Goal: Transaction & Acquisition: Purchase product/service

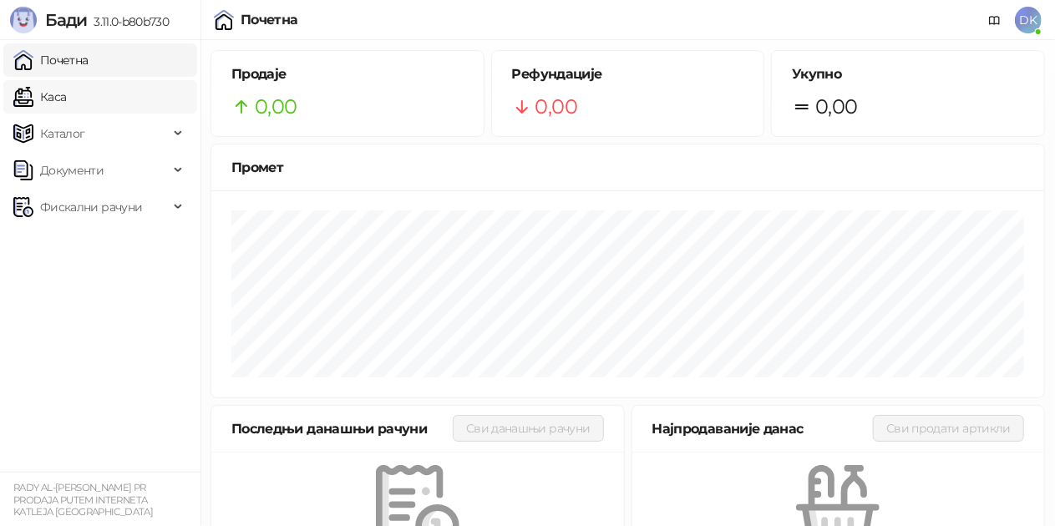
click at [66, 102] on link "Каса" at bounding box center [39, 96] width 53 height 33
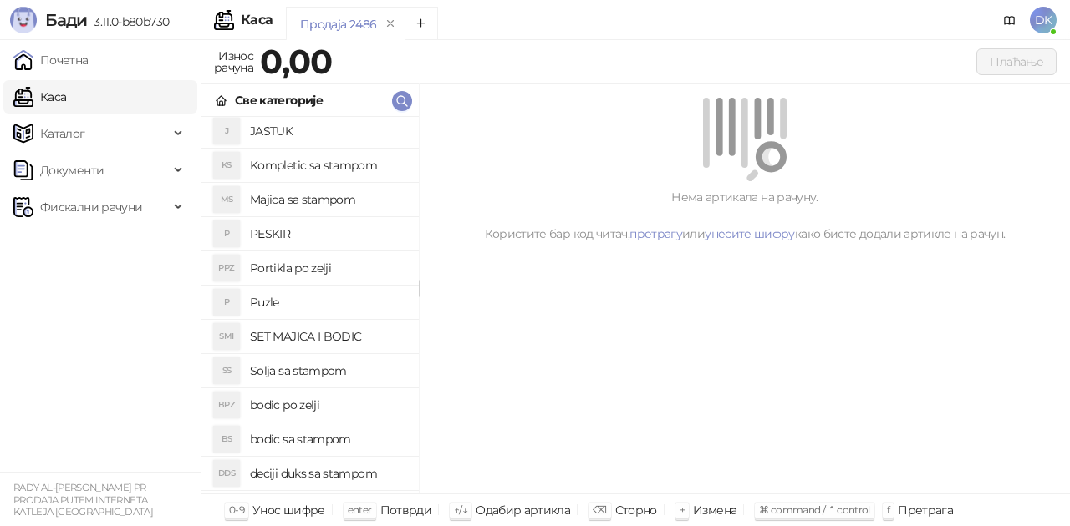
scroll to position [251, 0]
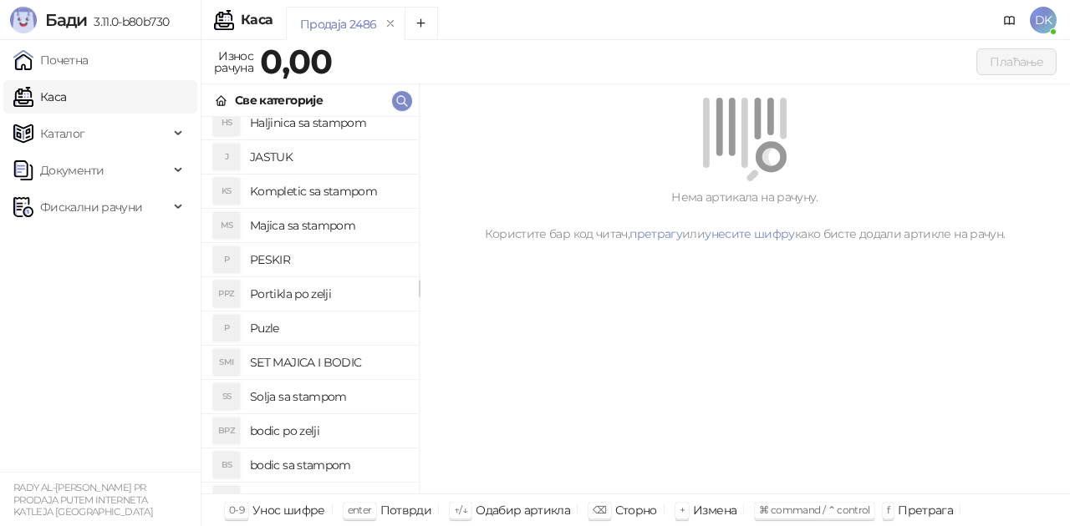
click at [319, 223] on h4 "Majica sa stampom" at bounding box center [327, 225] width 155 height 27
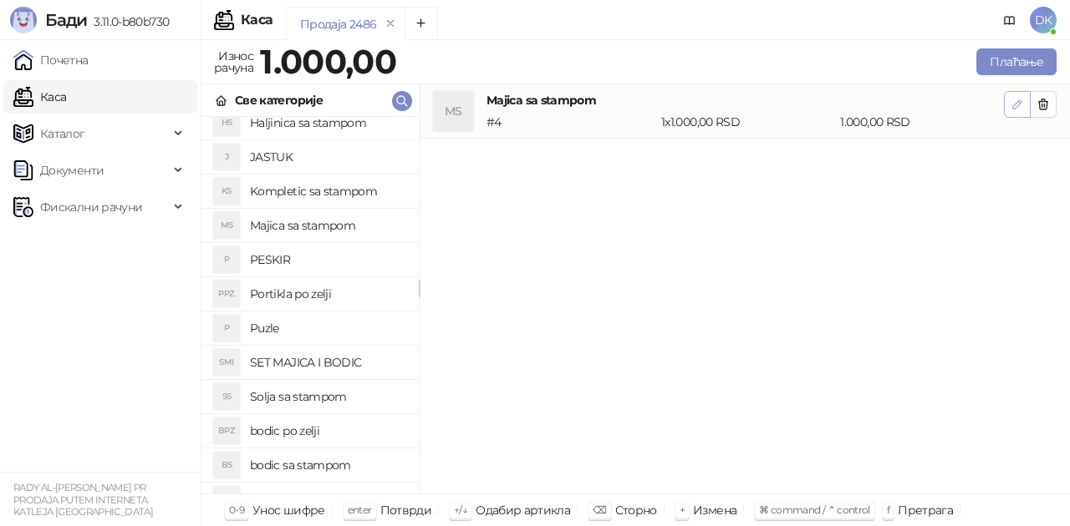
click at [1018, 102] on icon "button" at bounding box center [1016, 104] width 13 height 13
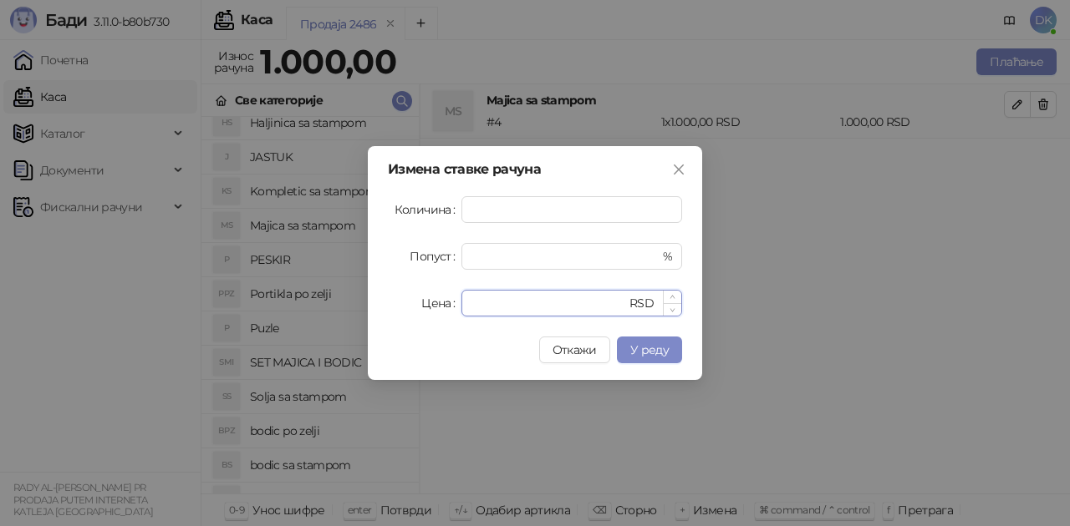
click at [521, 309] on input "****" at bounding box center [548, 303] width 155 height 25
drag, startPoint x: 522, startPoint y: 307, endPoint x: 309, endPoint y: 291, distance: 213.7
click at [309, 291] on div "Измена ставке рачуна Количина * Попуст * % Цена **** RSD Откажи У реду" at bounding box center [535, 263] width 1070 height 526
type input "****"
click at [640, 341] on button "У реду" at bounding box center [649, 350] width 65 height 27
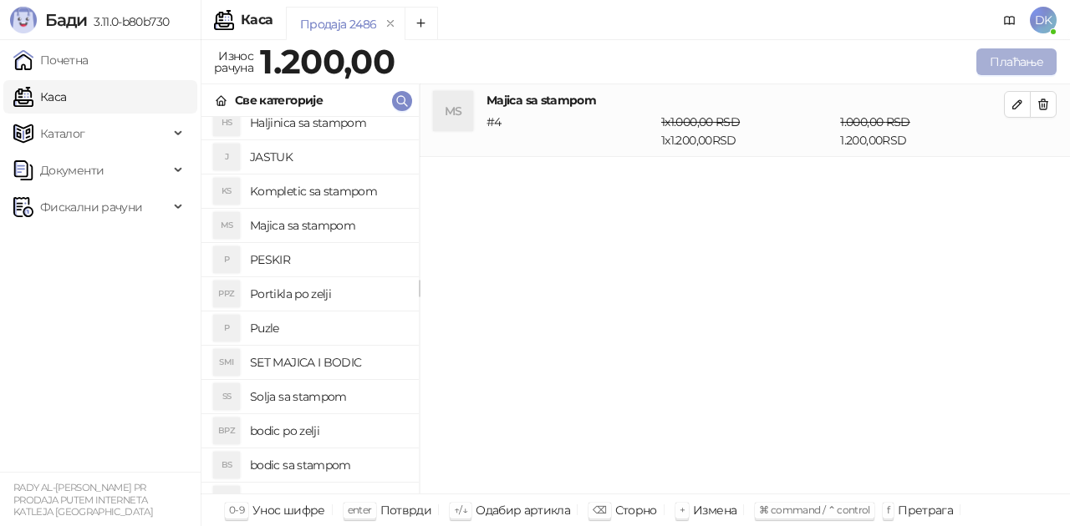
click at [992, 58] on button "Плаћање" at bounding box center [1016, 61] width 80 height 27
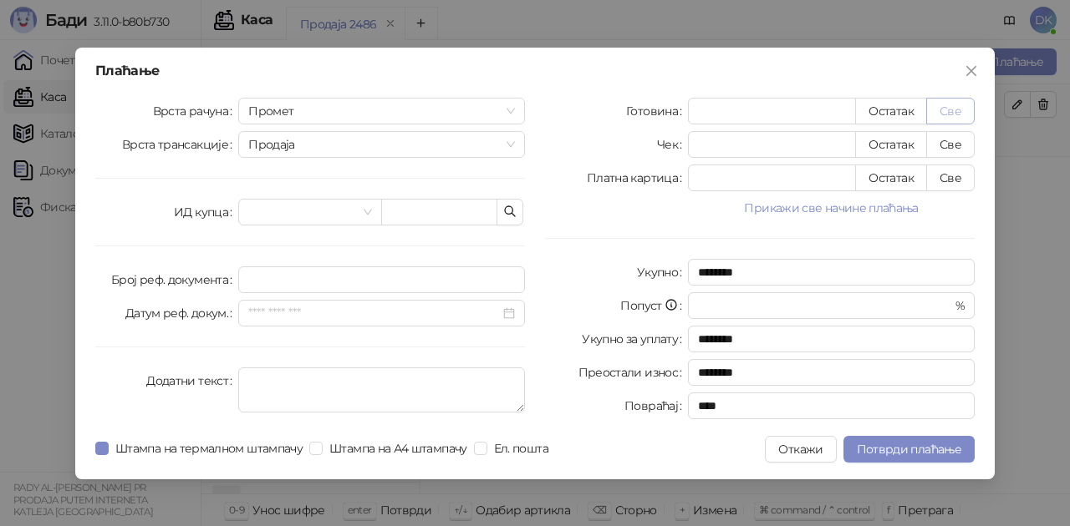
click at [958, 110] on button "Све" at bounding box center [950, 111] width 48 height 27
type input "****"
click at [915, 446] on span "Потврди плаћање" at bounding box center [909, 449] width 104 height 15
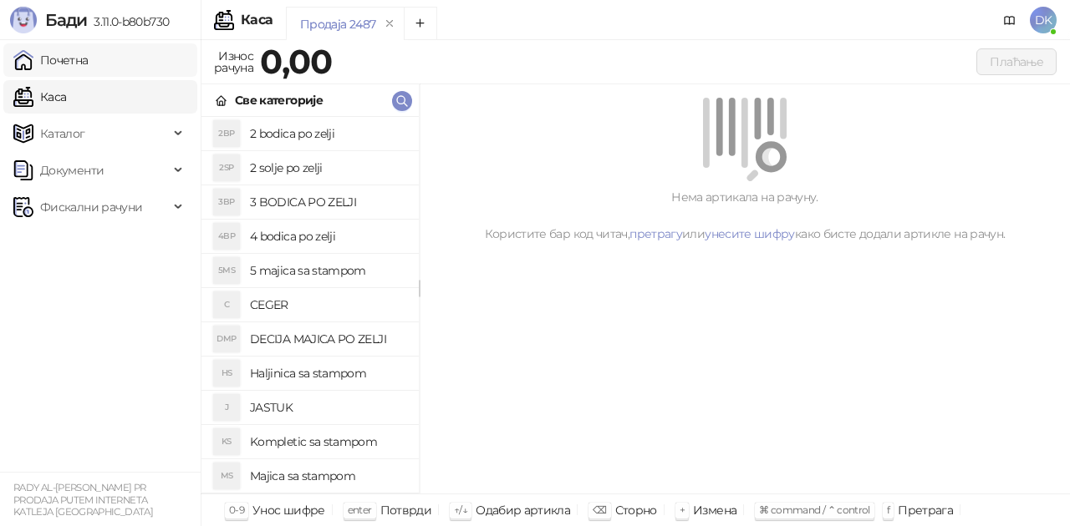
click at [89, 60] on link "Почетна" at bounding box center [50, 59] width 75 height 33
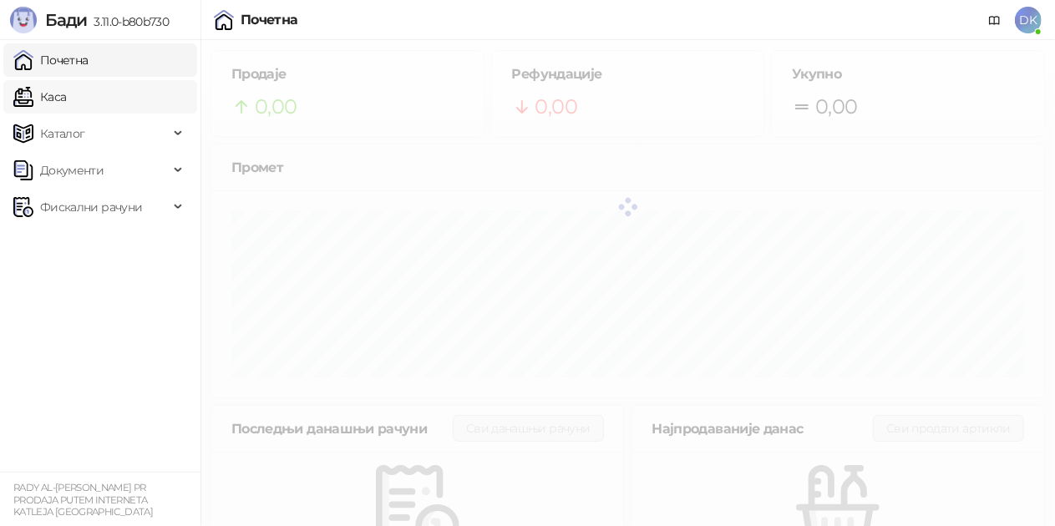
click at [66, 104] on link "Каса" at bounding box center [39, 96] width 53 height 33
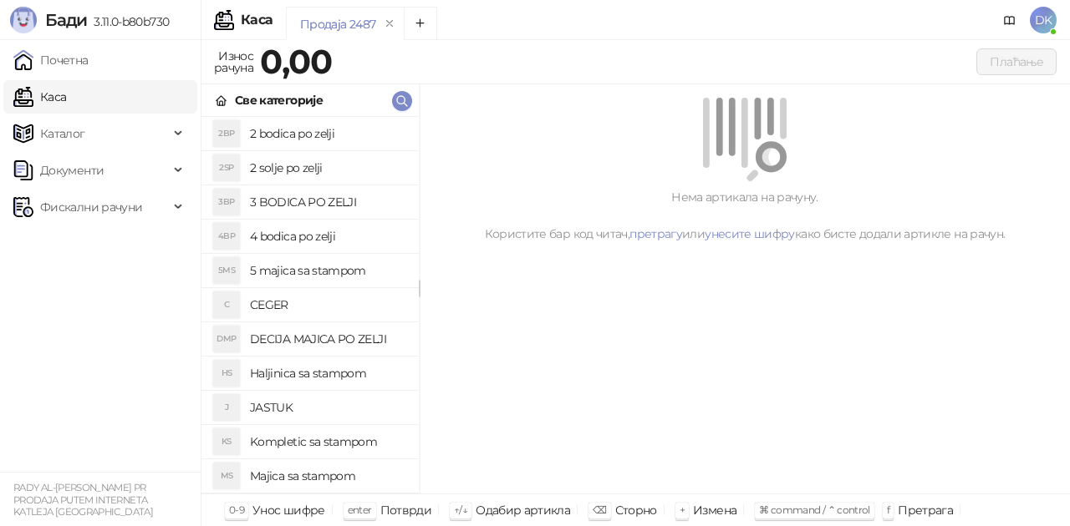
click at [1043, 26] on span "DK" at bounding box center [1042, 20] width 27 height 27
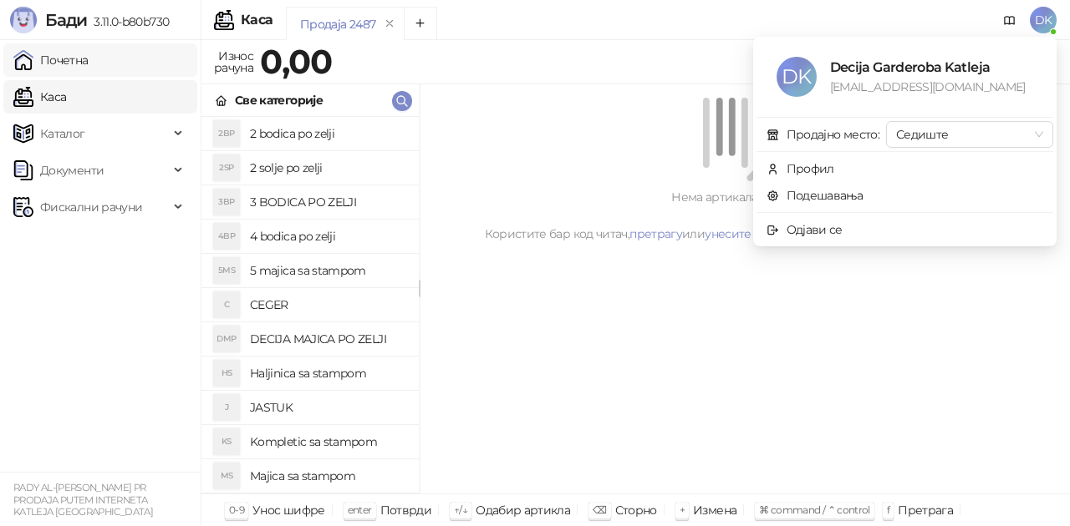
click at [89, 72] on link "Почетна" at bounding box center [50, 59] width 75 height 33
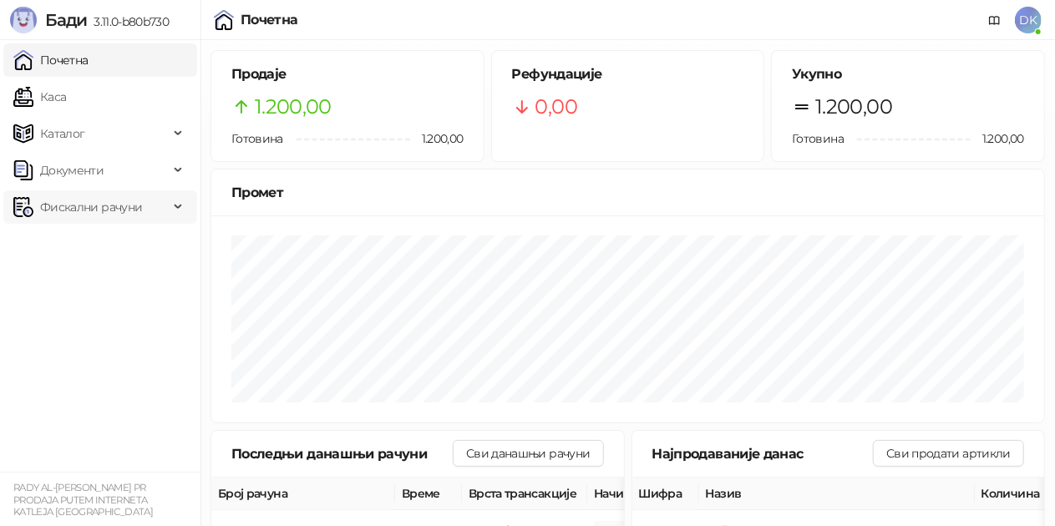
click at [102, 210] on span "Фискални рачуни" at bounding box center [91, 207] width 102 height 33
click at [172, 179] on div "Документи" at bounding box center [100, 170] width 194 height 33
click at [169, 172] on div "Документи" at bounding box center [100, 170] width 194 height 33
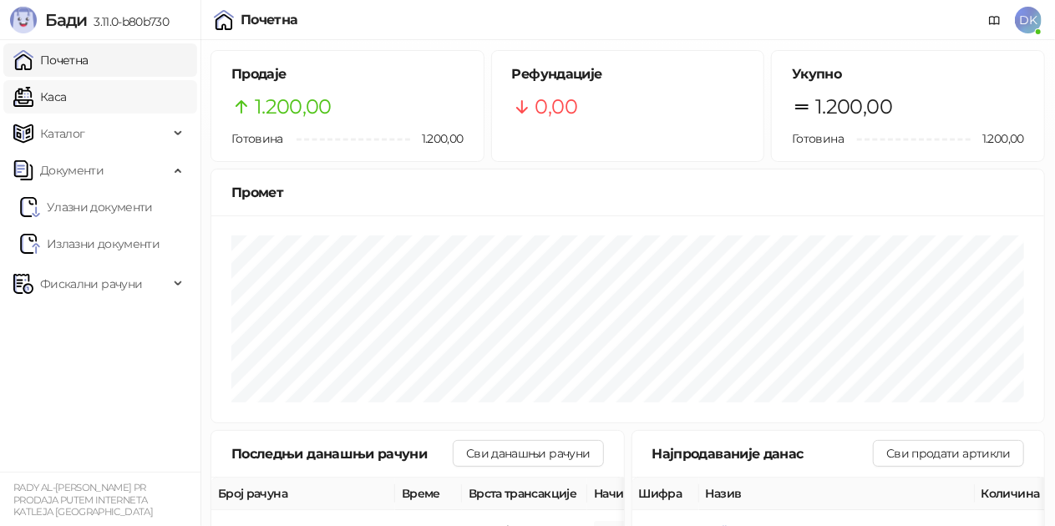
click at [51, 87] on link "Каса" at bounding box center [39, 96] width 53 height 33
click at [1031, 30] on span "DK" at bounding box center [1028, 20] width 27 height 27
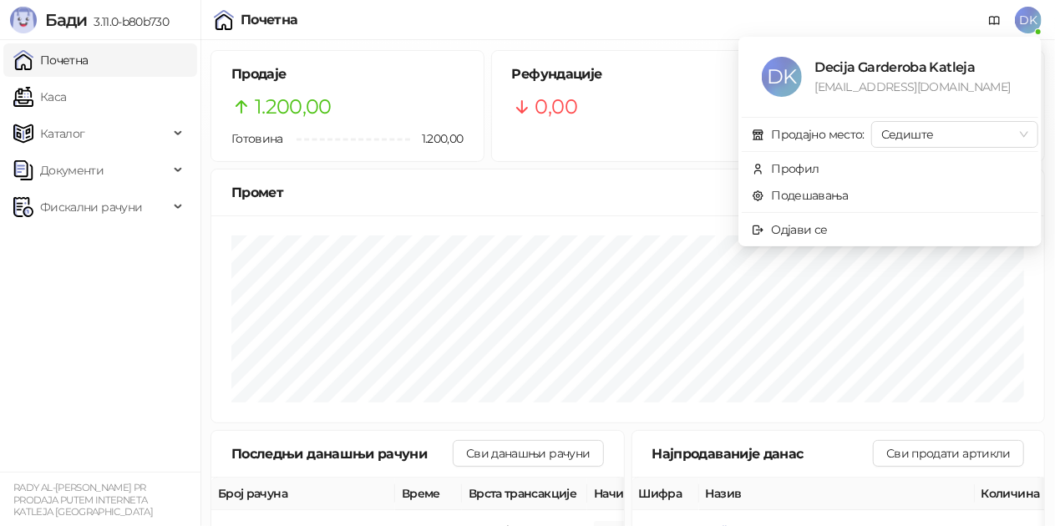
click at [689, 69] on h5 "Рефундације" at bounding box center [628, 74] width 232 height 20
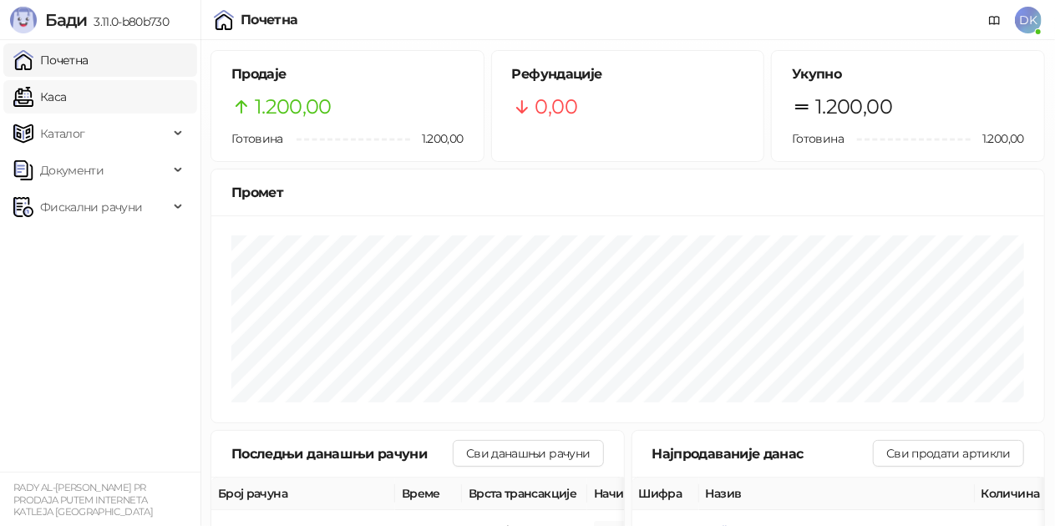
click at [66, 100] on link "Каса" at bounding box center [39, 96] width 53 height 33
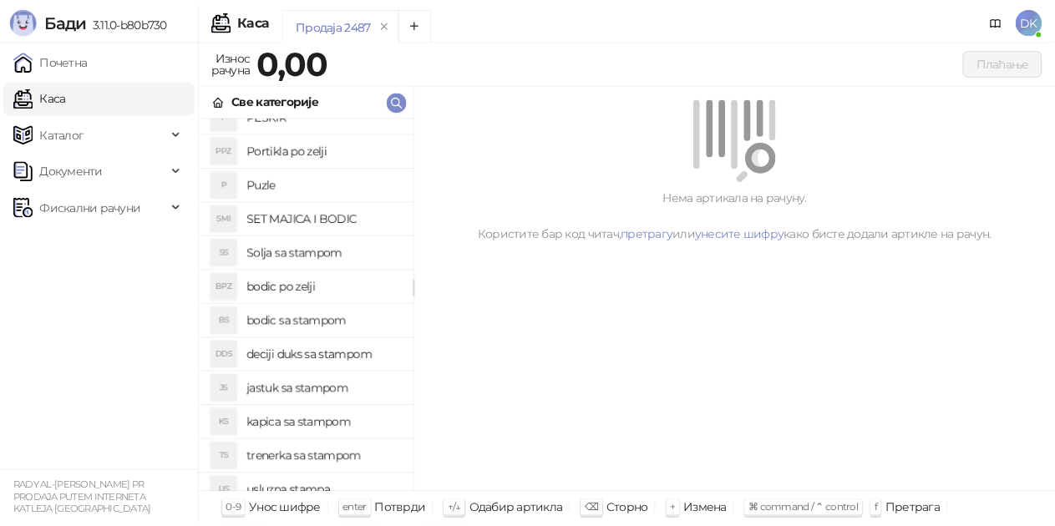
scroll to position [445, 0]
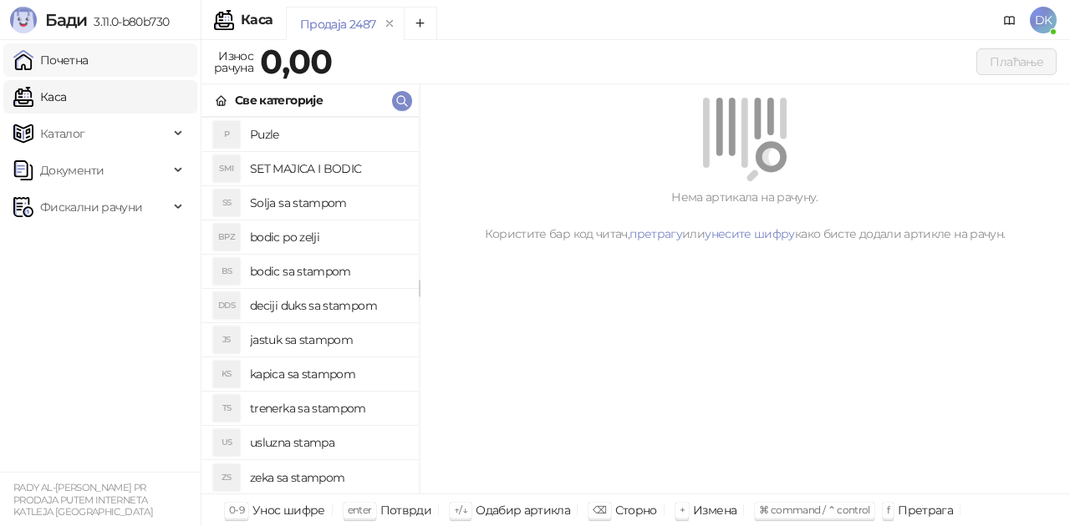
click at [89, 75] on link "Почетна" at bounding box center [50, 59] width 75 height 33
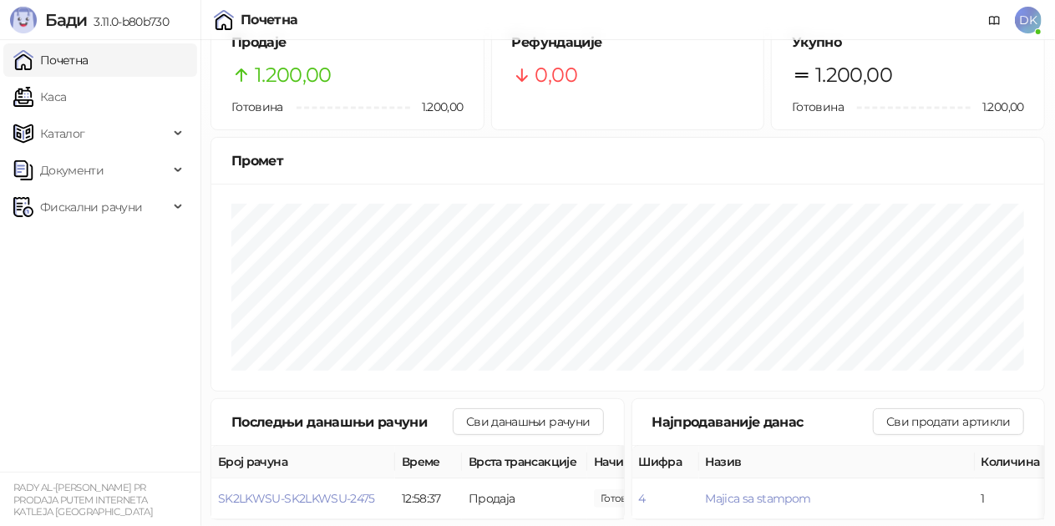
scroll to position [49, 0]
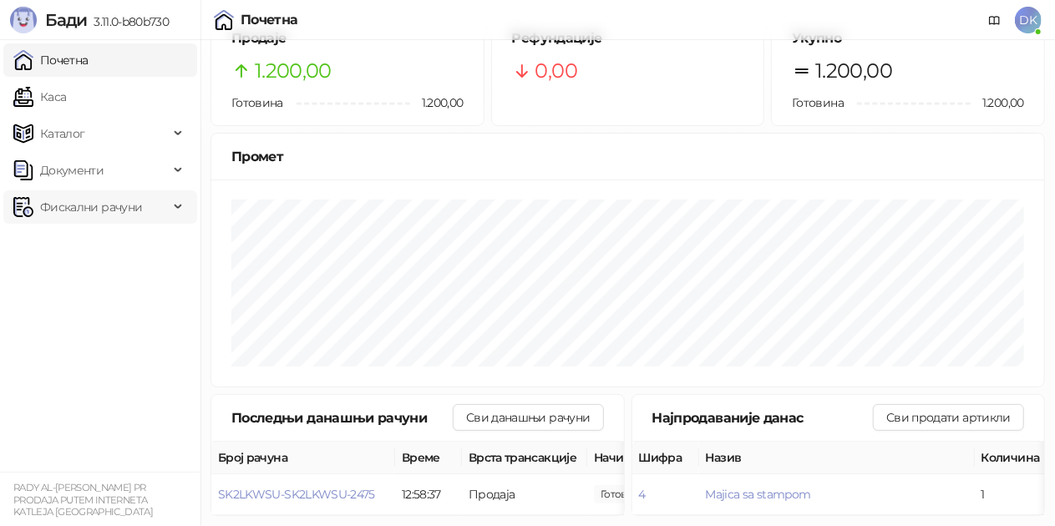
click at [55, 219] on span "Фискални рачуни" at bounding box center [91, 207] width 102 height 33
click at [79, 247] on link "Издати рачуни" at bounding box center [76, 243] width 112 height 33
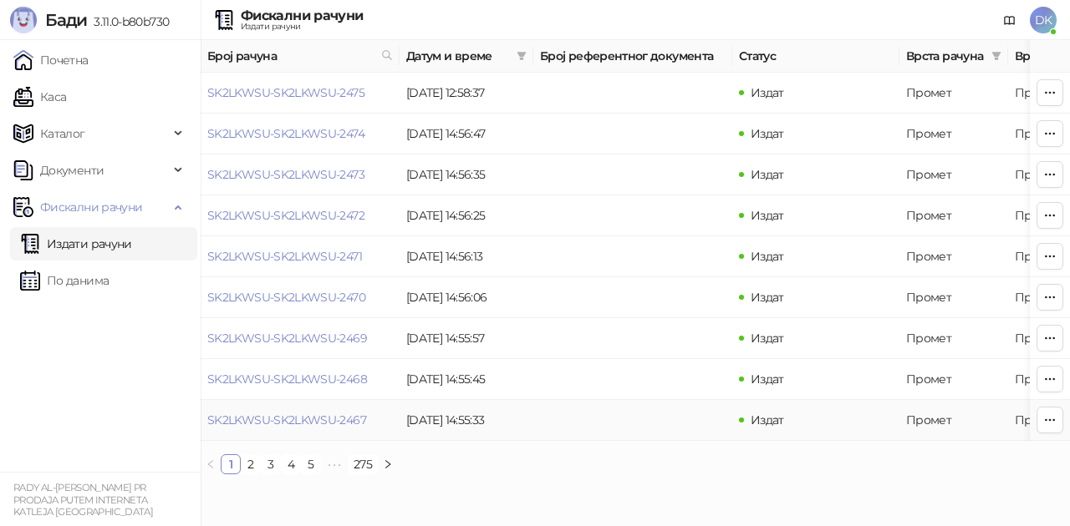
drag, startPoint x: 526, startPoint y: 440, endPoint x: 714, endPoint y: 443, distance: 188.0
click at [717, 440] on tr "SK2LKWSU-SK2LKWSU-2467 [DATE] 14:55:33 Издат Промет Продаја 2.500,00 RSD Decija…" at bounding box center [953, 420] width 1504 height 41
click at [93, 281] on link "По данима" at bounding box center [64, 280] width 89 height 33
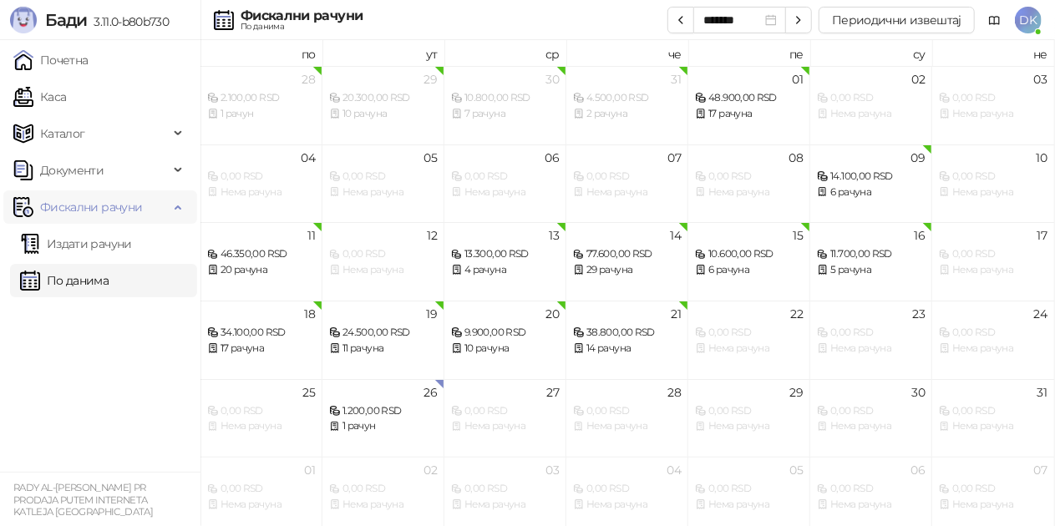
click at [104, 211] on span "Фискални рачуни" at bounding box center [91, 207] width 102 height 33
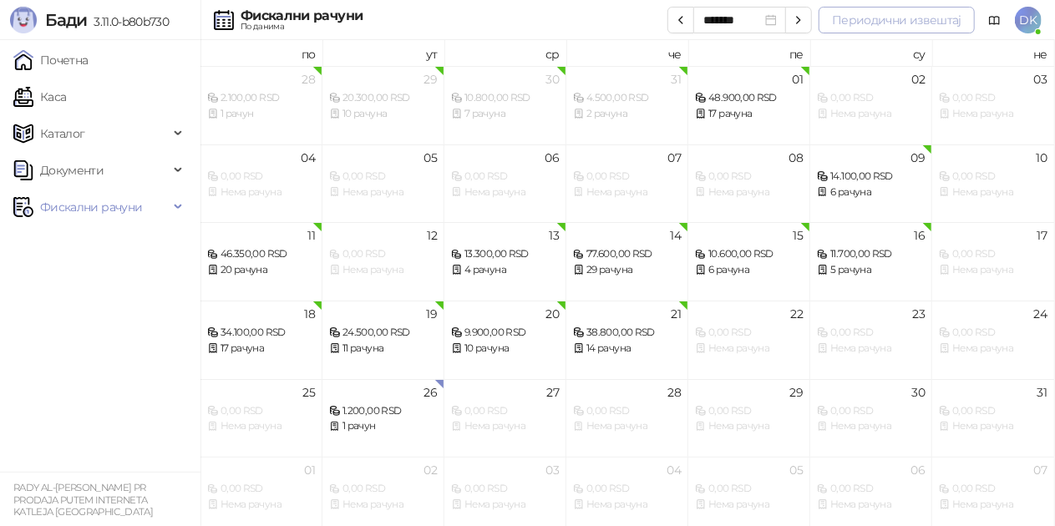
click at [867, 10] on button "Периодични извештај" at bounding box center [897, 20] width 156 height 27
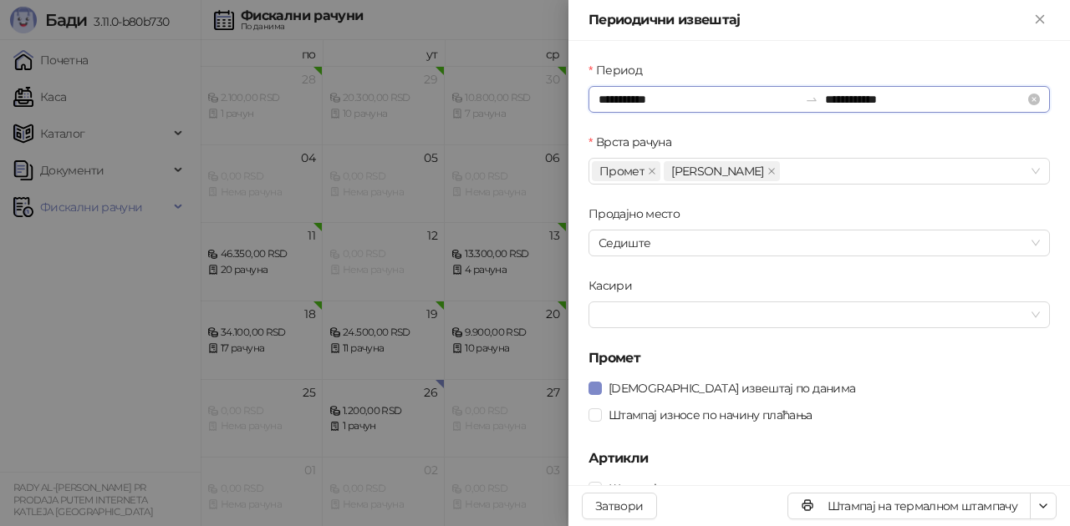
click at [645, 94] on input "**********" at bounding box center [698, 99] width 200 height 18
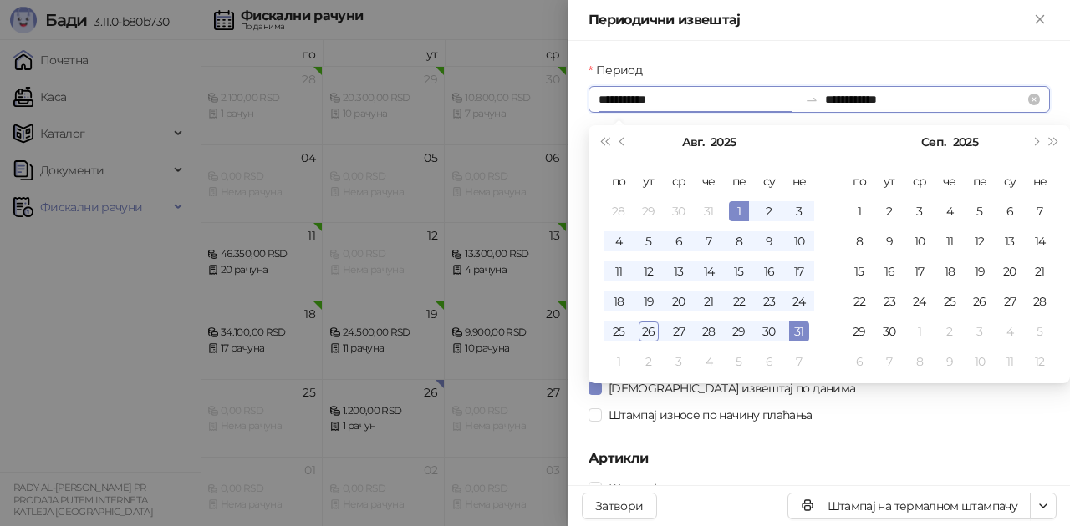
click at [638, 95] on input "**********" at bounding box center [698, 99] width 200 height 18
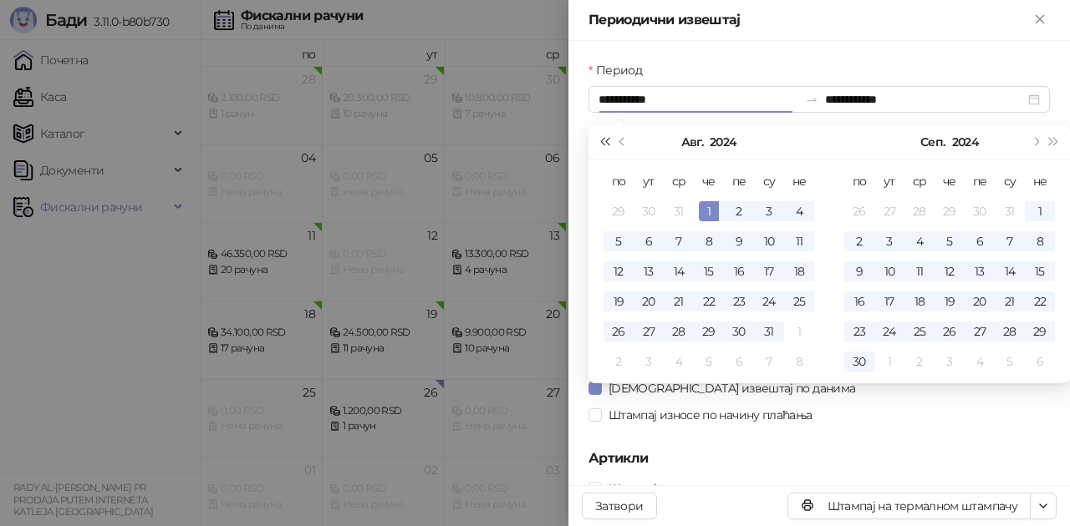
click at [608, 139] on span "Претходна година (Control + left)" at bounding box center [604, 142] width 8 height 8
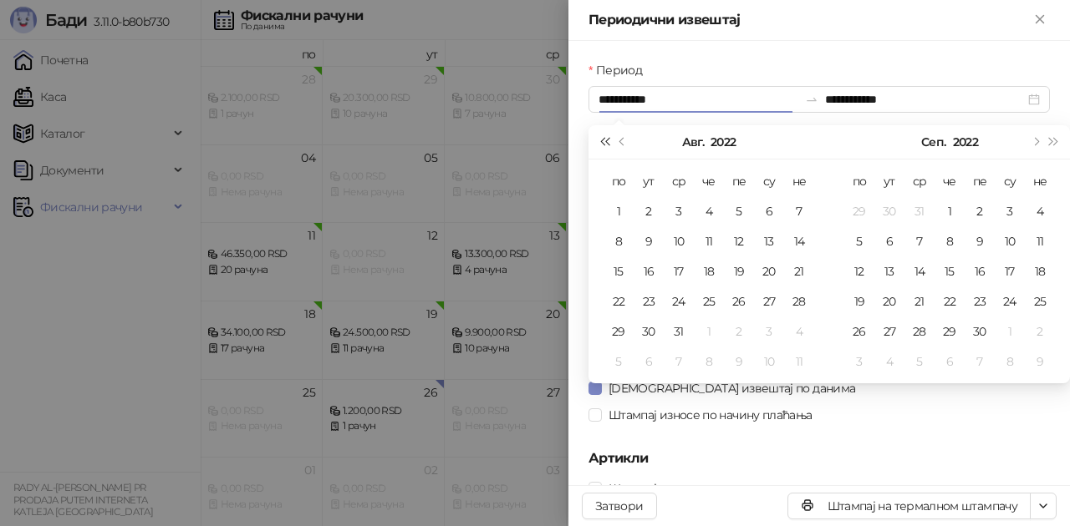
click at [608, 139] on span "Претходна година (Control + left)" at bounding box center [604, 142] width 8 height 8
click at [1050, 143] on span "Следећа година (Control + right)" at bounding box center [1054, 142] width 8 height 8
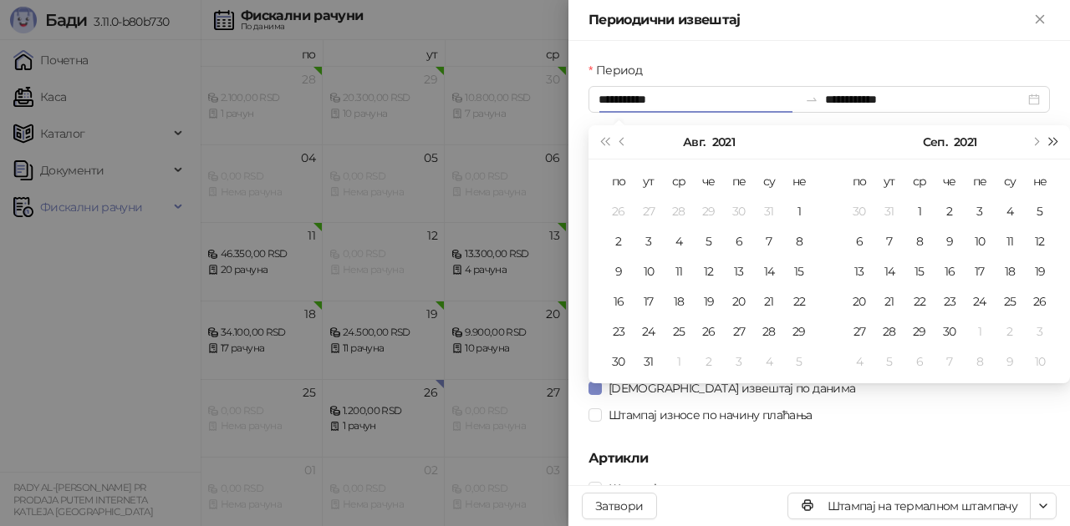
click at [1050, 143] on span "Следећа година (Control + right)" at bounding box center [1054, 142] width 8 height 8
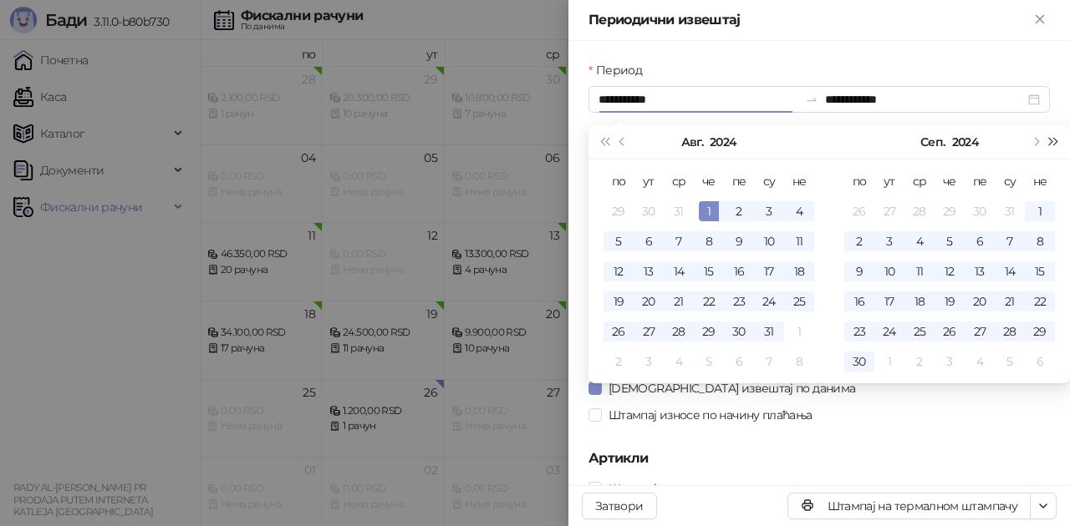
click at [1050, 143] on span "Следећа година (Control + right)" at bounding box center [1054, 142] width 8 height 8
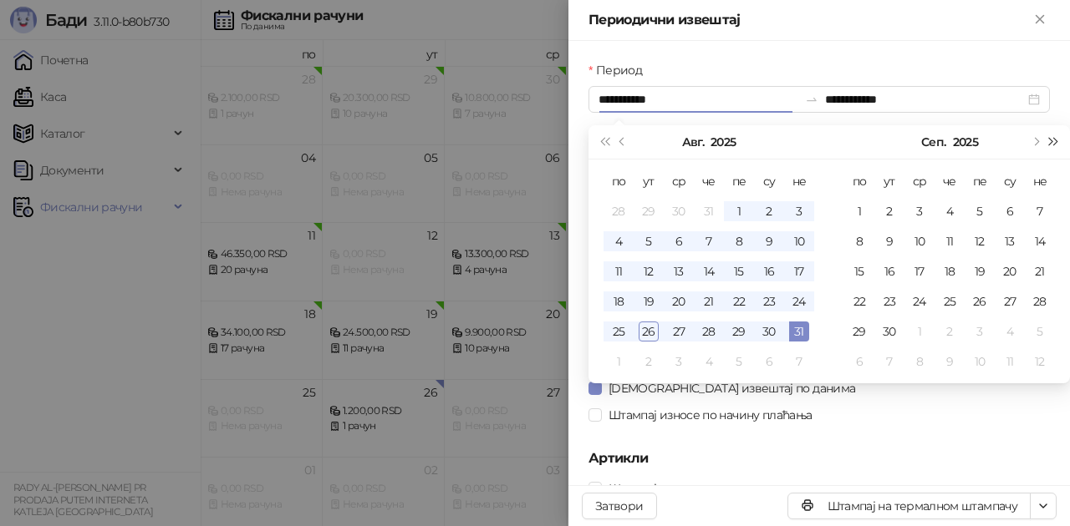
click at [1050, 143] on span "Следећа година (Control + right)" at bounding box center [1054, 142] width 8 height 8
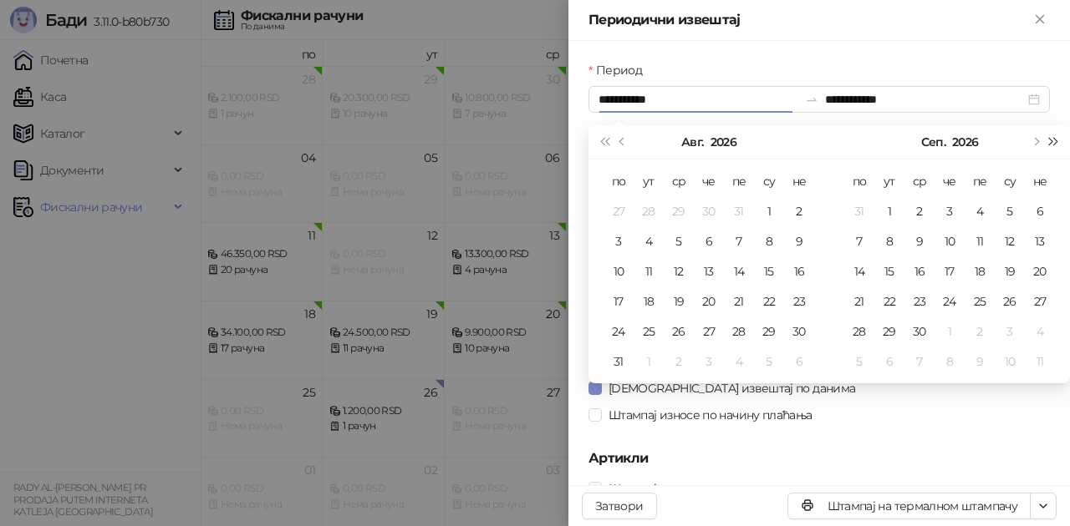
click at [1050, 143] on span "Следећа година (Control + right)" at bounding box center [1054, 142] width 8 height 8
click at [604, 97] on input "**********" at bounding box center [698, 99] width 200 height 18
click at [595, 97] on div "**********" at bounding box center [818, 99] width 461 height 27
click at [872, 10] on div "Периодични извештај" at bounding box center [808, 20] width 441 height 20
type input "**********"
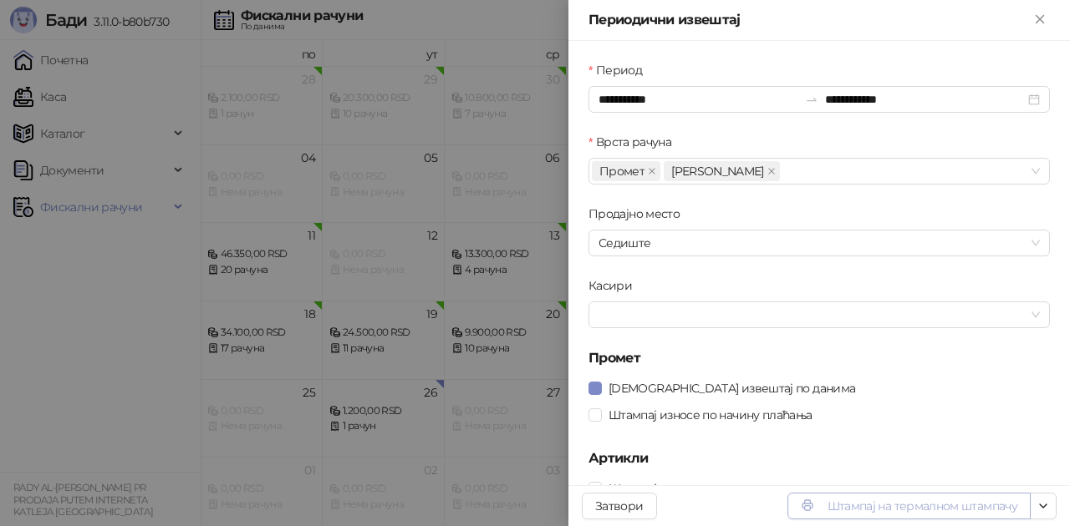
click at [918, 511] on button "Штампај на термалном штампачу" at bounding box center [908, 506] width 243 height 27
click at [1038, 27] on icon "Close" at bounding box center [1039, 19] width 15 height 15
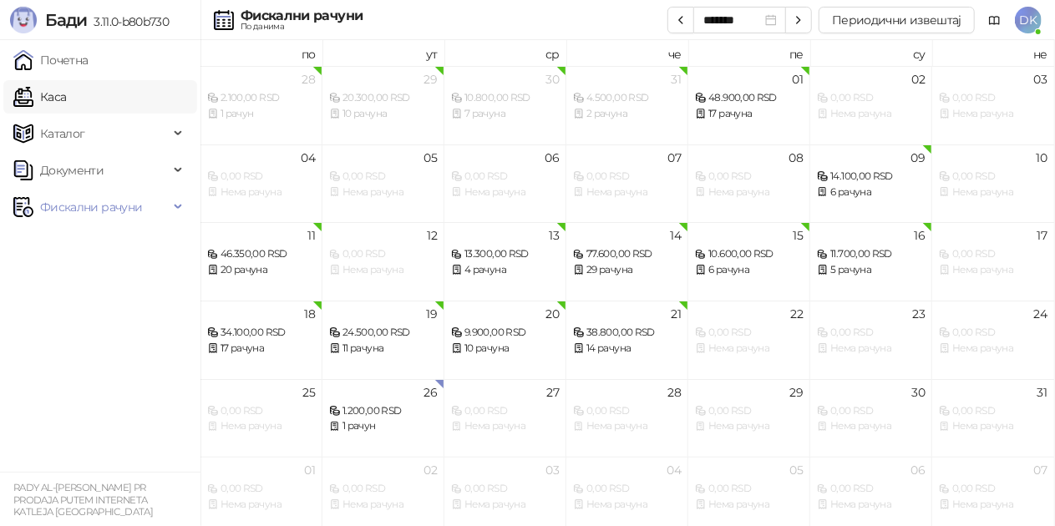
click at [66, 88] on link "Каса" at bounding box center [39, 96] width 53 height 33
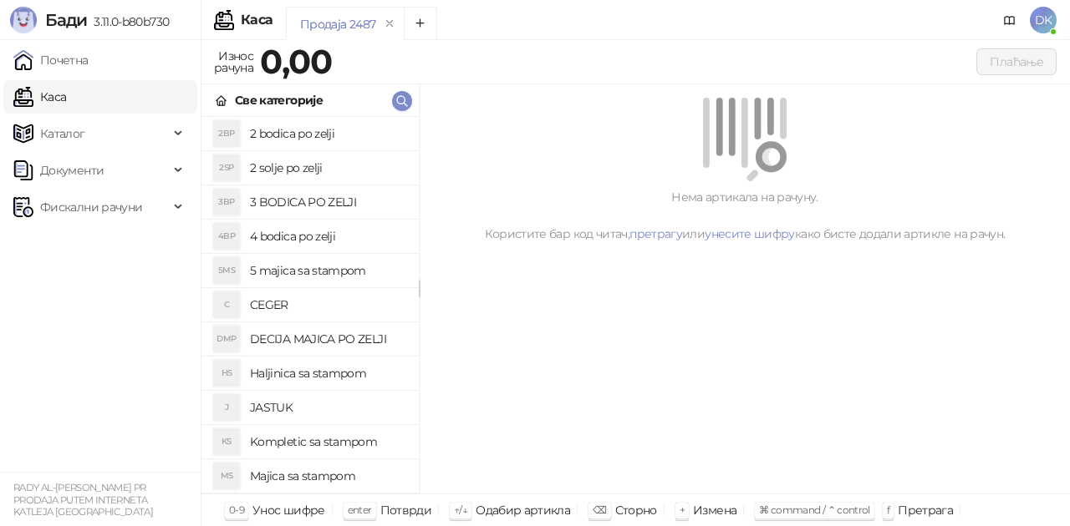
click at [363, 274] on h4 "5 majica sa stampom" at bounding box center [327, 270] width 155 height 27
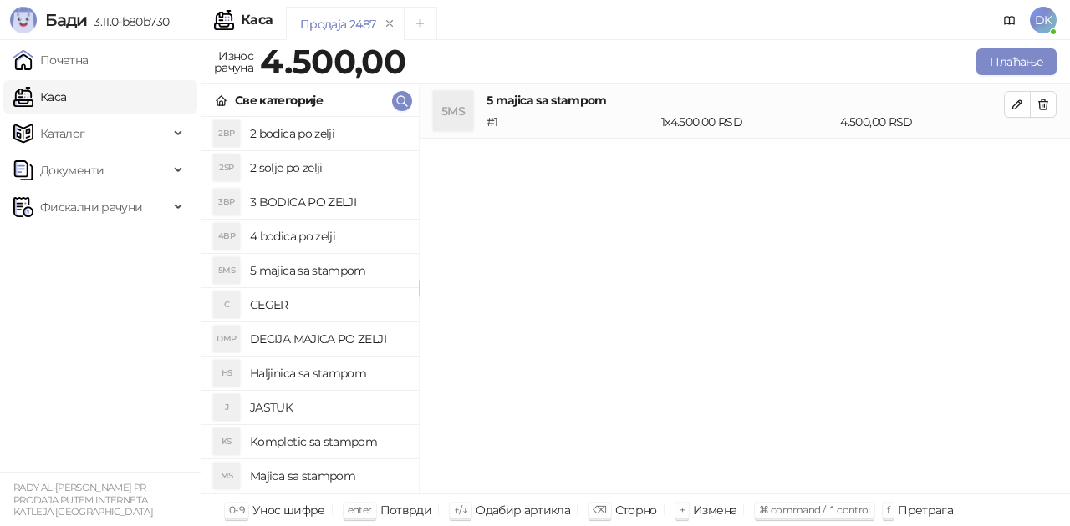
click at [1019, 75] on div "Плаћање" at bounding box center [734, 61] width 651 height 33
click at [1019, 70] on button "Плаћање" at bounding box center [1016, 61] width 80 height 27
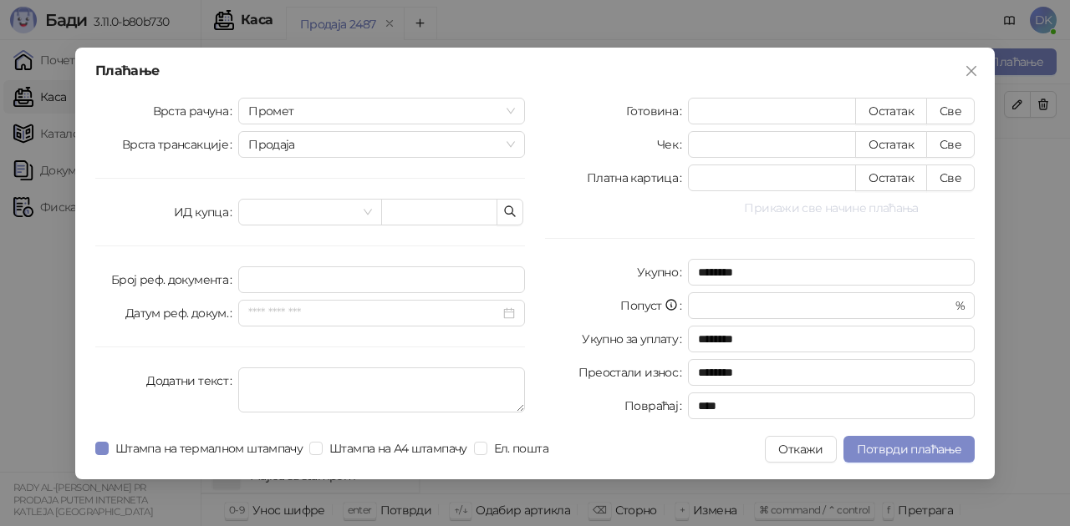
click at [793, 206] on button "Прикажи све начине плаћања" at bounding box center [831, 208] width 287 height 20
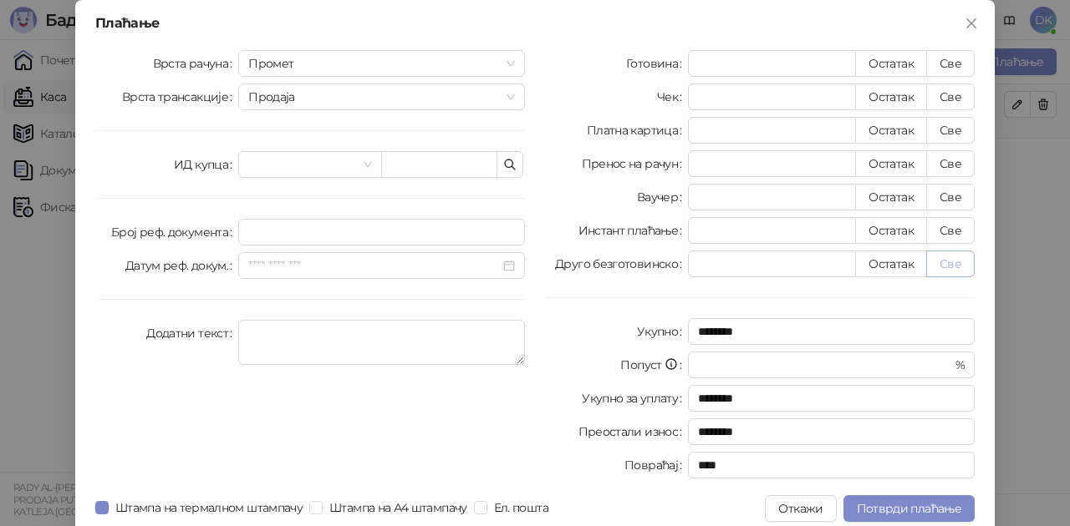
click at [948, 262] on button "Све" at bounding box center [950, 264] width 48 height 27
type input "****"
click at [901, 505] on span "Потврди плаћање" at bounding box center [909, 508] width 104 height 15
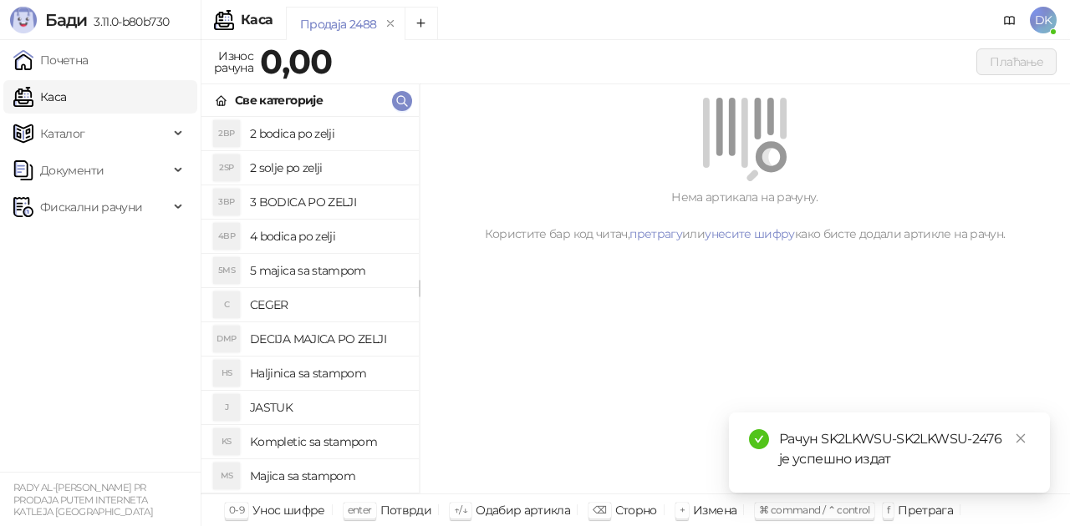
drag, startPoint x: 286, startPoint y: 129, endPoint x: 362, endPoint y: 128, distance: 76.0
click at [287, 129] on h4 "2 bodica po zelji" at bounding box center [327, 133] width 155 height 27
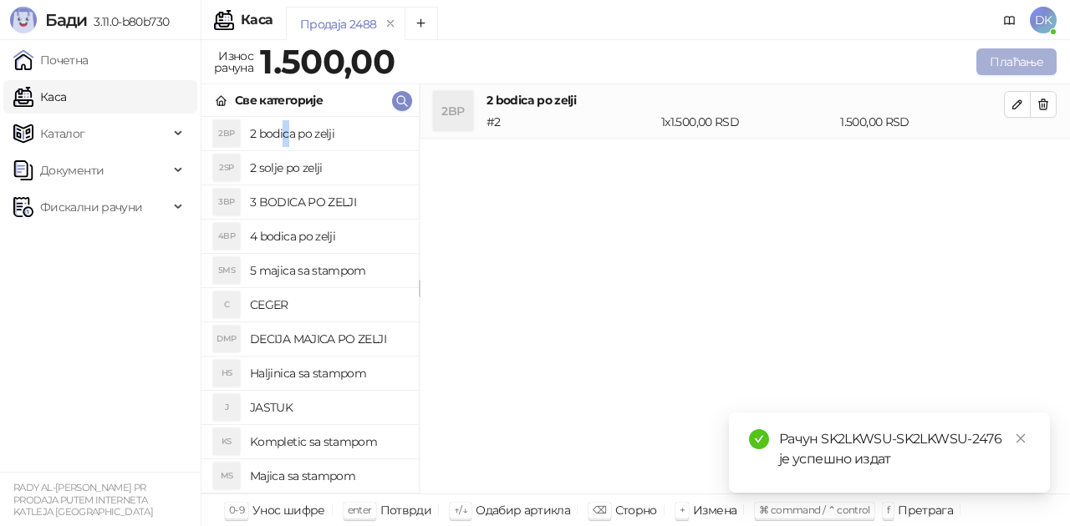
click at [992, 58] on button "Плаћање" at bounding box center [1016, 61] width 80 height 27
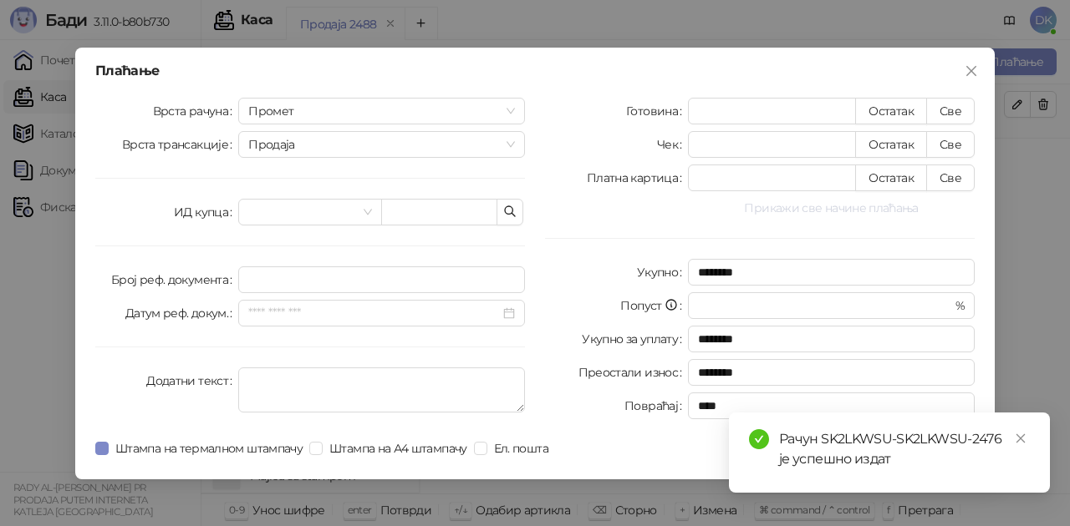
click at [754, 206] on button "Прикажи све начине плаћања" at bounding box center [831, 208] width 287 height 20
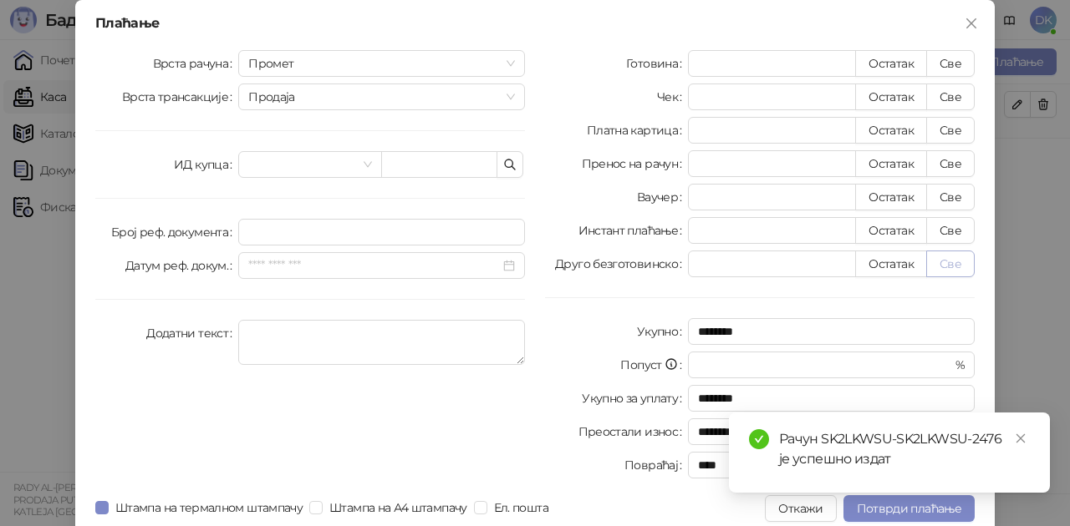
click at [946, 259] on button "Све" at bounding box center [950, 264] width 48 height 27
type input "****"
click at [869, 493] on div "Рачун SK2LKWSU-SK2LKWSU-2476 је успешно издат" at bounding box center [889, 453] width 321 height 80
click at [863, 511] on span "Потврди плаћање" at bounding box center [909, 508] width 104 height 15
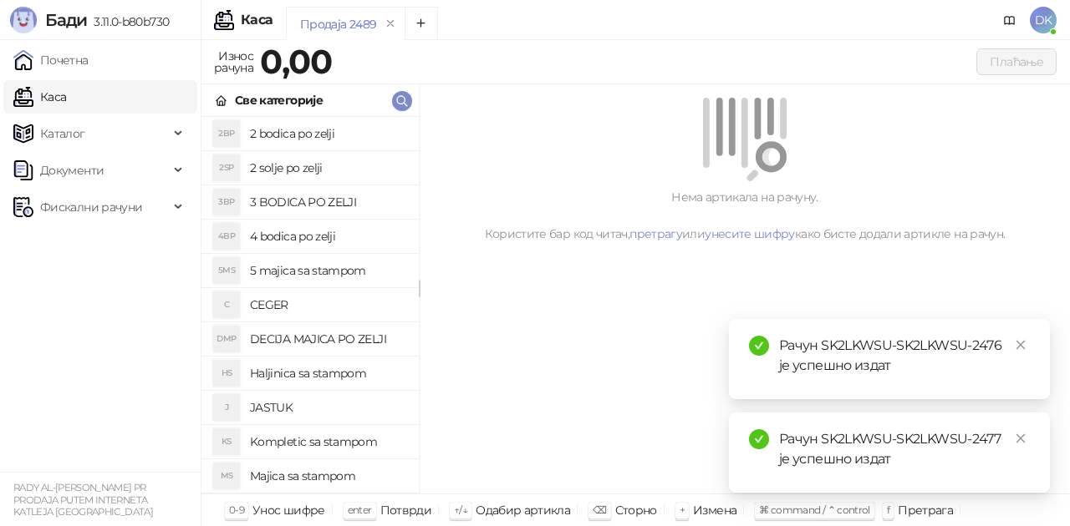
click at [342, 270] on h4 "5 majica sa stampom" at bounding box center [327, 270] width 155 height 27
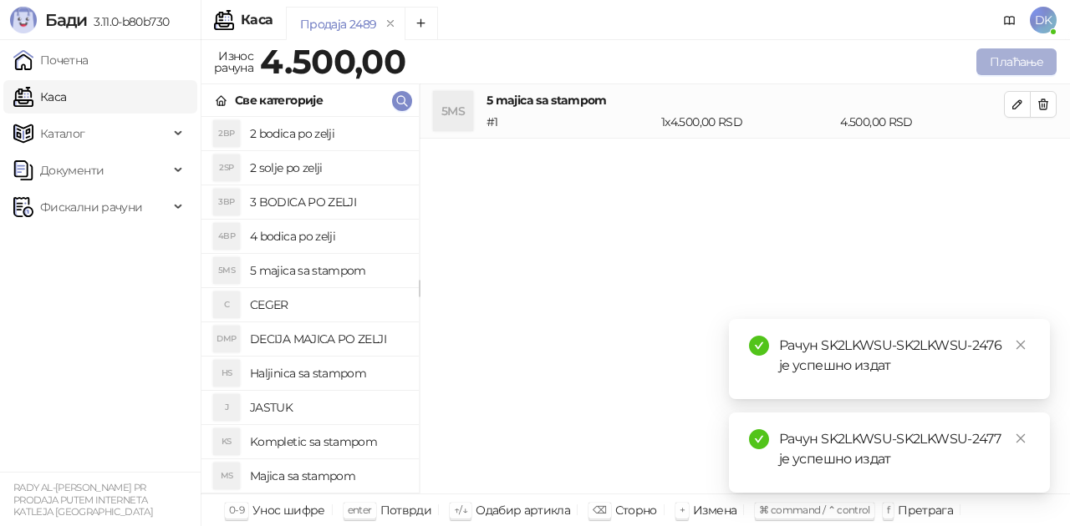
click at [1008, 59] on button "Плаћање" at bounding box center [1016, 61] width 80 height 27
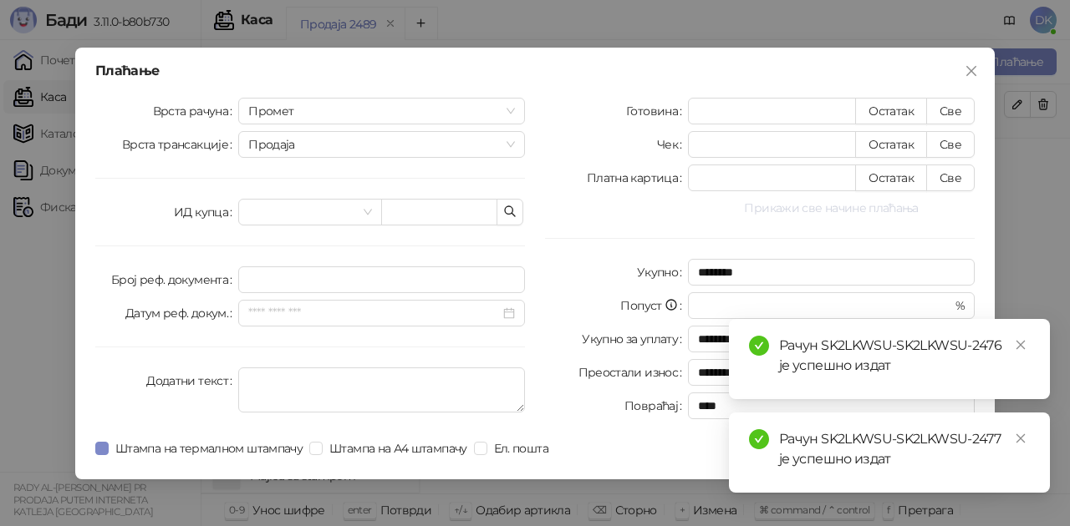
click at [841, 210] on button "Прикажи све начине плаћања" at bounding box center [831, 208] width 287 height 20
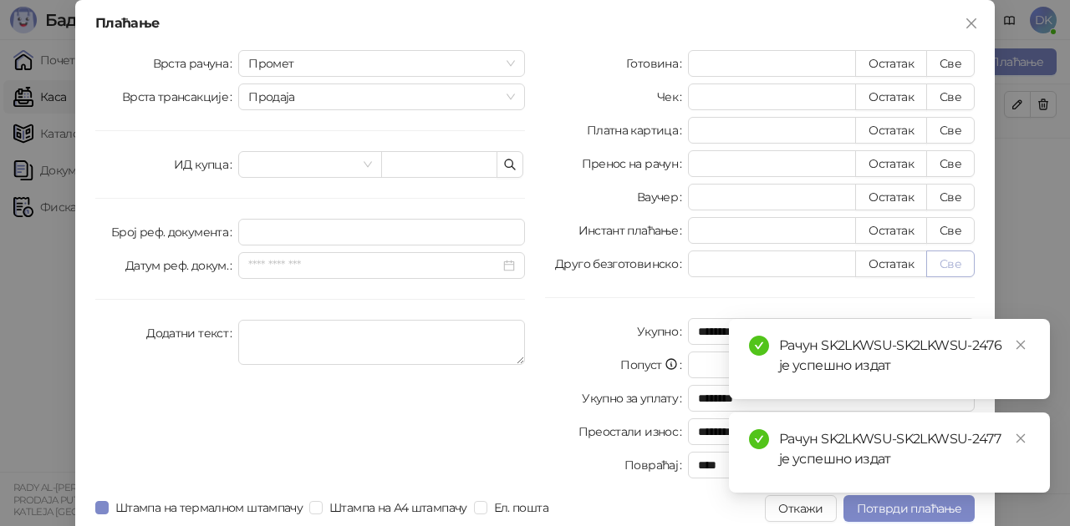
click at [938, 264] on button "Све" at bounding box center [950, 264] width 48 height 27
type input "****"
click at [876, 509] on span "Потврди плаћање" at bounding box center [909, 508] width 104 height 15
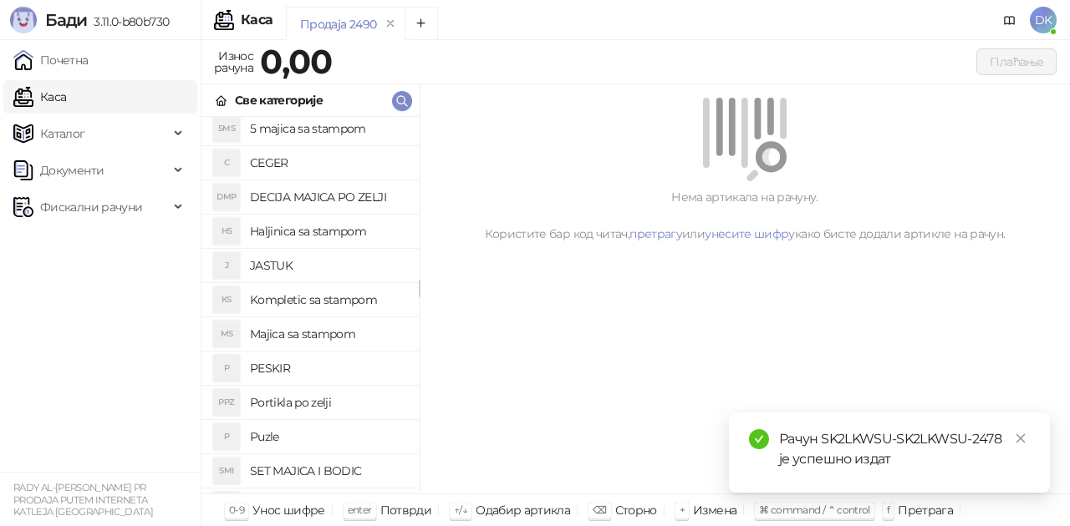
scroll to position [167, 0]
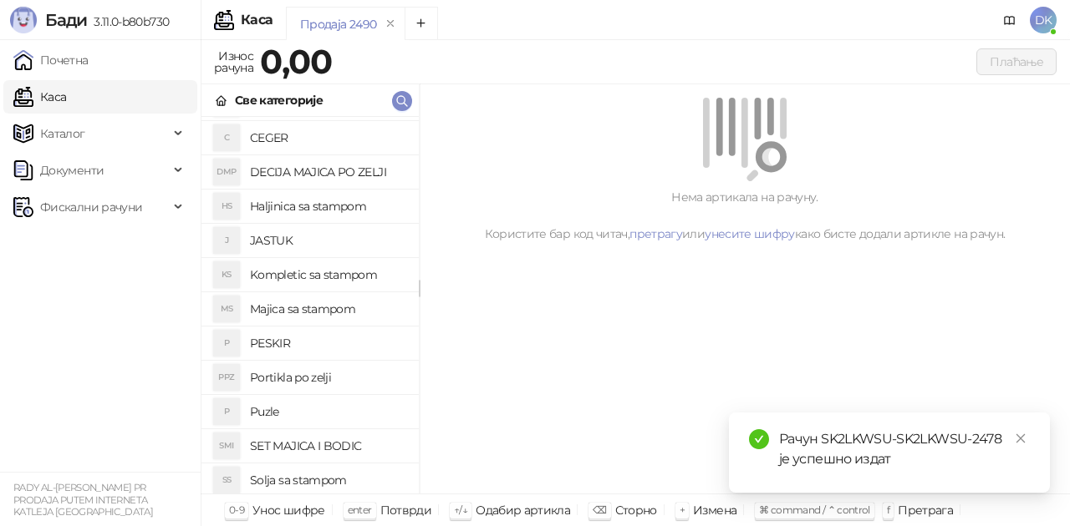
click at [327, 313] on h4 "Majica sa stampom" at bounding box center [327, 309] width 155 height 27
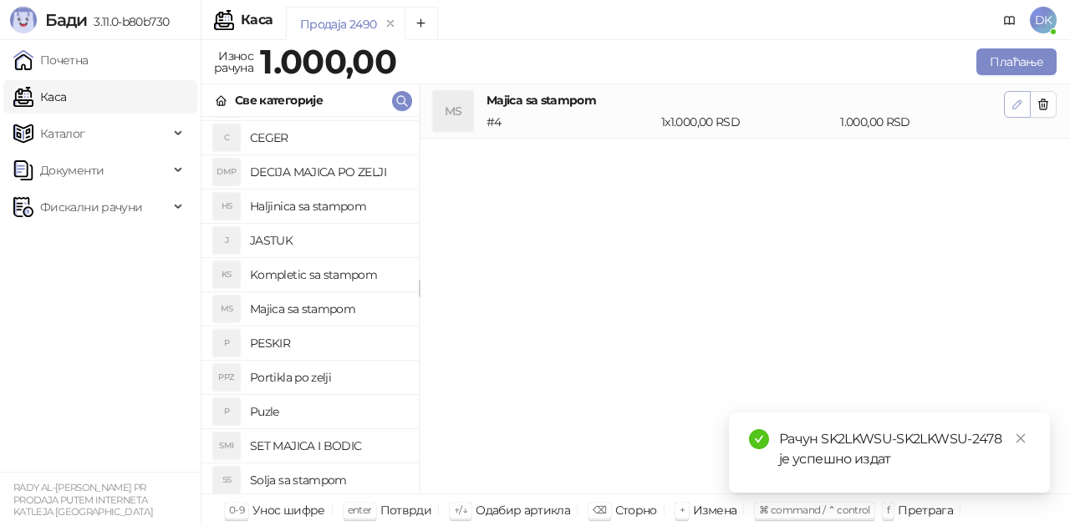
click at [1012, 115] on button "button" at bounding box center [1017, 104] width 27 height 27
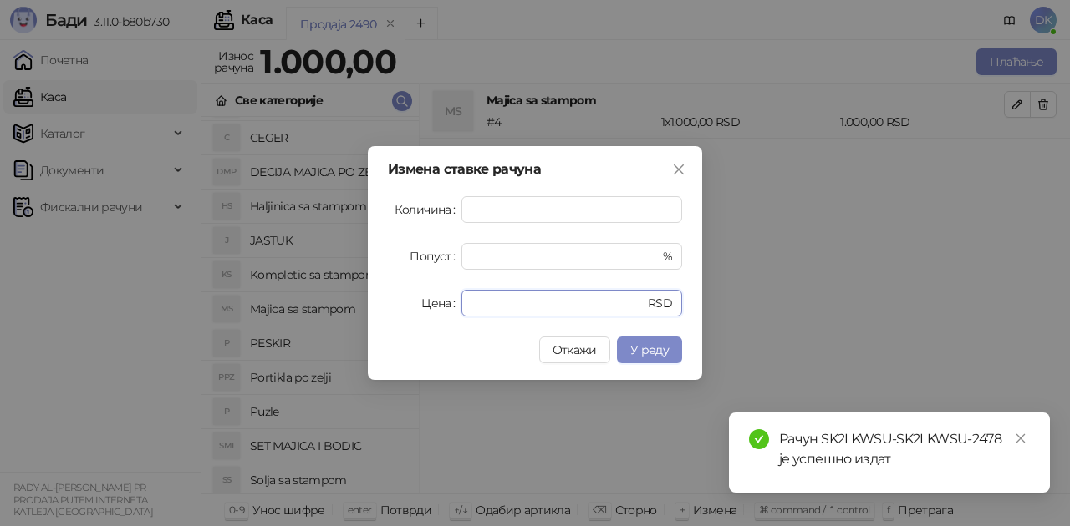
drag, startPoint x: 517, startPoint y: 293, endPoint x: 420, endPoint y: 292, distance: 96.9
click at [420, 292] on div "Цена **** RSD" at bounding box center [535, 303] width 294 height 27
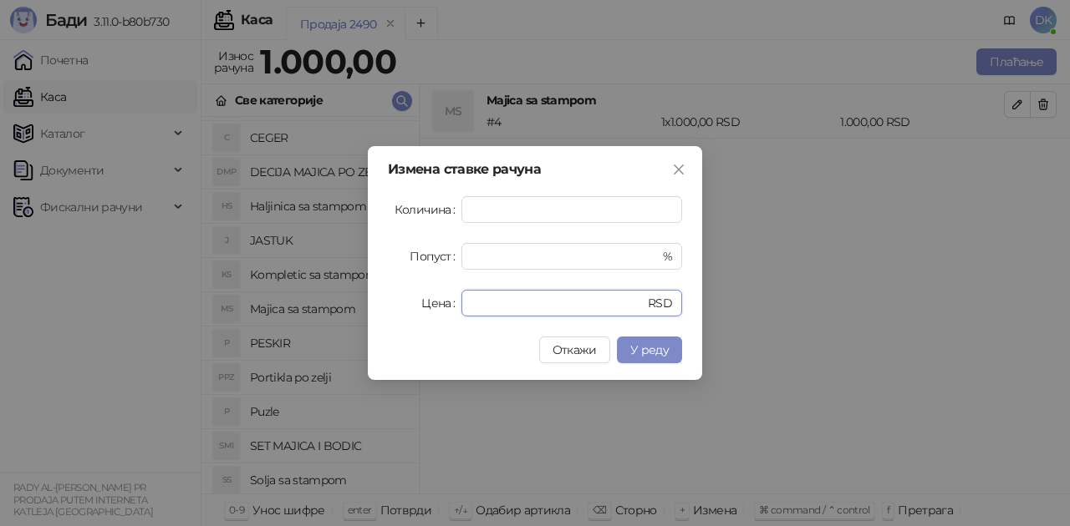
type input "****"
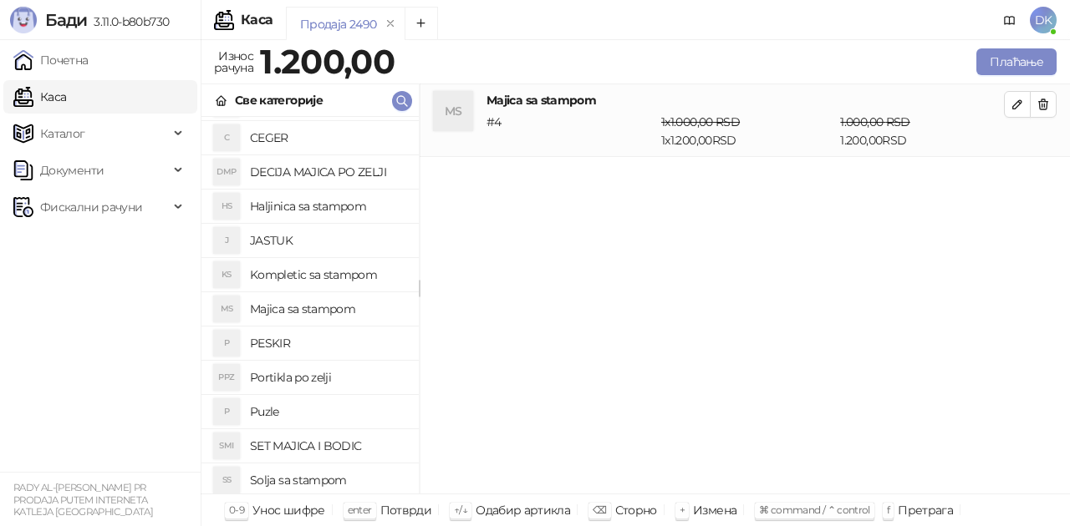
click at [302, 177] on h4 "DECIJA MAJICA PO ZELJI" at bounding box center [327, 172] width 155 height 27
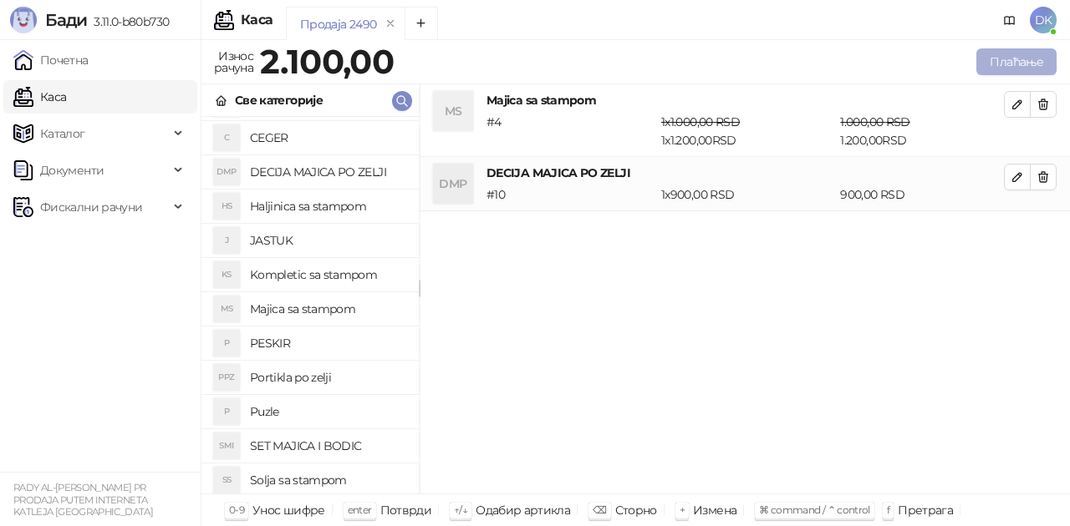
click at [1004, 66] on button "Плаћање" at bounding box center [1016, 61] width 80 height 27
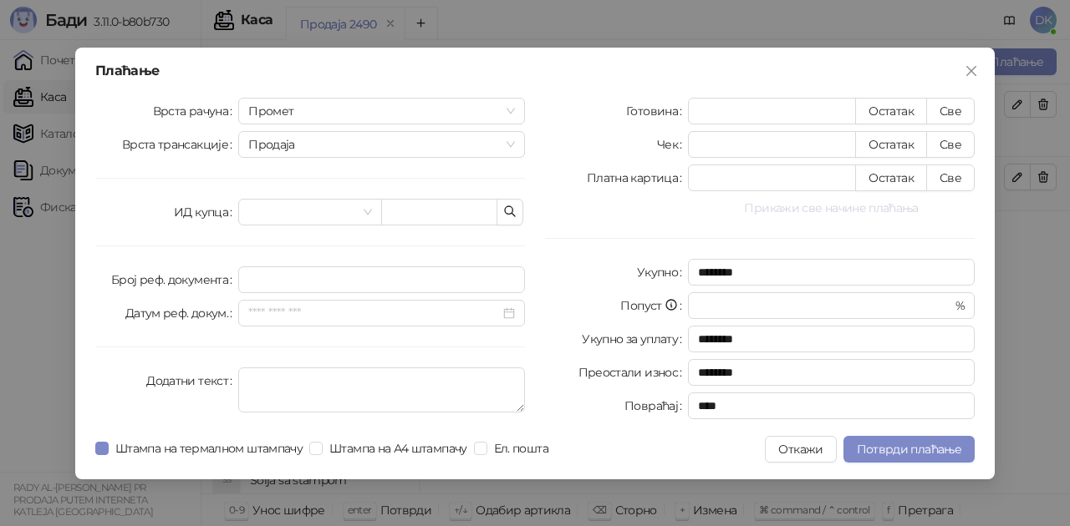
click at [820, 202] on button "Прикажи све начине плаћања" at bounding box center [831, 208] width 287 height 20
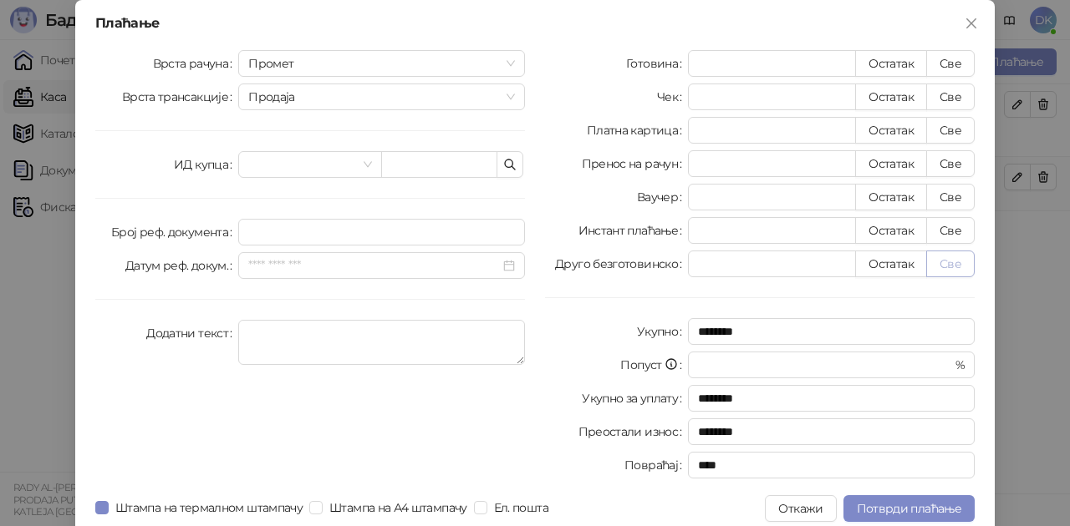
click at [946, 262] on button "Све" at bounding box center [950, 264] width 48 height 27
type input "****"
click at [874, 506] on span "Потврди плаћање" at bounding box center [909, 508] width 104 height 15
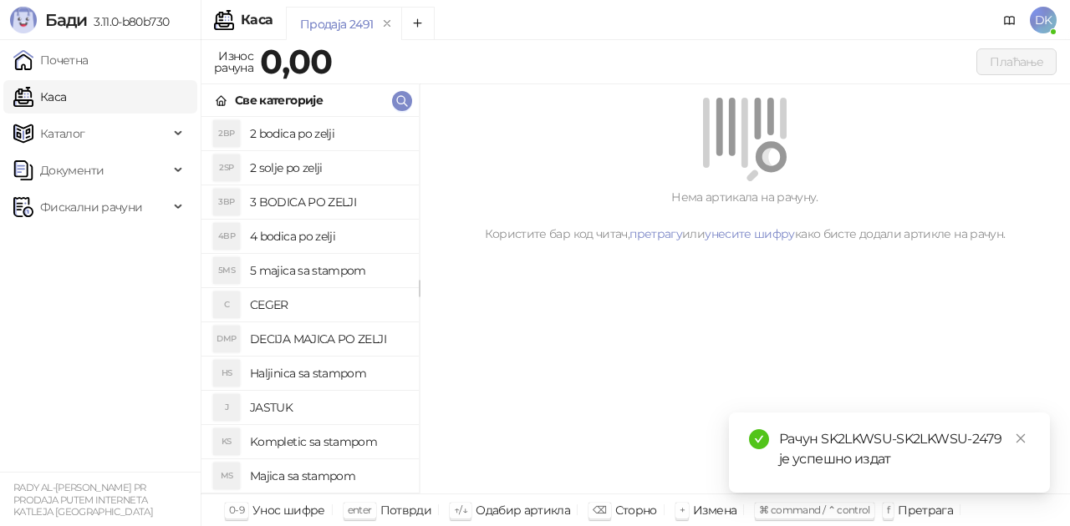
click at [324, 133] on h4 "2 bodica po zelji" at bounding box center [327, 133] width 155 height 27
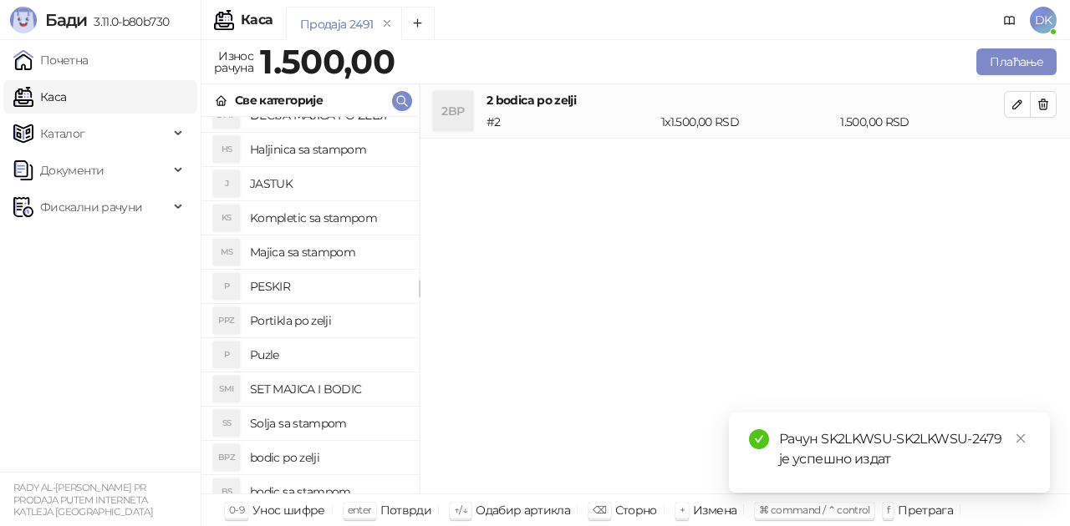
scroll to position [251, 0]
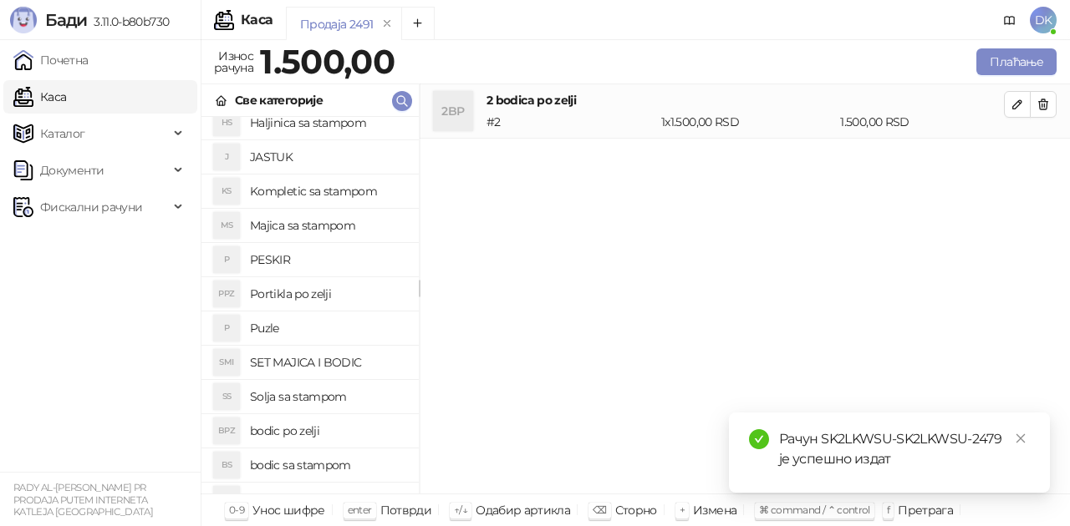
click at [309, 366] on h4 "SET MAJICA I BODIC" at bounding box center [327, 362] width 155 height 27
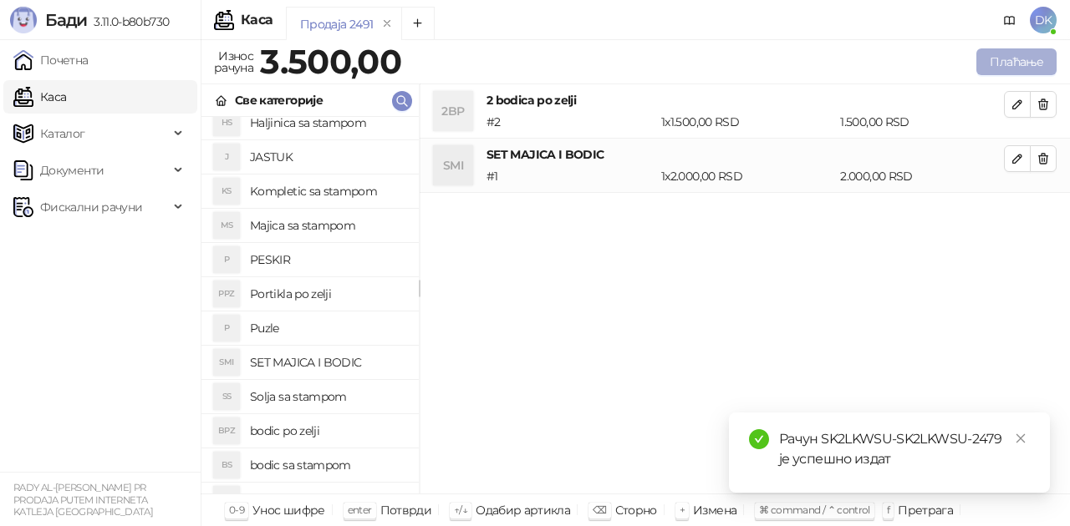
click at [999, 64] on button "Плаћање" at bounding box center [1016, 61] width 80 height 27
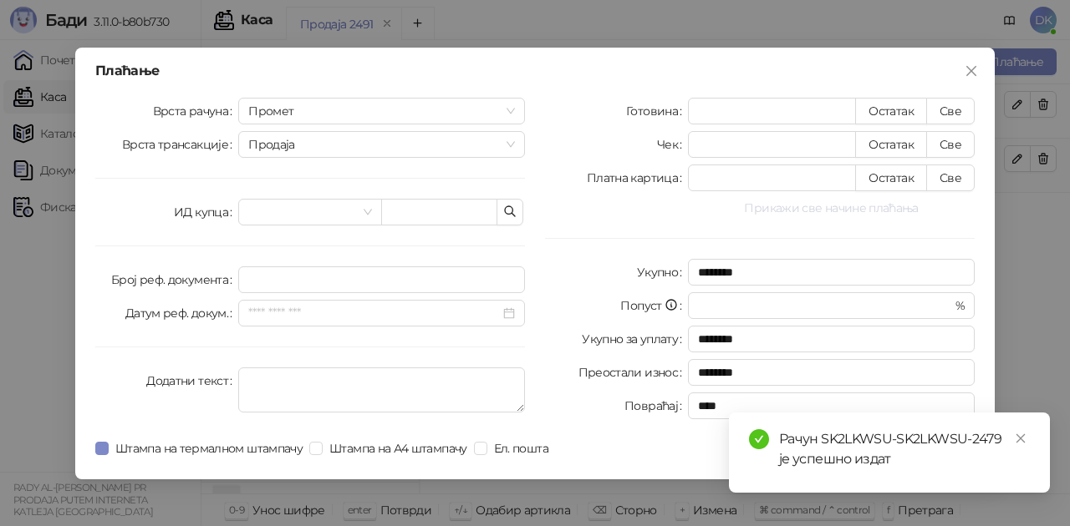
click at [819, 199] on button "Прикажи све начине плаћања" at bounding box center [831, 208] width 287 height 20
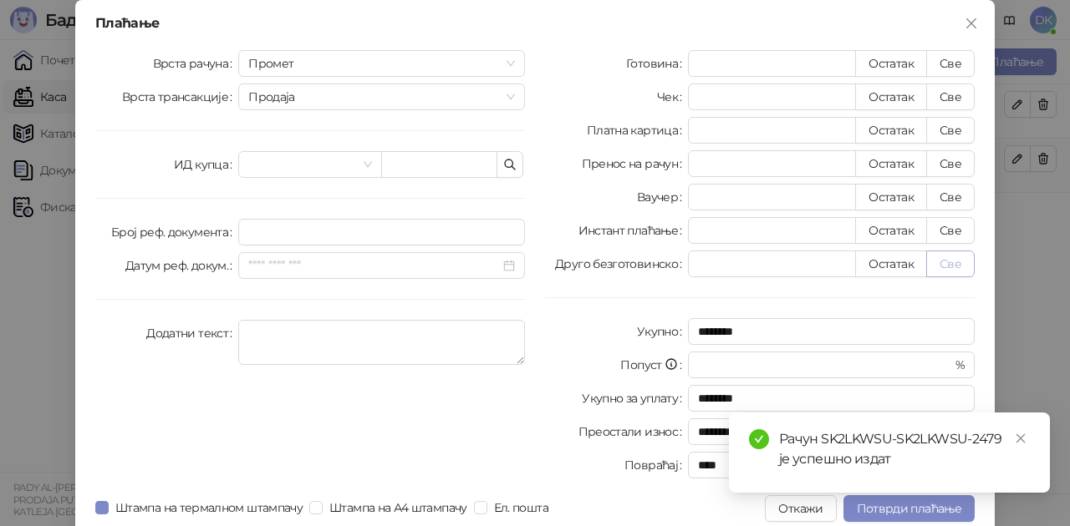
click at [928, 259] on button "Све" at bounding box center [950, 264] width 48 height 27
type input "****"
click at [886, 493] on div "Рачун SK2LKWSU-SK2LKWSU-2479 је успешно издат" at bounding box center [889, 453] width 321 height 80
click at [877, 518] on button "Потврди плаћање" at bounding box center [908, 509] width 131 height 27
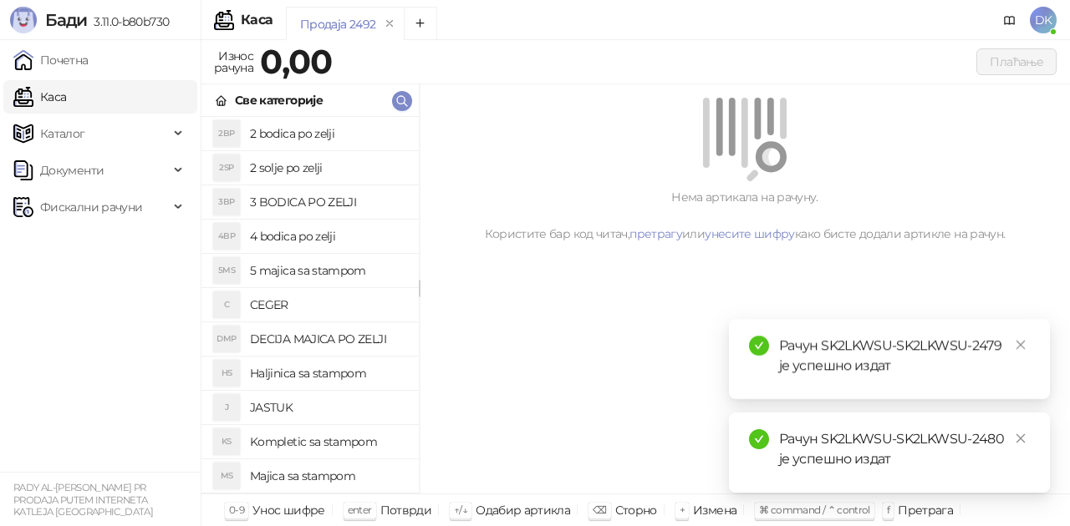
click at [286, 125] on h4 "2 bodica po zelji" at bounding box center [327, 133] width 155 height 27
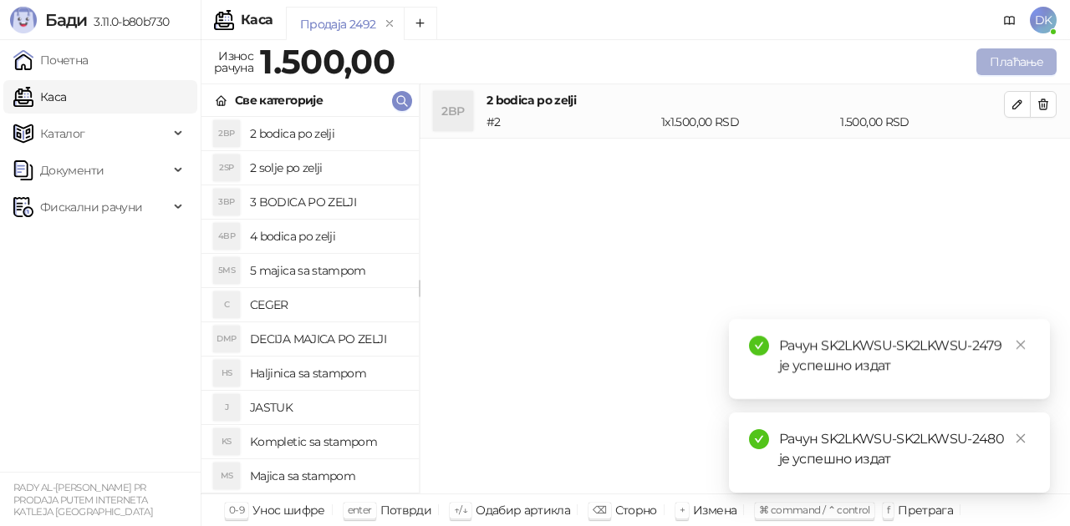
click at [979, 61] on button "Плаћање" at bounding box center [1016, 61] width 80 height 27
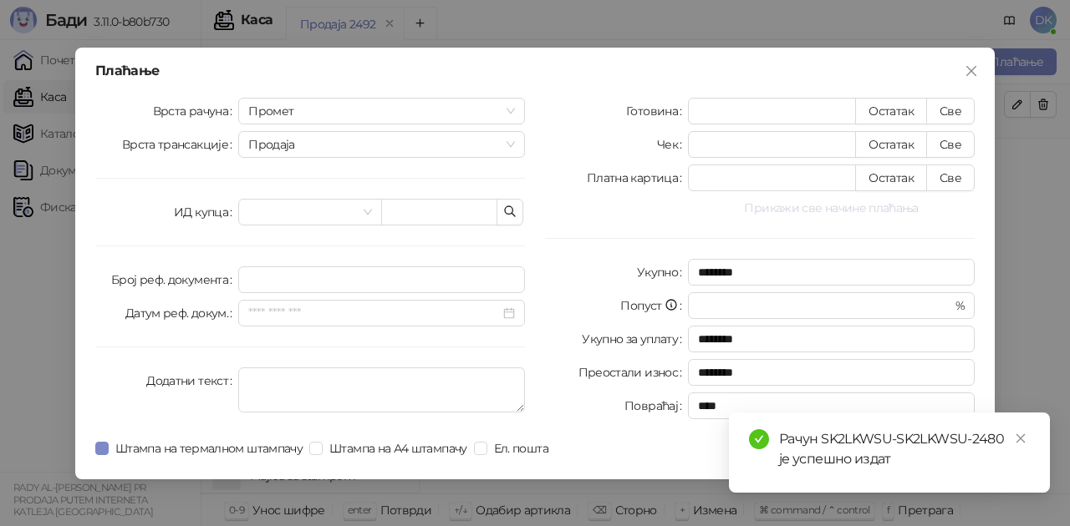
click at [792, 207] on button "Прикажи све начине плаћања" at bounding box center [831, 208] width 287 height 20
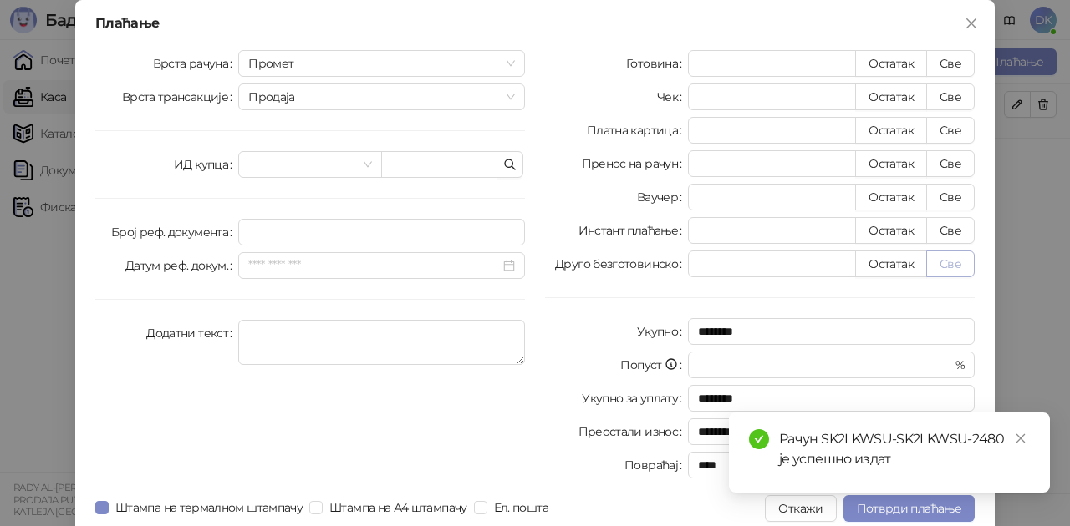
click at [933, 260] on button "Све" at bounding box center [950, 264] width 48 height 27
type input "****"
click at [861, 493] on div "Рачун SK2LKWSU-SK2LKWSU-2480 је успешно издат" at bounding box center [889, 453] width 321 height 80
click at [859, 511] on span "Потврди плаћање" at bounding box center [909, 508] width 104 height 15
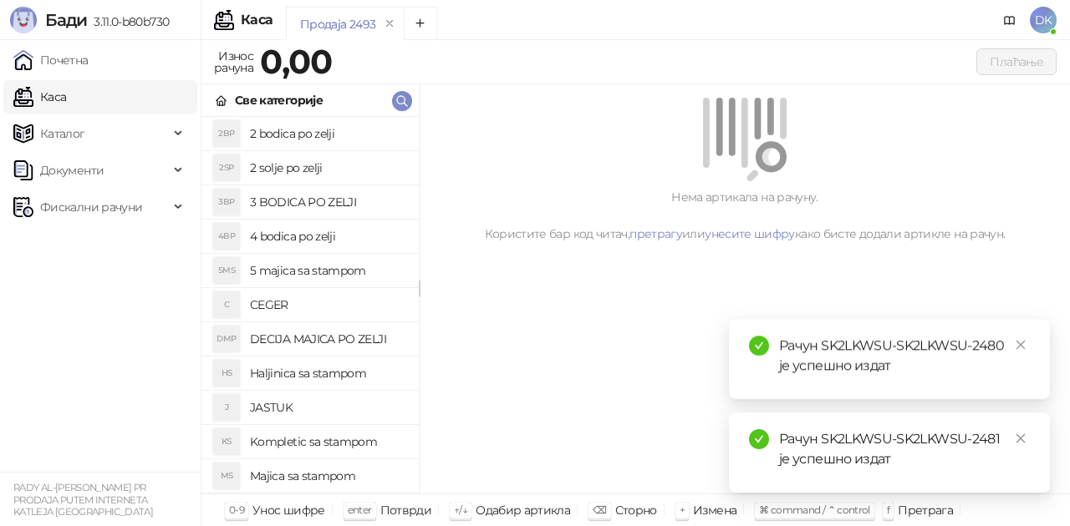
click at [324, 271] on h4 "5 majica sa stampom" at bounding box center [327, 270] width 155 height 27
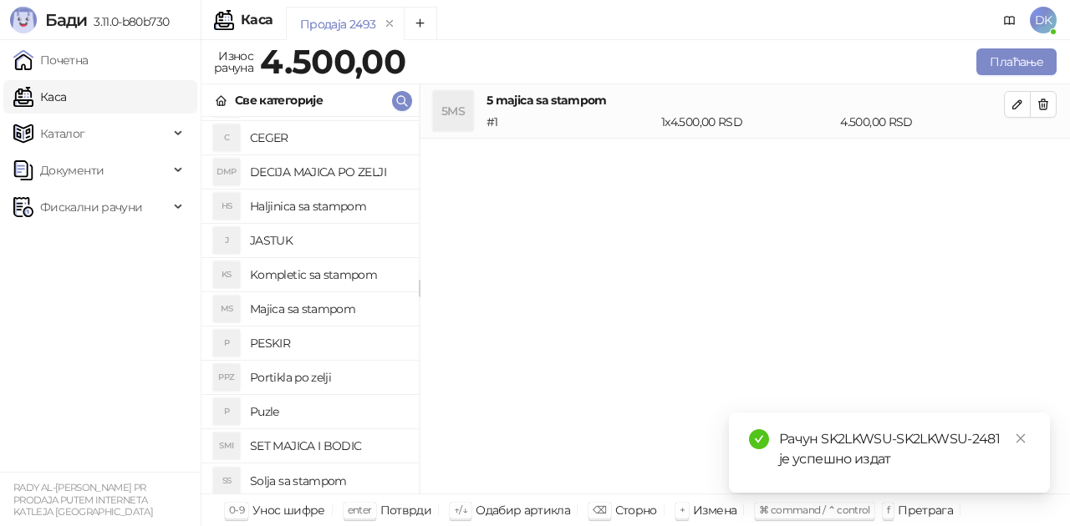
scroll to position [0, 0]
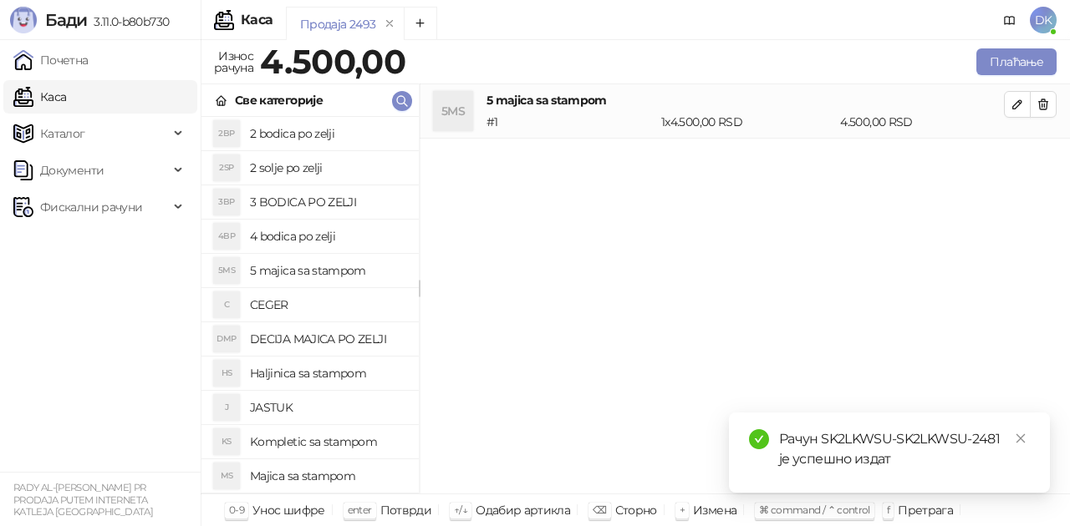
click at [324, 140] on h4 "2 bodica po zelji" at bounding box center [327, 133] width 155 height 27
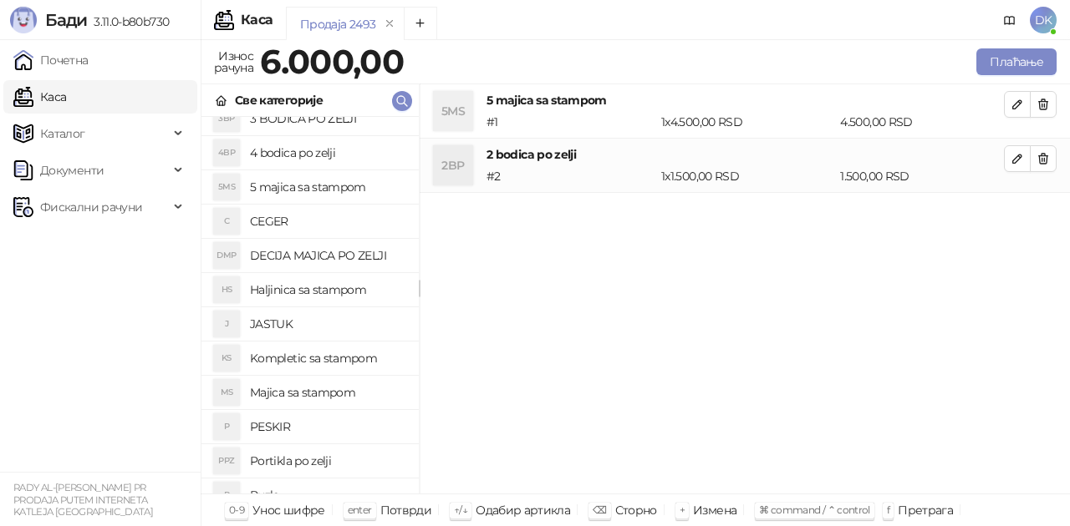
scroll to position [167, 0]
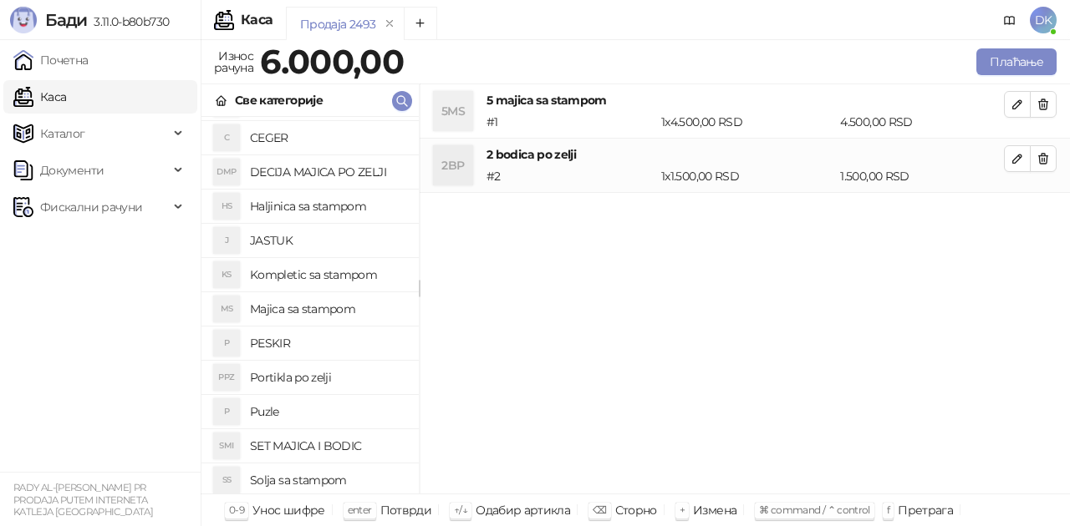
click at [326, 308] on h4 "Majica sa stampom" at bounding box center [327, 309] width 155 height 27
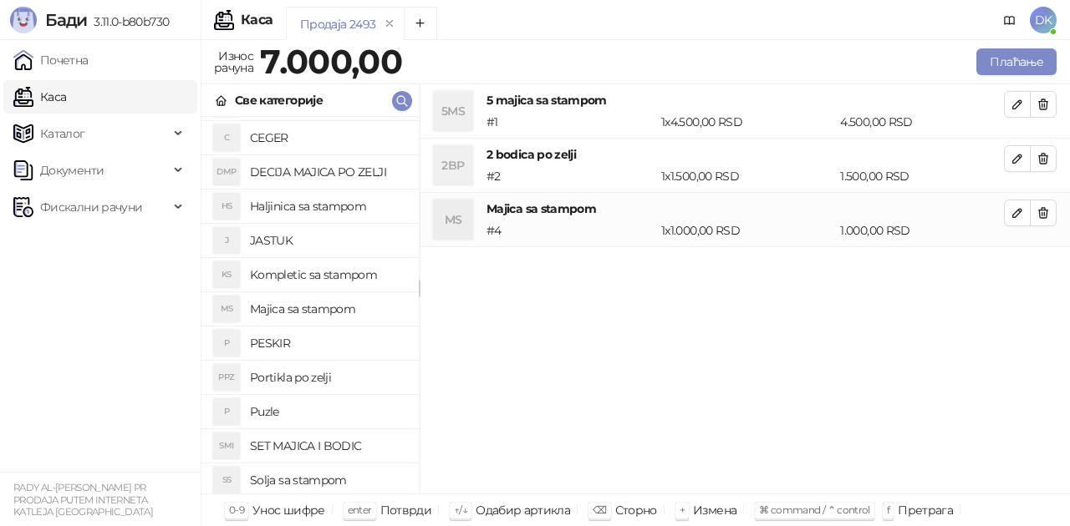
click at [326, 313] on h4 "Majica sa stampom" at bounding box center [327, 309] width 155 height 27
click at [1016, 217] on icon "button" at bounding box center [1016, 212] width 13 height 13
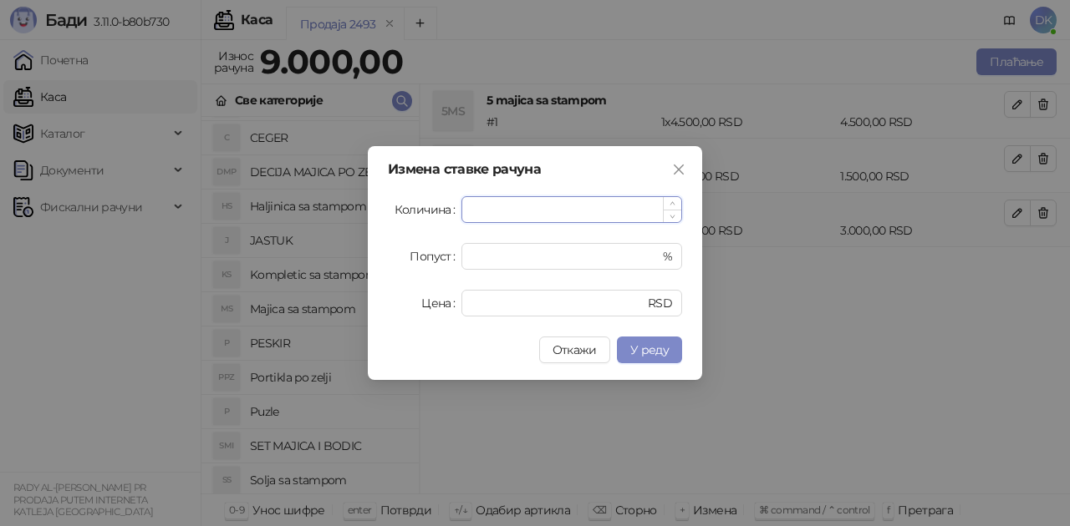
type input "*"
type input "***"
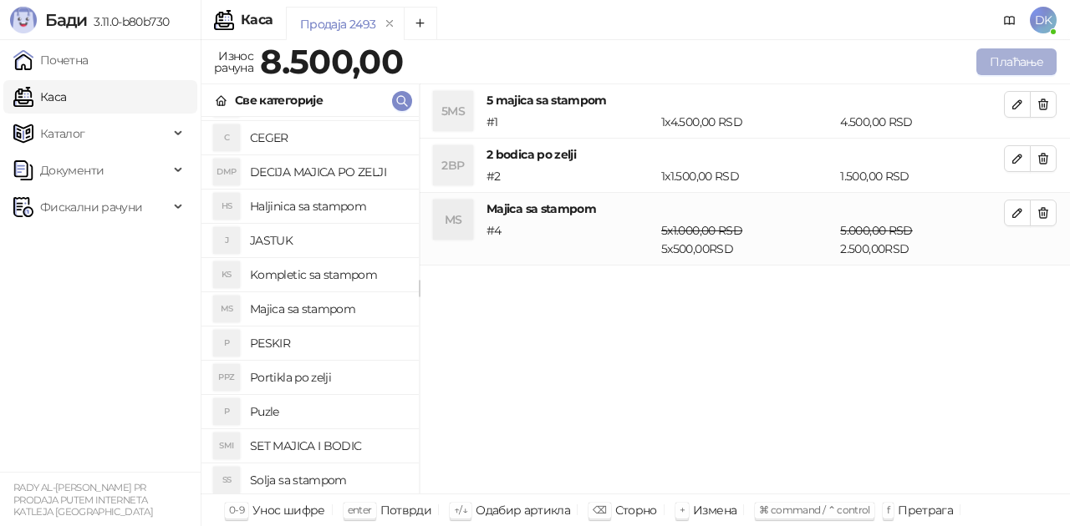
click at [995, 59] on button "Плаћање" at bounding box center [1016, 61] width 80 height 27
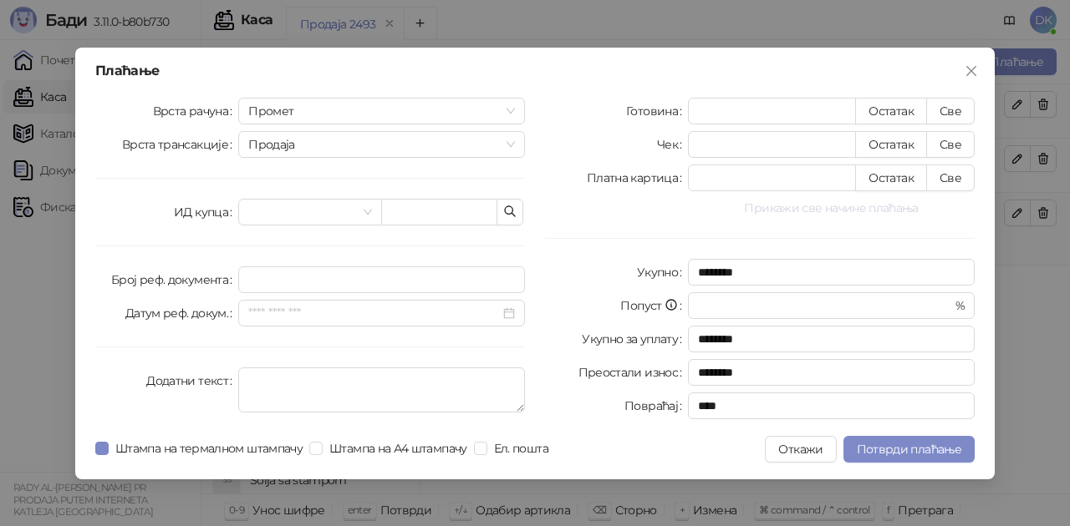
click at [807, 211] on button "Прикажи све начине плаћања" at bounding box center [831, 208] width 287 height 20
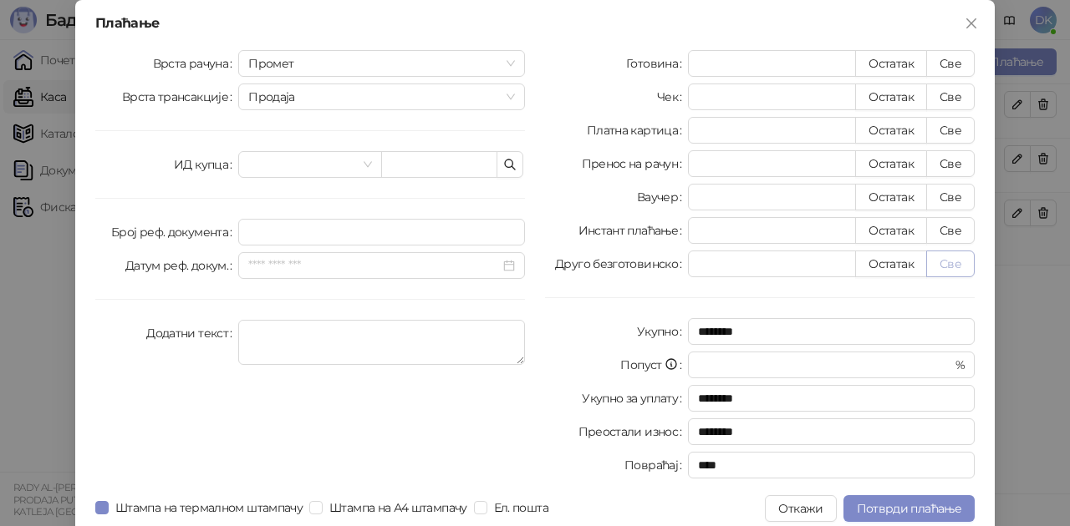
click at [933, 267] on button "Све" at bounding box center [950, 264] width 48 height 27
type input "****"
click at [887, 506] on span "Потврди плаћање" at bounding box center [909, 508] width 104 height 15
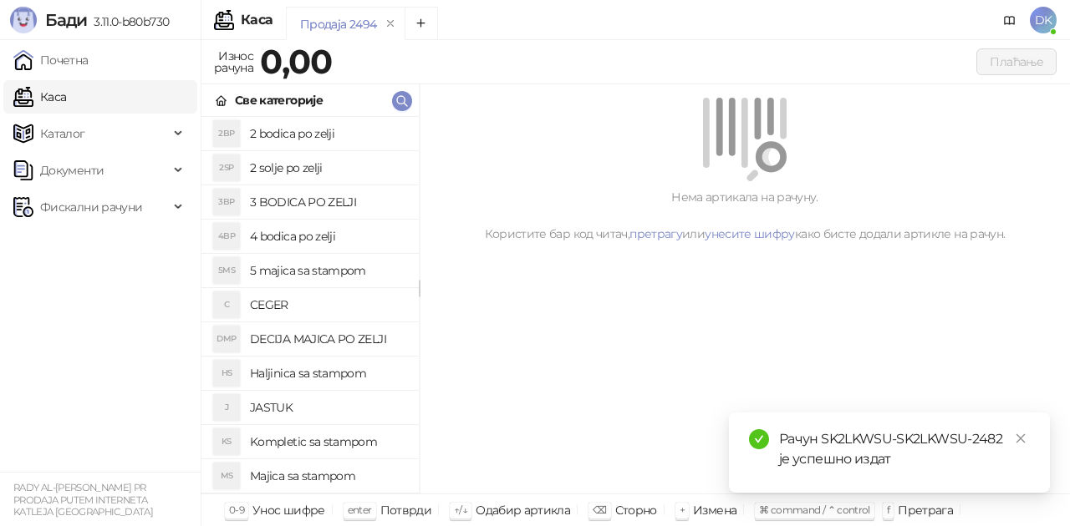
scroll to position [84, 0]
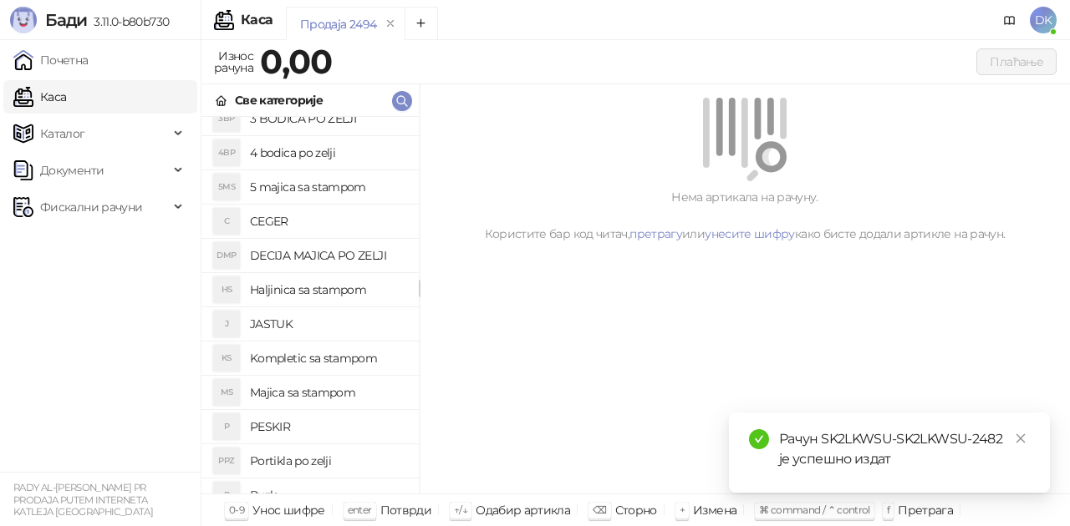
click at [313, 394] on h4 "Majica sa stampom" at bounding box center [327, 392] width 155 height 27
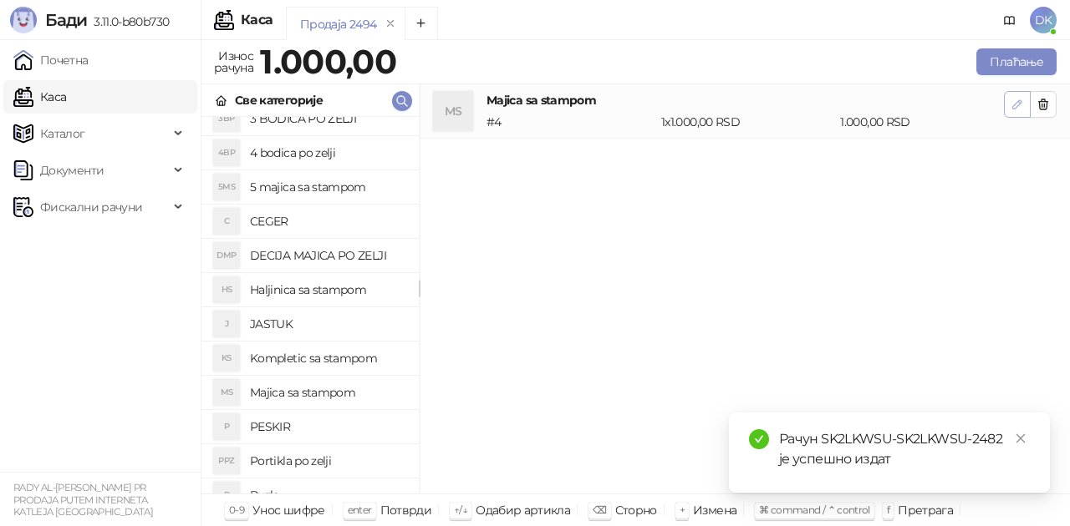
click at [1010, 102] on icon "button" at bounding box center [1016, 104] width 13 height 13
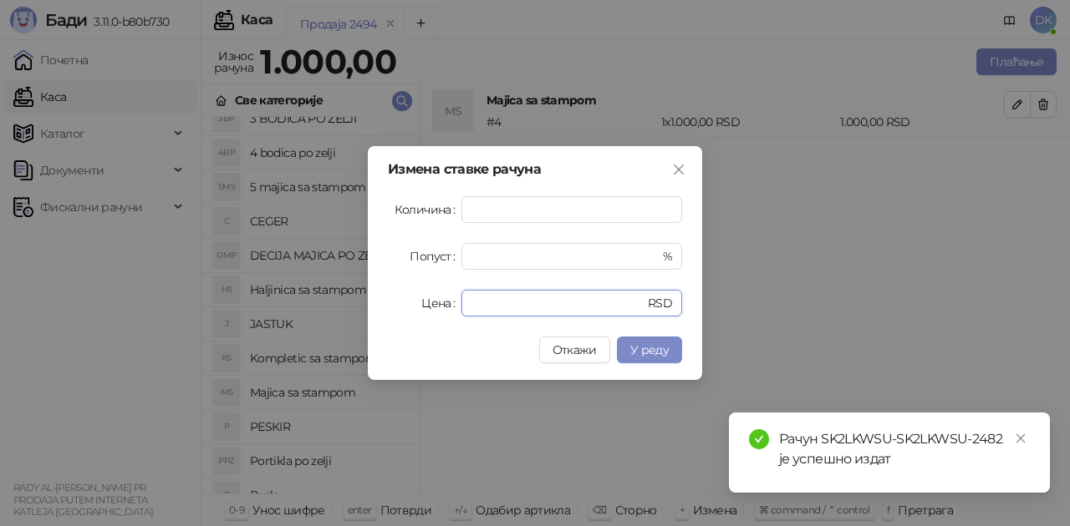
drag, startPoint x: 521, startPoint y: 306, endPoint x: 359, endPoint y: 302, distance: 162.2
click at [376, 302] on div "Измена ставке рачуна Количина * Попуст * % Цена **** RSD Откажи У реду" at bounding box center [535, 263] width 334 height 234
type input "****"
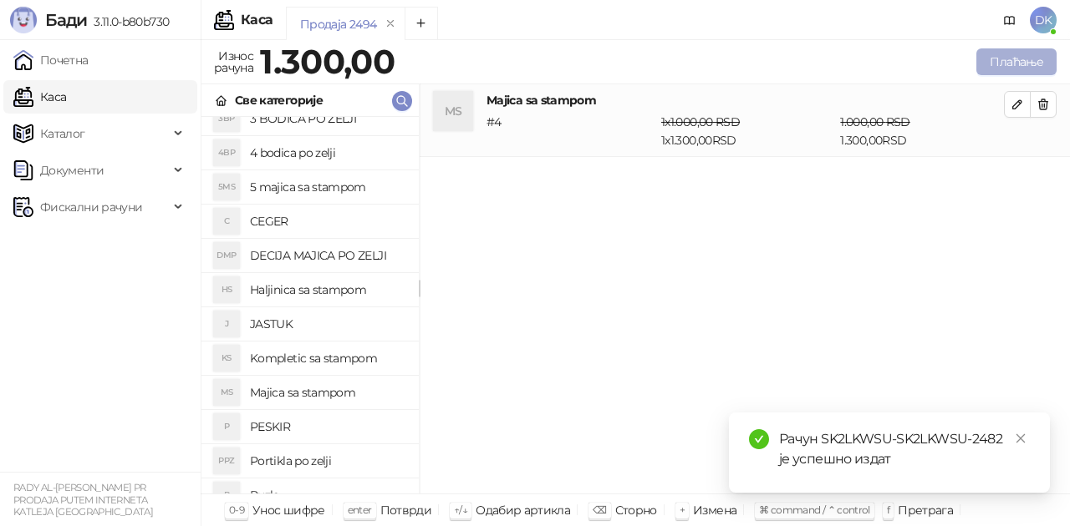
click at [1008, 71] on button "Плаћање" at bounding box center [1016, 61] width 80 height 27
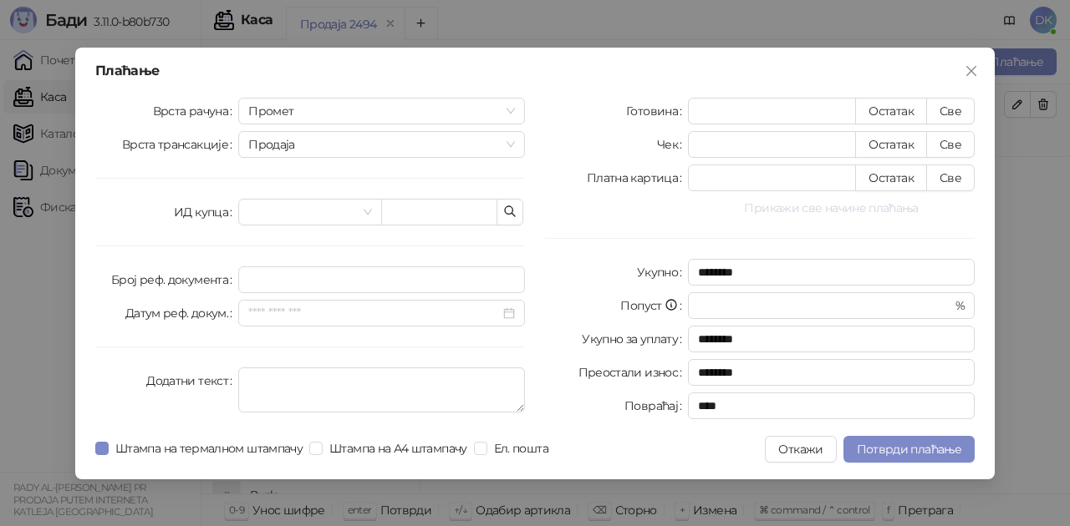
click at [867, 205] on button "Прикажи све начине плаћања" at bounding box center [831, 208] width 287 height 20
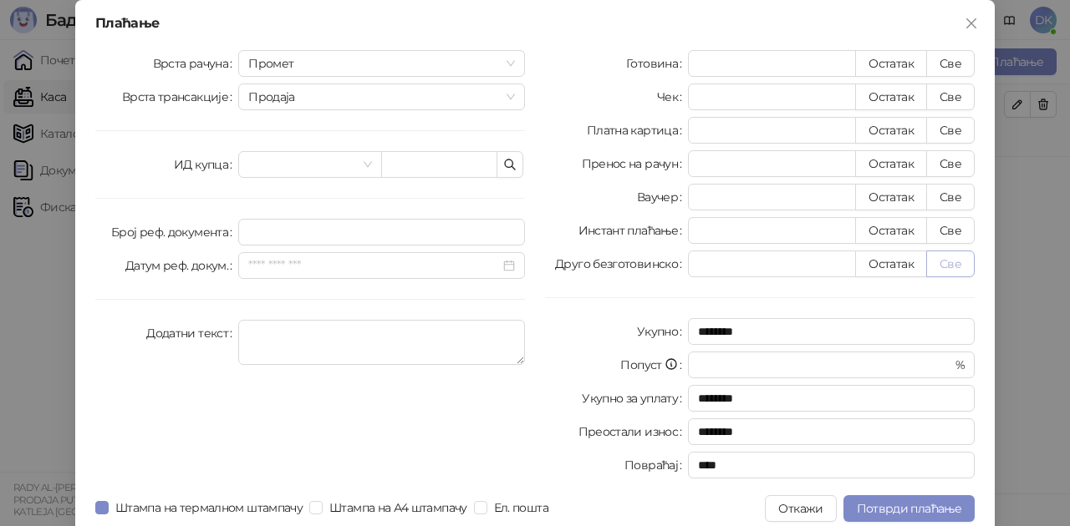
click at [941, 261] on button "Све" at bounding box center [950, 264] width 48 height 27
type input "****"
click at [896, 501] on button "Потврди плаћање" at bounding box center [908, 509] width 131 height 27
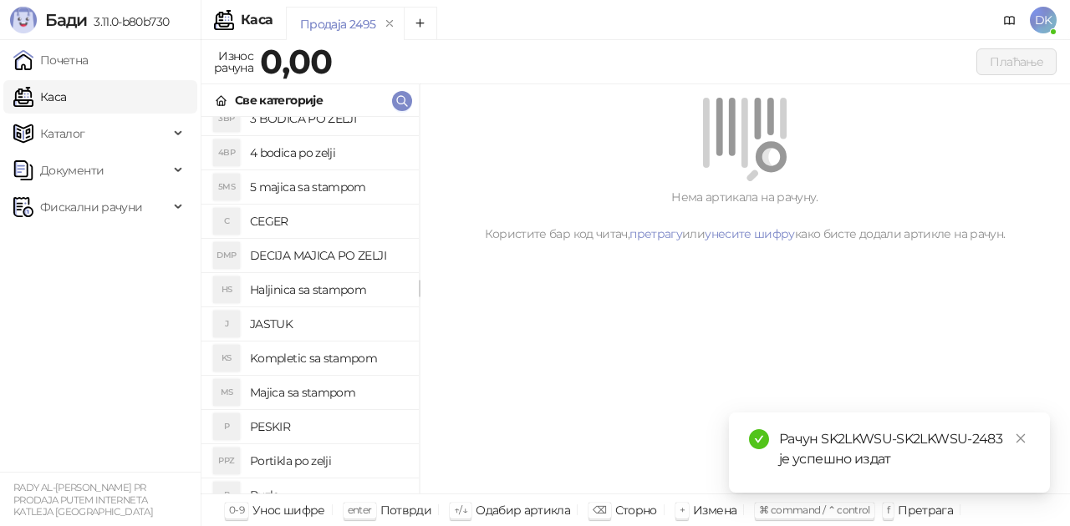
click at [304, 396] on h4 "Majica sa stampom" at bounding box center [327, 392] width 155 height 27
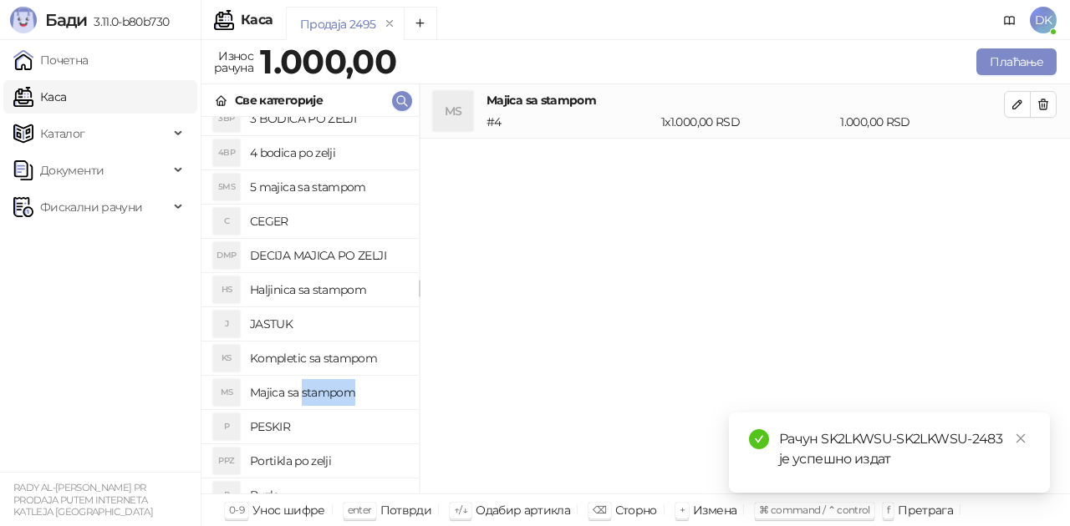
click at [304, 396] on h4 "Majica sa stampom" at bounding box center [327, 392] width 155 height 27
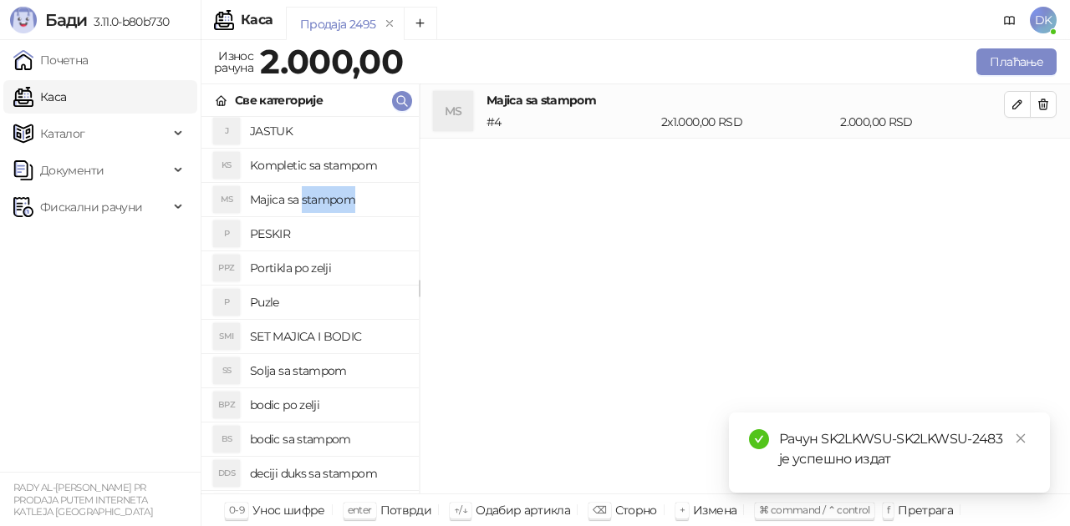
scroll to position [334, 0]
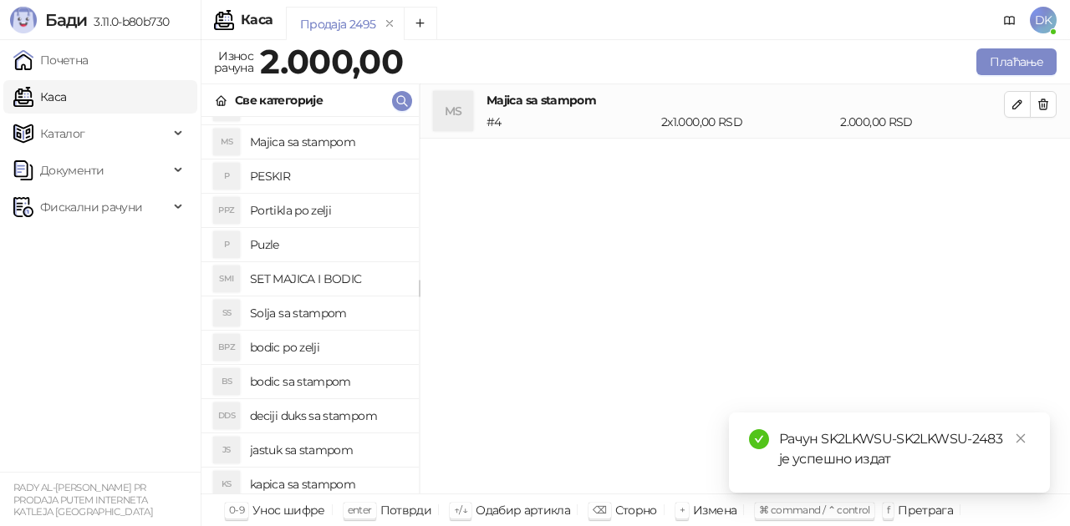
click at [283, 352] on h4 "bodic po zelji" at bounding box center [327, 347] width 155 height 27
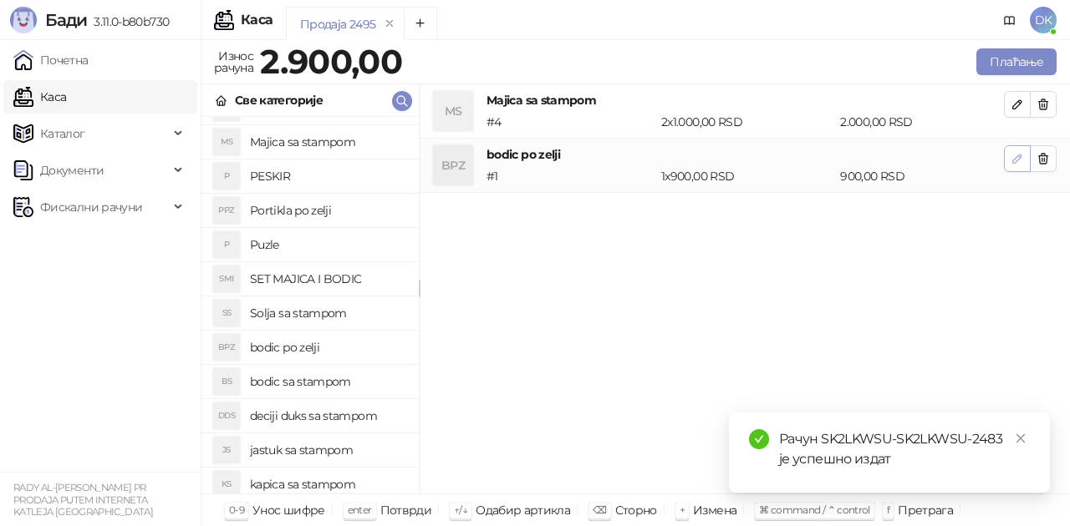
click at [1012, 166] on button "button" at bounding box center [1017, 158] width 27 height 27
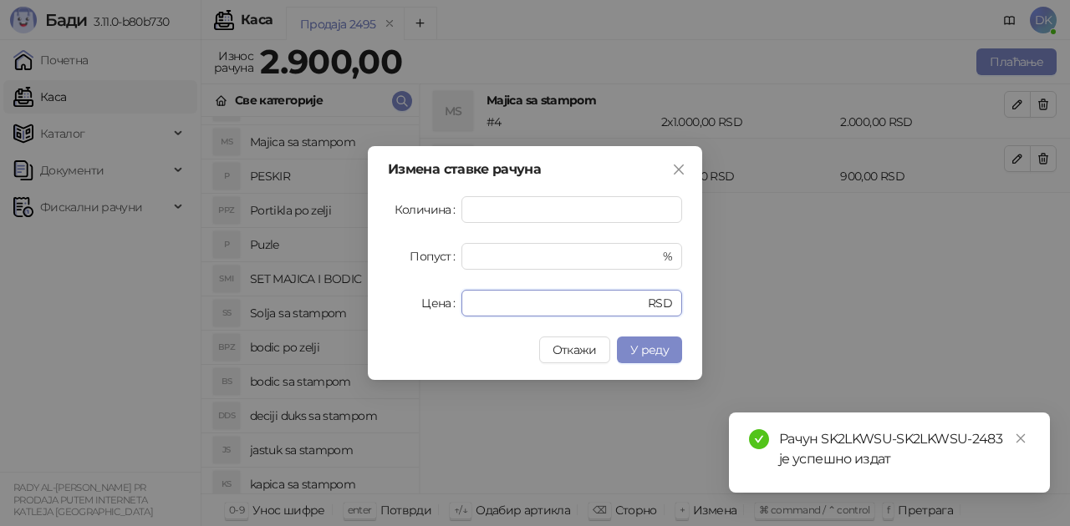
click at [389, 283] on form "Количина * Попуст * % Цена *** RSD" at bounding box center [535, 256] width 294 height 120
type input "***"
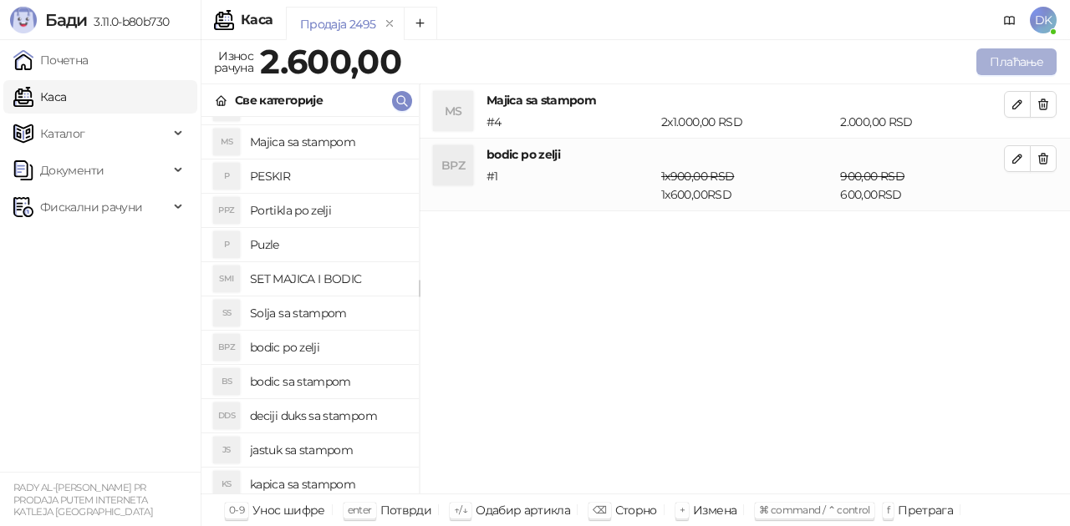
click at [999, 53] on button "Плаћање" at bounding box center [1016, 61] width 80 height 27
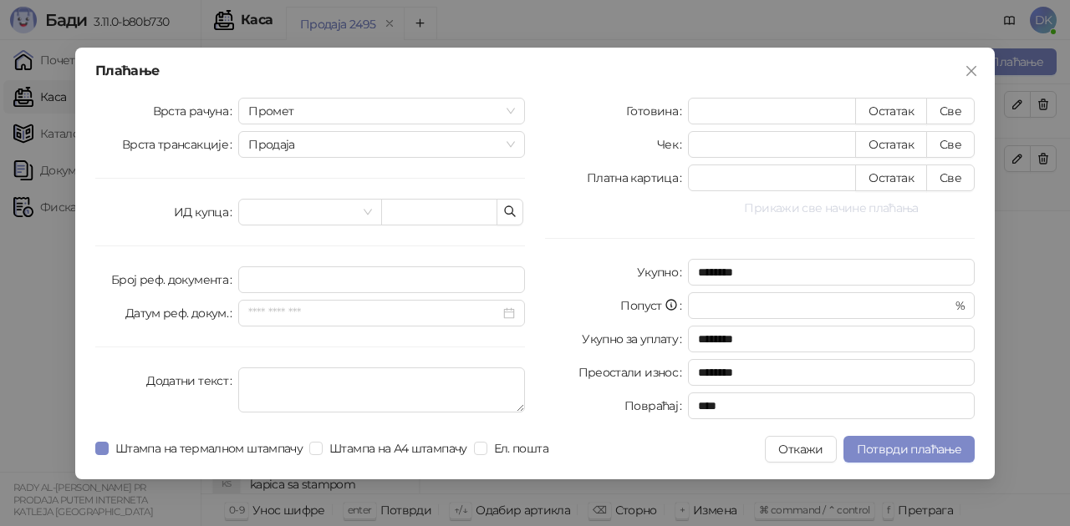
click at [816, 213] on button "Прикажи све начине плаћања" at bounding box center [831, 208] width 287 height 20
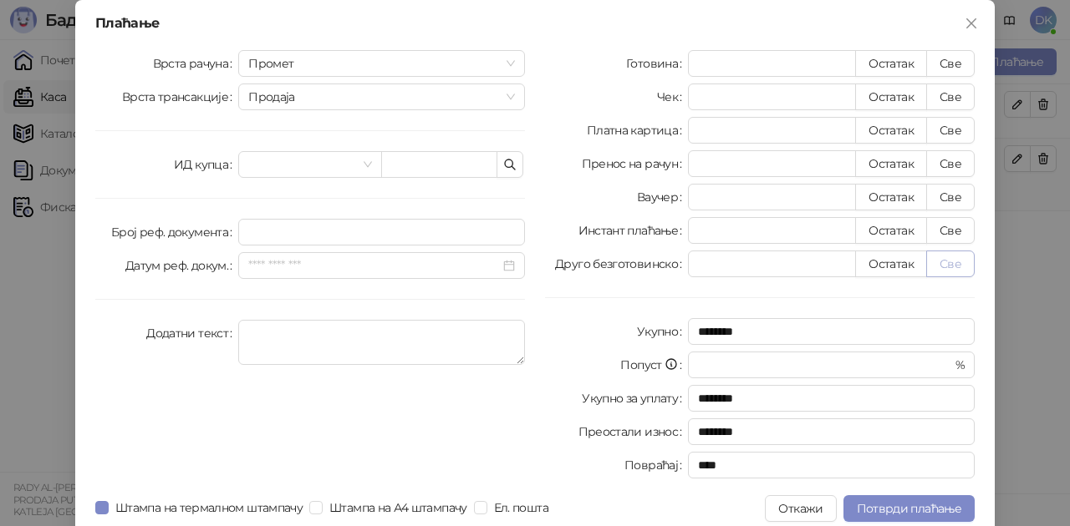
click at [948, 262] on button "Све" at bounding box center [950, 264] width 48 height 27
type input "****"
click at [909, 506] on span "Потврди плаћање" at bounding box center [909, 508] width 104 height 15
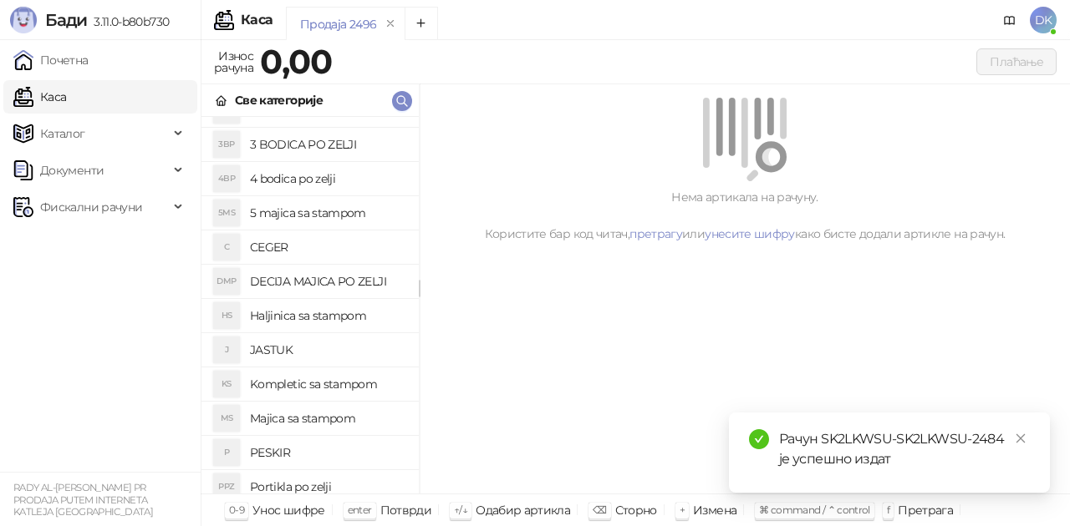
scroll to position [84, 0]
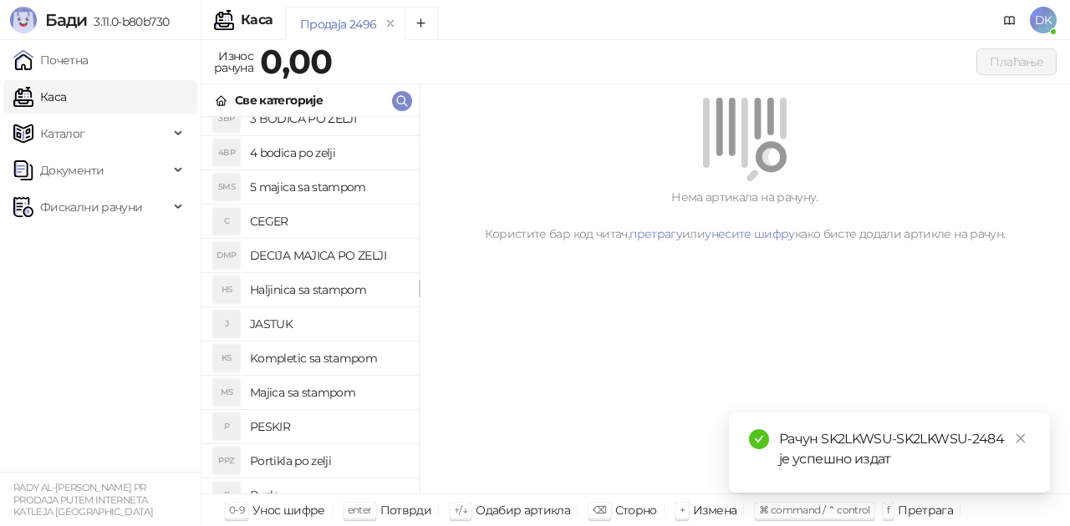
click at [292, 392] on h4 "Majica sa stampom" at bounding box center [327, 392] width 155 height 27
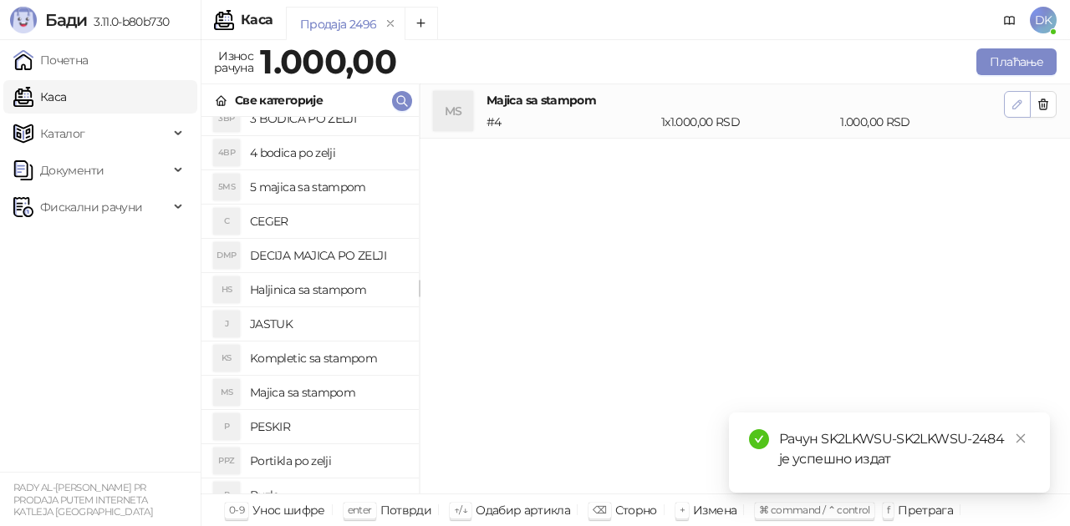
click at [1021, 110] on span "button" at bounding box center [1016, 104] width 13 height 16
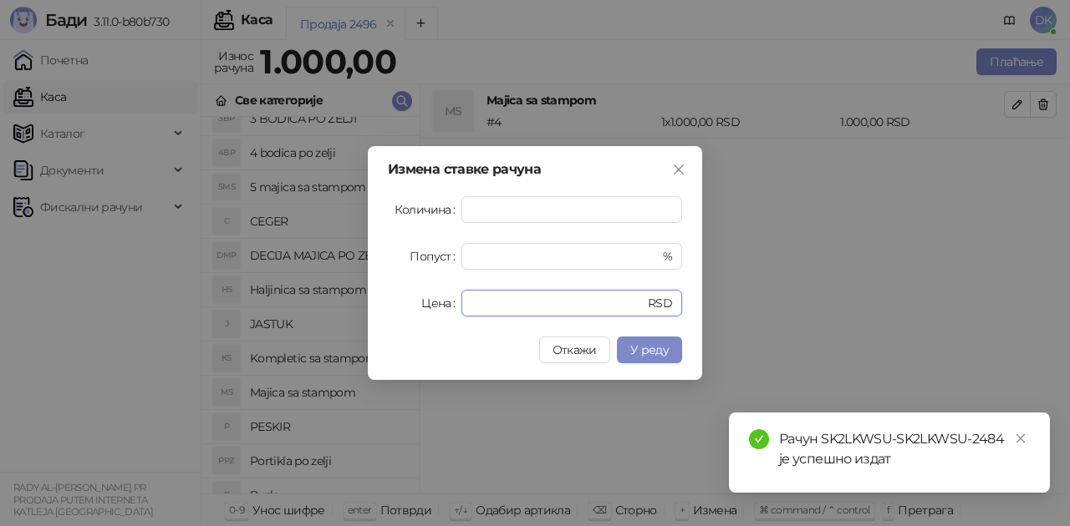
drag, startPoint x: 521, startPoint y: 308, endPoint x: 423, endPoint y: 301, distance: 98.8
click at [423, 301] on div "Цена **** RSD" at bounding box center [535, 303] width 294 height 27
type input "****"
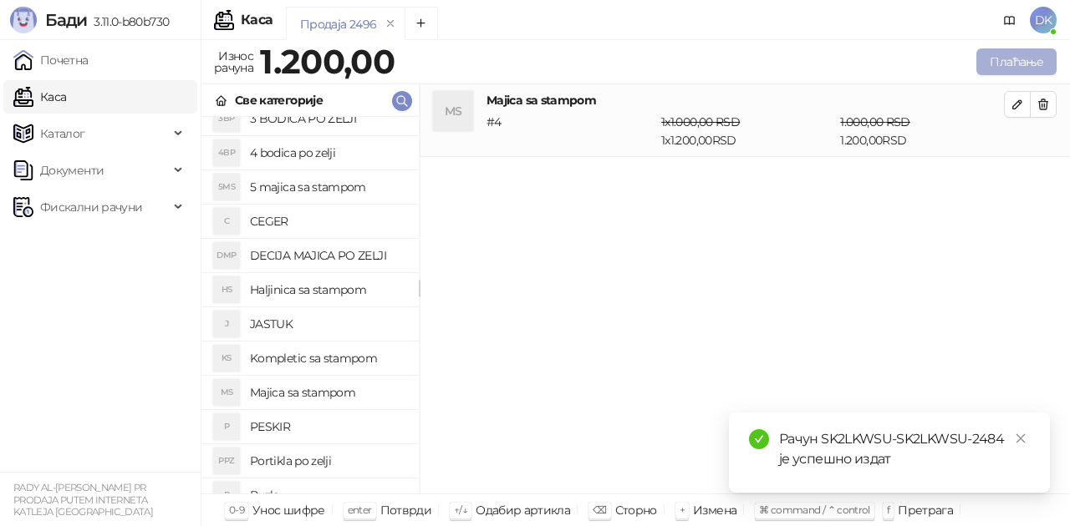
click at [1023, 63] on button "Плаћање" at bounding box center [1016, 61] width 80 height 27
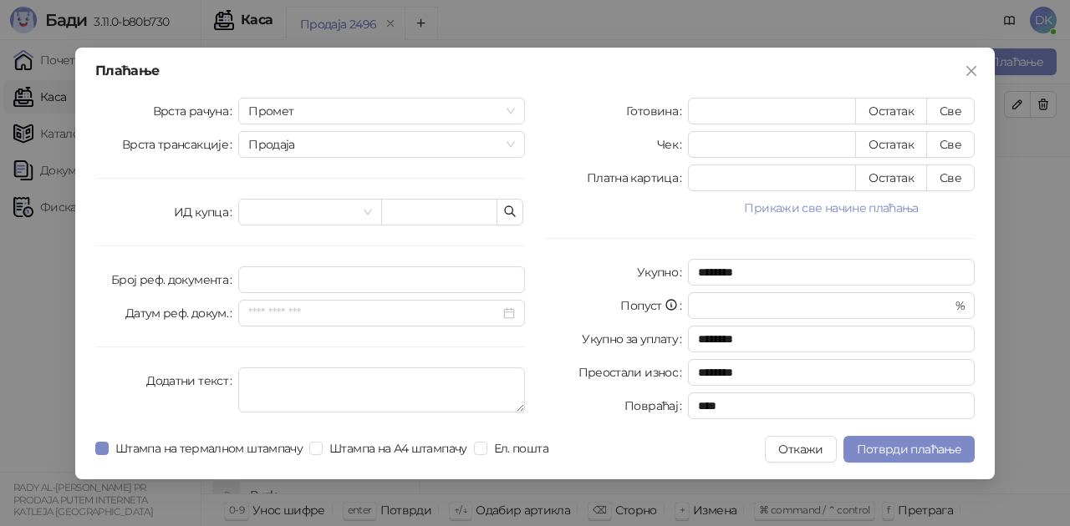
click at [826, 206] on button "Прикажи све начине плаћања" at bounding box center [831, 208] width 287 height 20
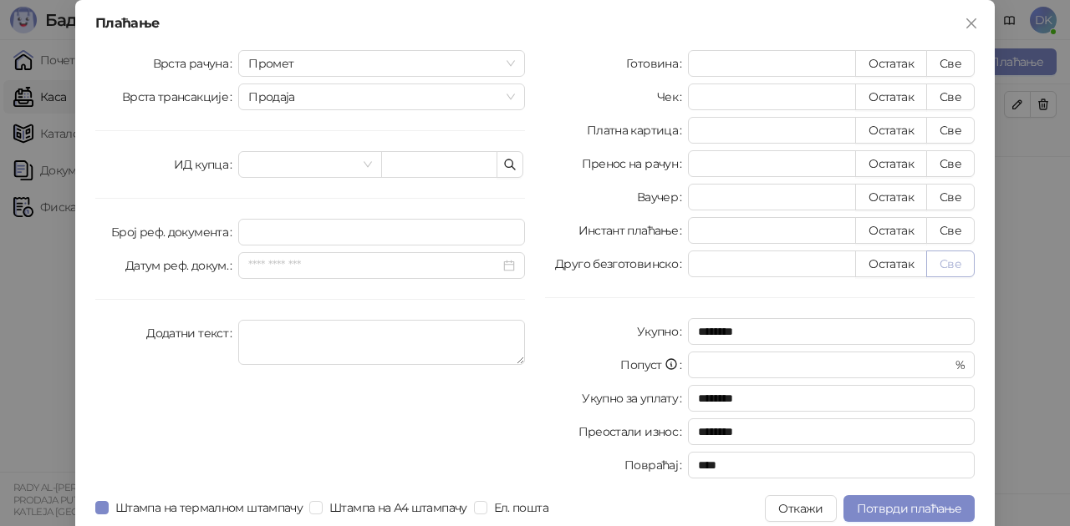
click at [956, 266] on button "Све" at bounding box center [950, 264] width 48 height 27
type input "****"
click at [867, 501] on button "Потврди плаћање" at bounding box center [908, 509] width 131 height 27
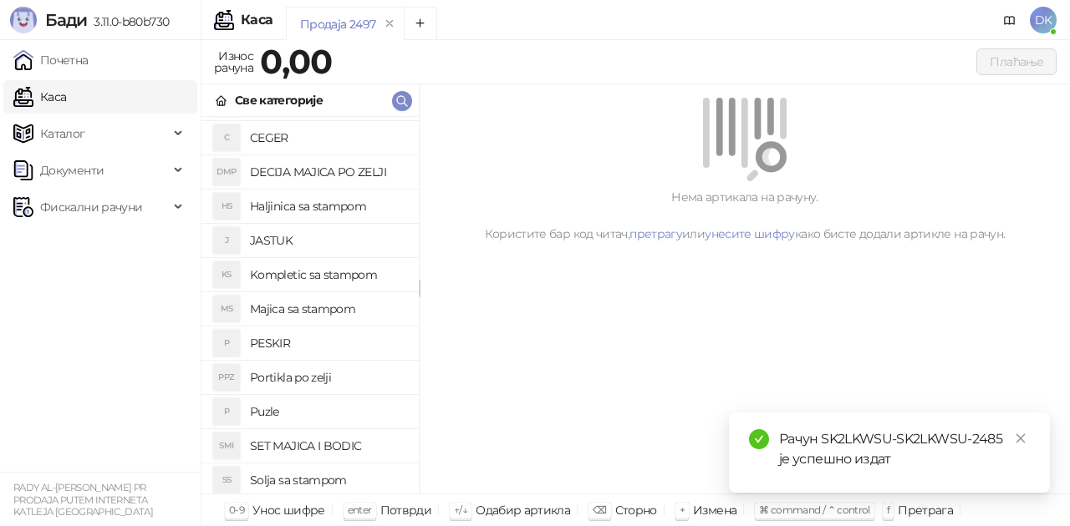
scroll to position [251, 0]
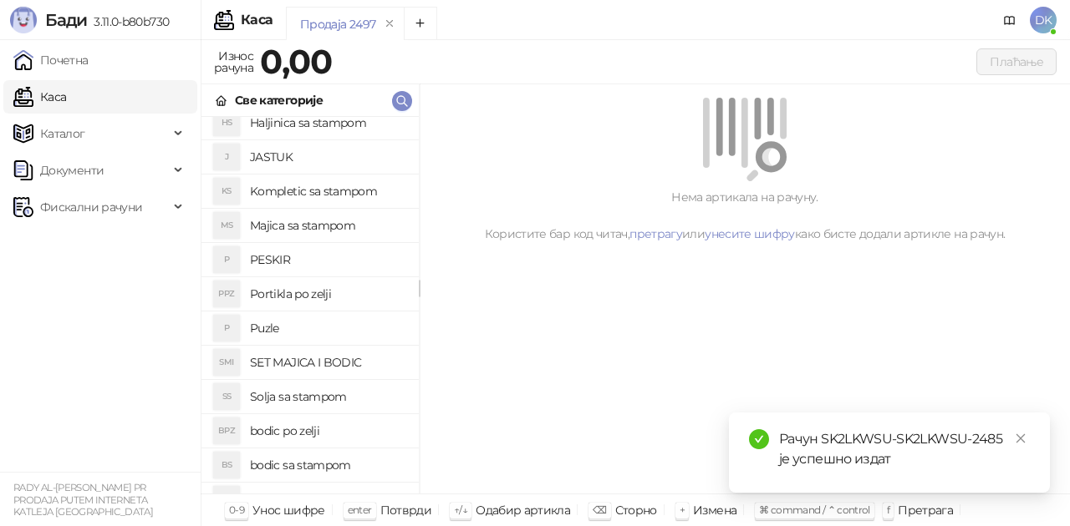
click at [319, 436] on h4 "bodic po zelji" at bounding box center [327, 431] width 155 height 27
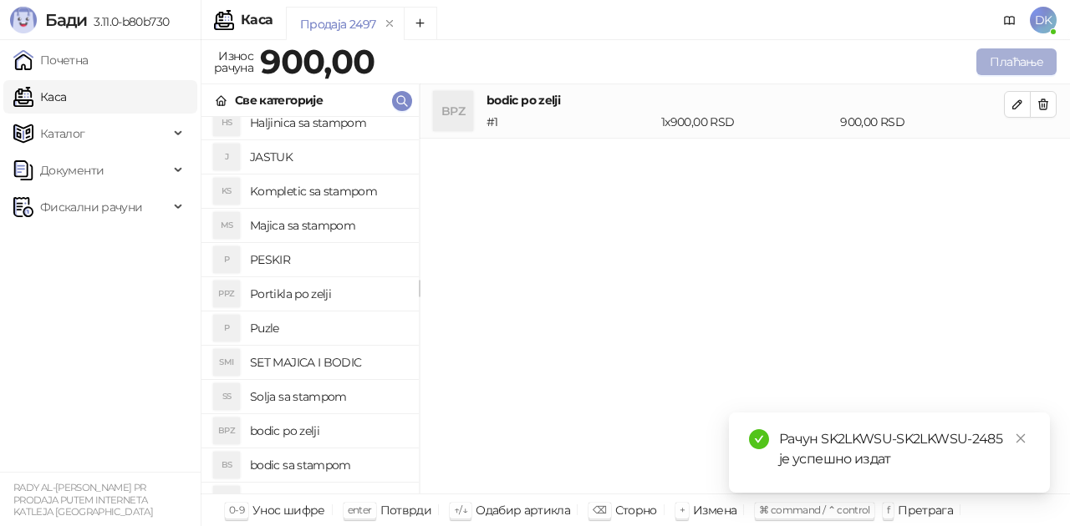
click at [1024, 66] on button "Плаћање" at bounding box center [1016, 61] width 80 height 27
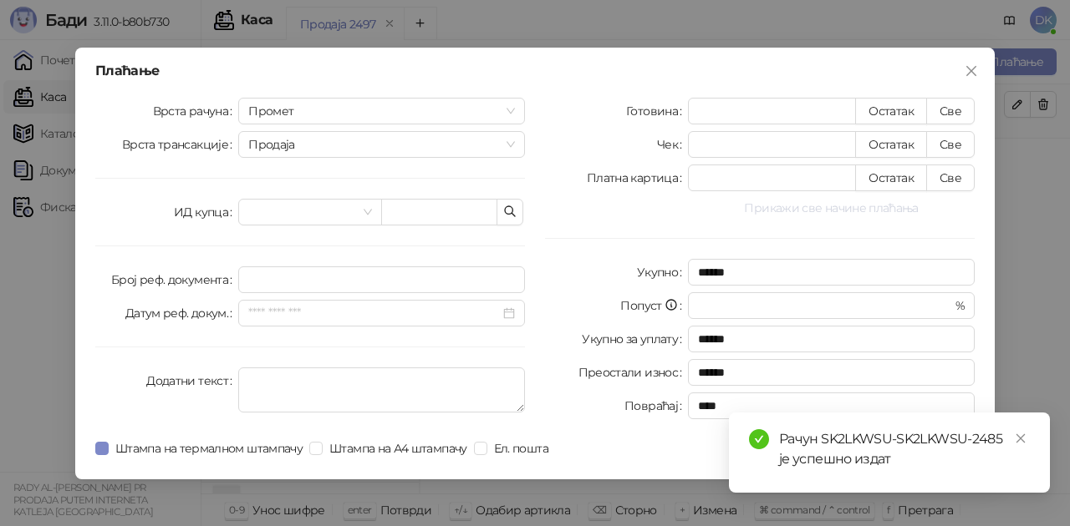
click at [839, 206] on button "Прикажи све начине плаћања" at bounding box center [831, 208] width 287 height 20
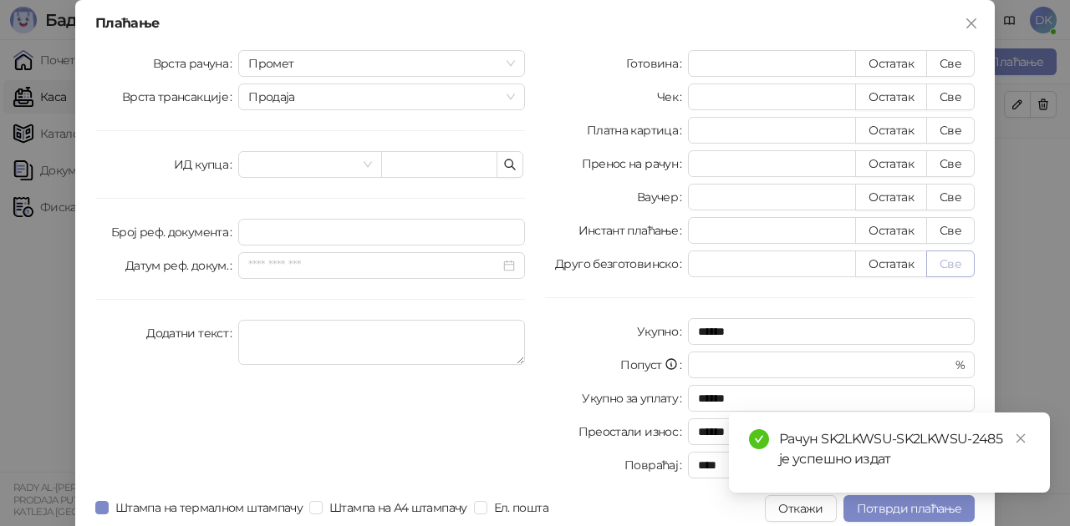
click at [941, 265] on button "Све" at bounding box center [950, 264] width 48 height 27
type input "***"
type input "****"
click at [883, 506] on span "Потврди плаћање" at bounding box center [909, 508] width 104 height 15
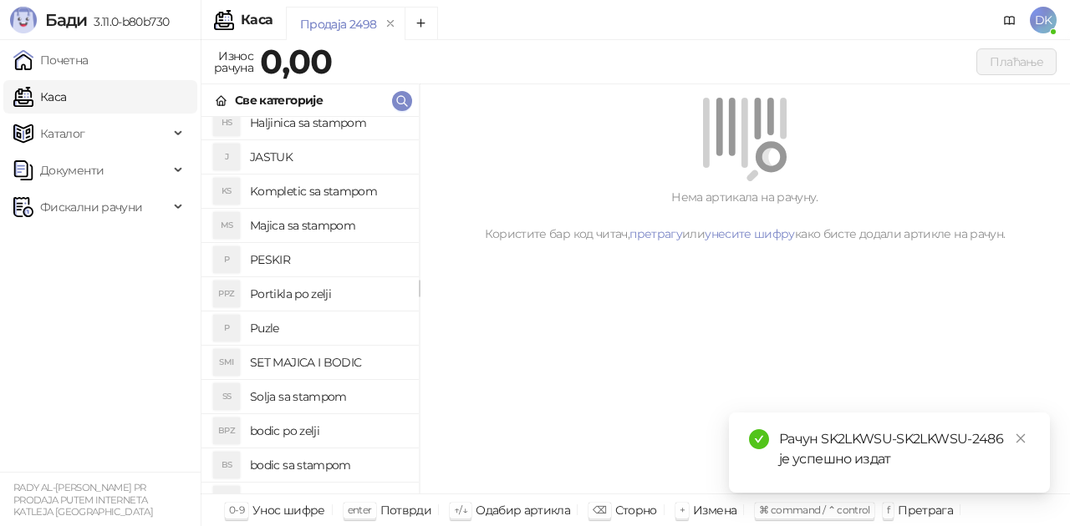
drag, startPoint x: 285, startPoint y: 427, endPoint x: 645, endPoint y: 353, distance: 367.8
click at [285, 428] on h4 "bodic po zelji" at bounding box center [327, 431] width 155 height 27
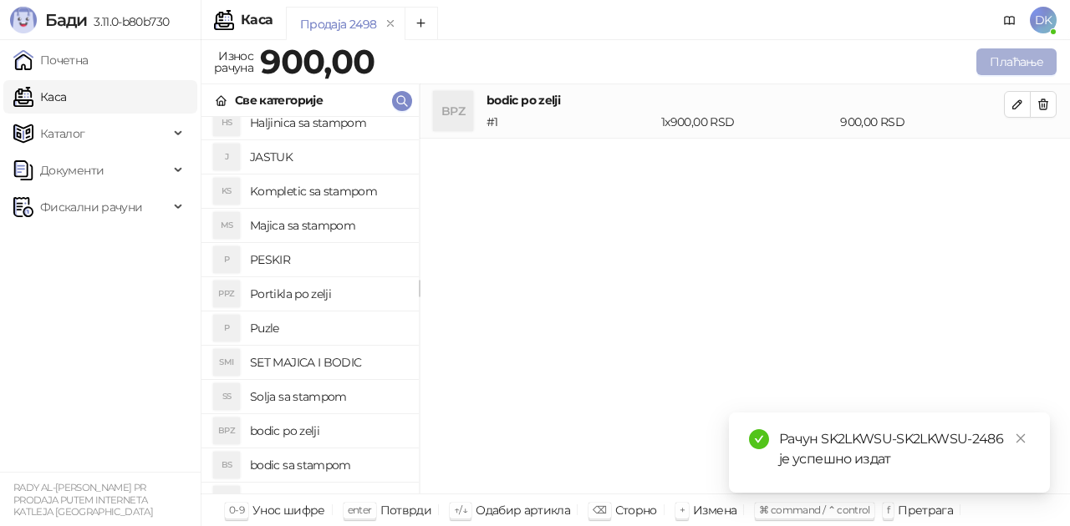
click at [1004, 67] on button "Плаћање" at bounding box center [1016, 61] width 80 height 27
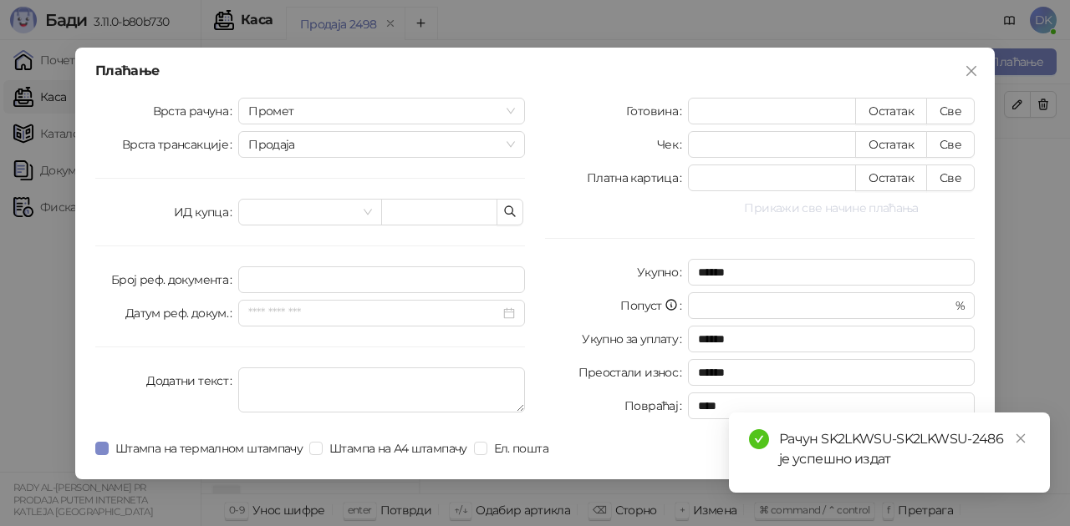
click at [844, 202] on button "Прикажи све начине плаћања" at bounding box center [831, 208] width 287 height 20
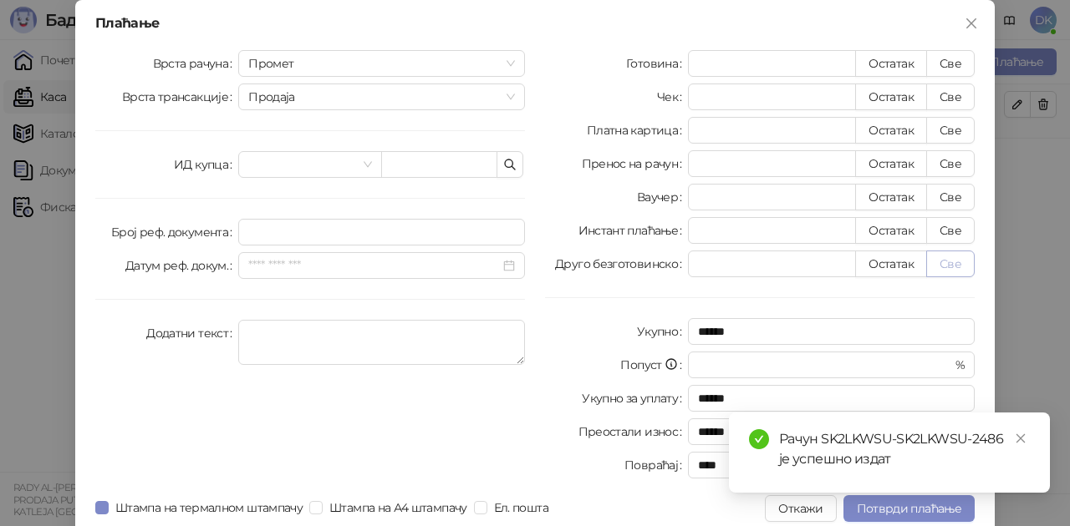
click at [934, 258] on button "Све" at bounding box center [950, 264] width 48 height 27
type input "***"
type input "****"
click at [892, 510] on span "Потврди плаћање" at bounding box center [909, 508] width 104 height 15
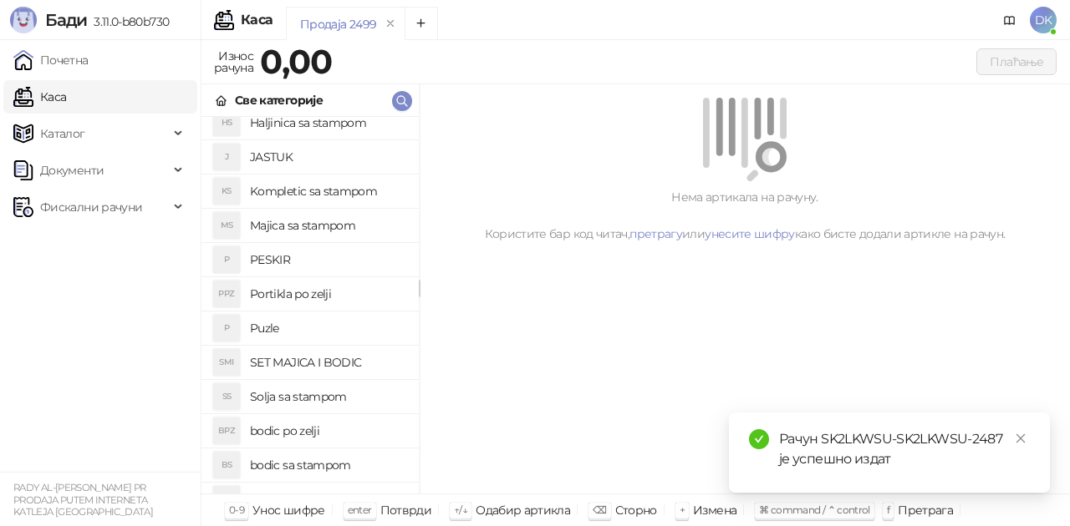
click at [286, 426] on h4 "bodic po zelji" at bounding box center [327, 431] width 155 height 27
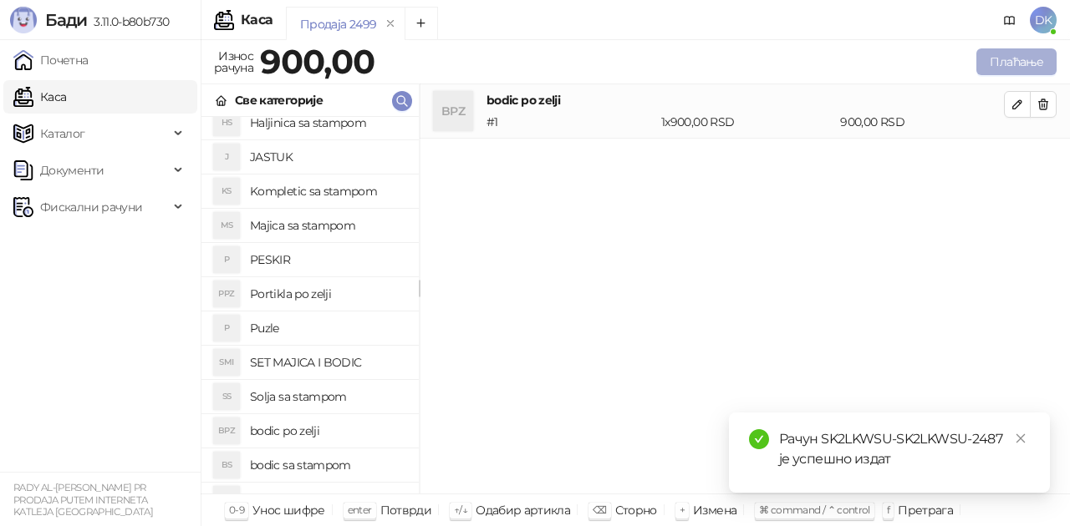
click at [985, 65] on button "Плаћање" at bounding box center [1016, 61] width 80 height 27
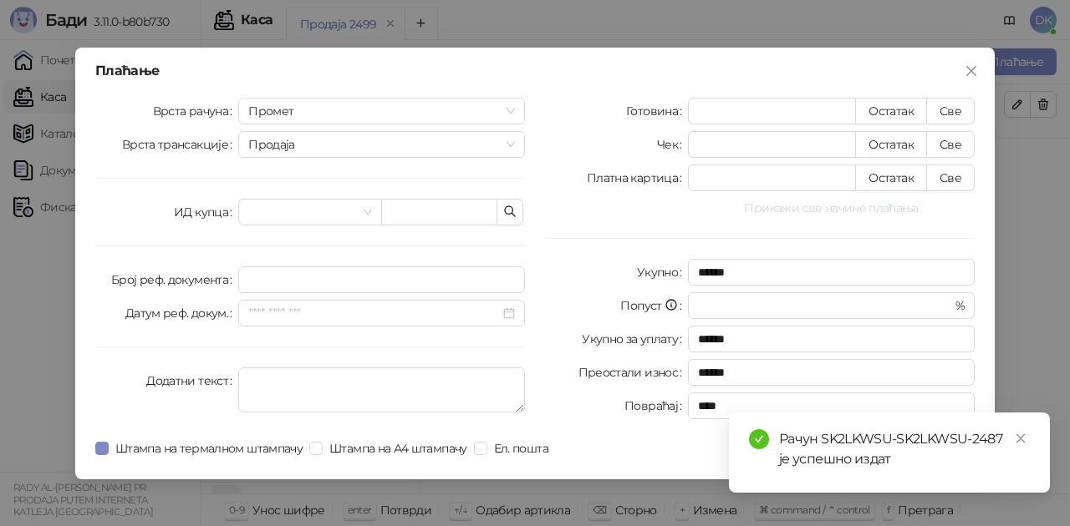
click at [819, 211] on button "Прикажи све начине плаћања" at bounding box center [831, 208] width 287 height 20
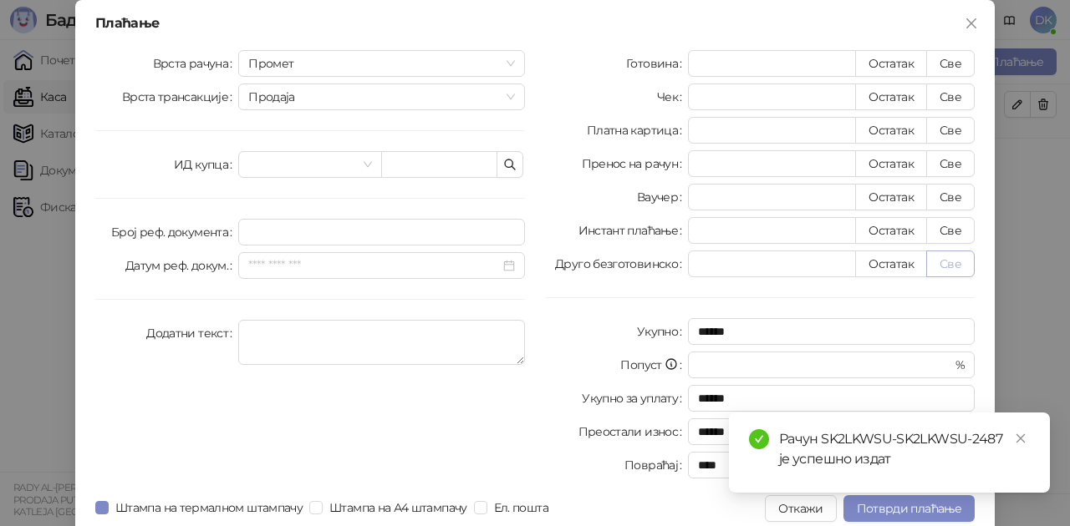
click at [939, 269] on button "Све" at bounding box center [950, 264] width 48 height 27
type input "***"
type input "****"
click at [881, 508] on span "Потврди плаћање" at bounding box center [909, 508] width 104 height 15
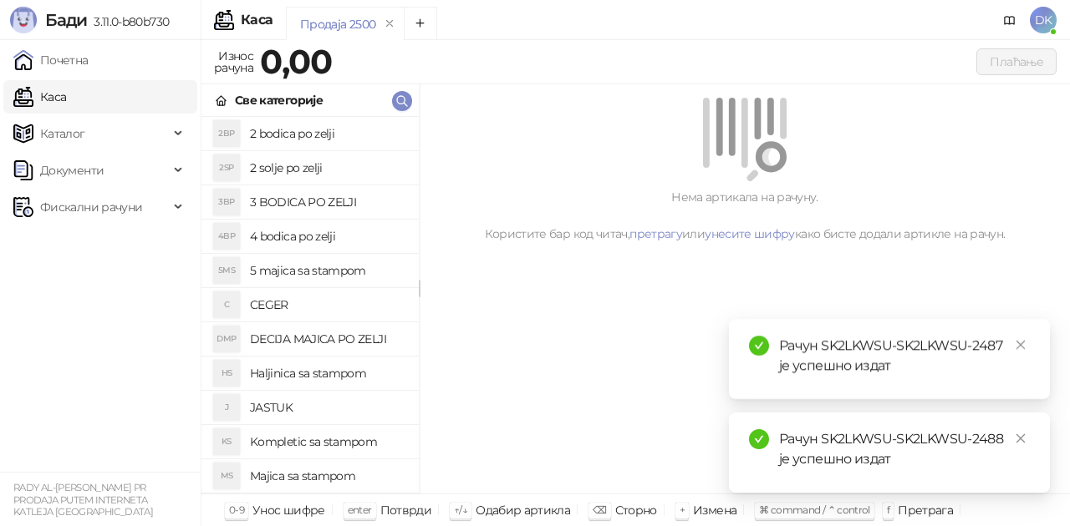
click at [353, 140] on h4 "2 bodica po zelji" at bounding box center [327, 133] width 155 height 27
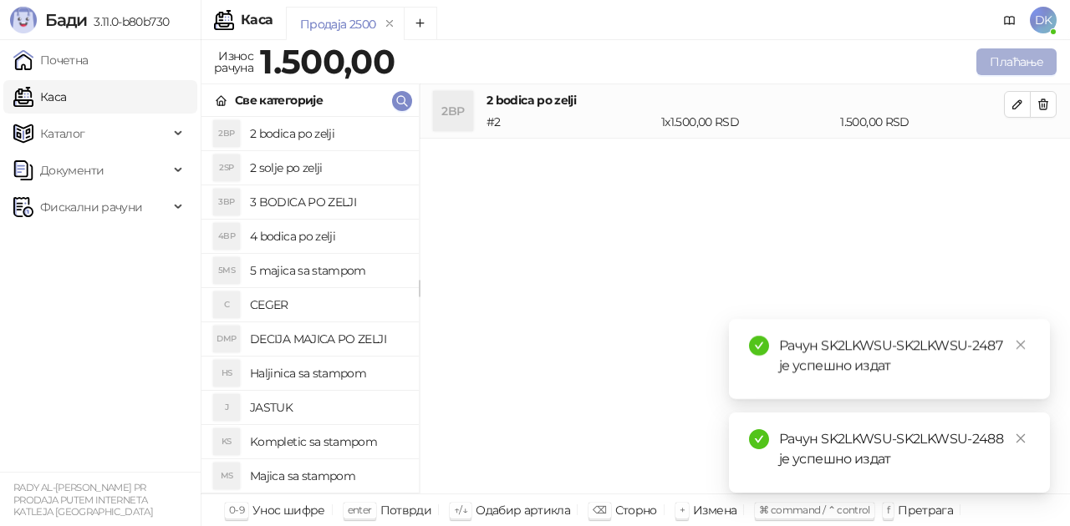
click at [998, 55] on button "Плаћање" at bounding box center [1016, 61] width 80 height 27
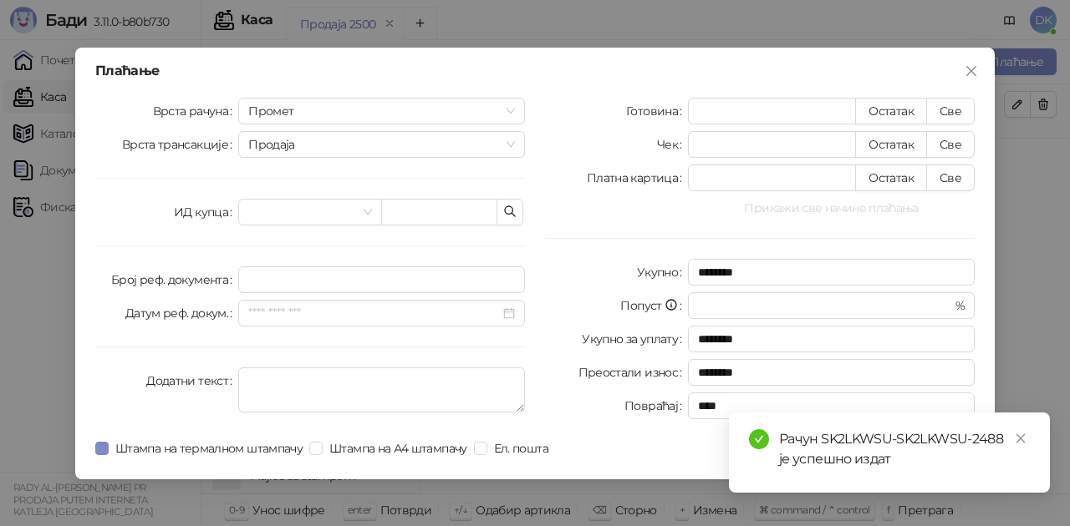
click at [788, 207] on button "Прикажи све начине плаћања" at bounding box center [831, 208] width 287 height 20
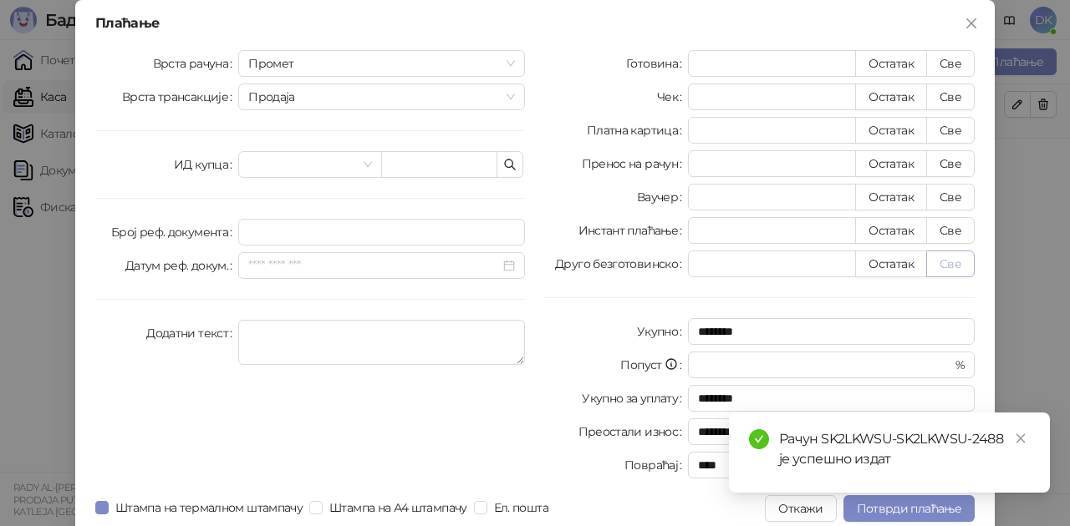
click at [939, 266] on button "Све" at bounding box center [950, 264] width 48 height 27
type input "****"
click at [870, 510] on span "Потврди плаћање" at bounding box center [909, 508] width 104 height 15
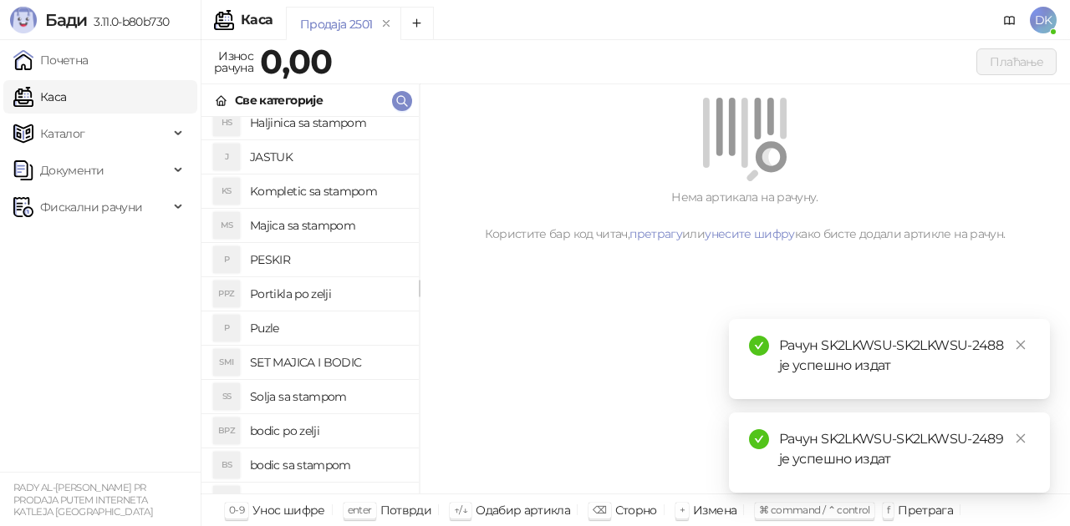
drag, startPoint x: 276, startPoint y: 437, endPoint x: 429, endPoint y: 370, distance: 166.9
click at [277, 437] on h4 "bodic po zelji" at bounding box center [327, 431] width 155 height 27
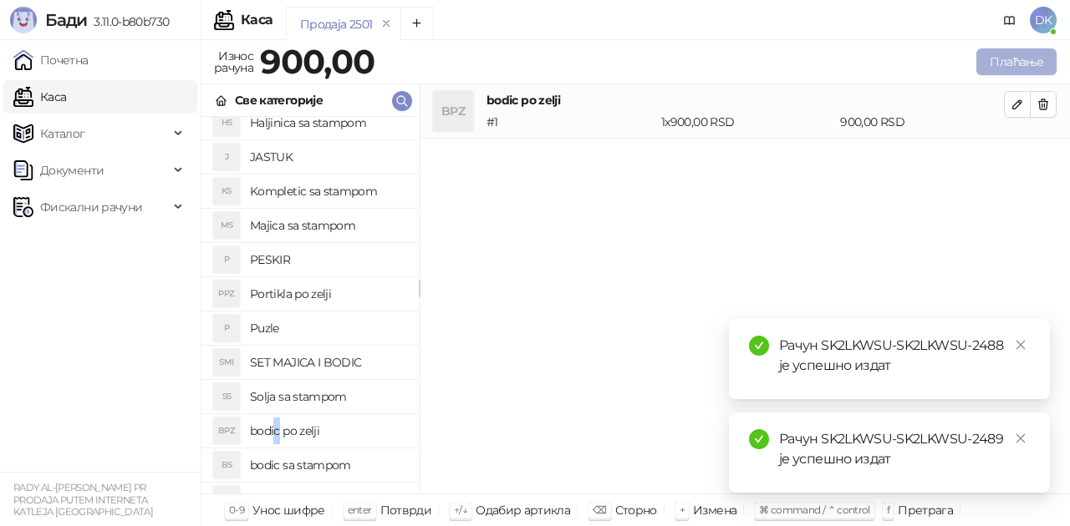
click at [999, 67] on button "Плаћање" at bounding box center [1016, 61] width 80 height 27
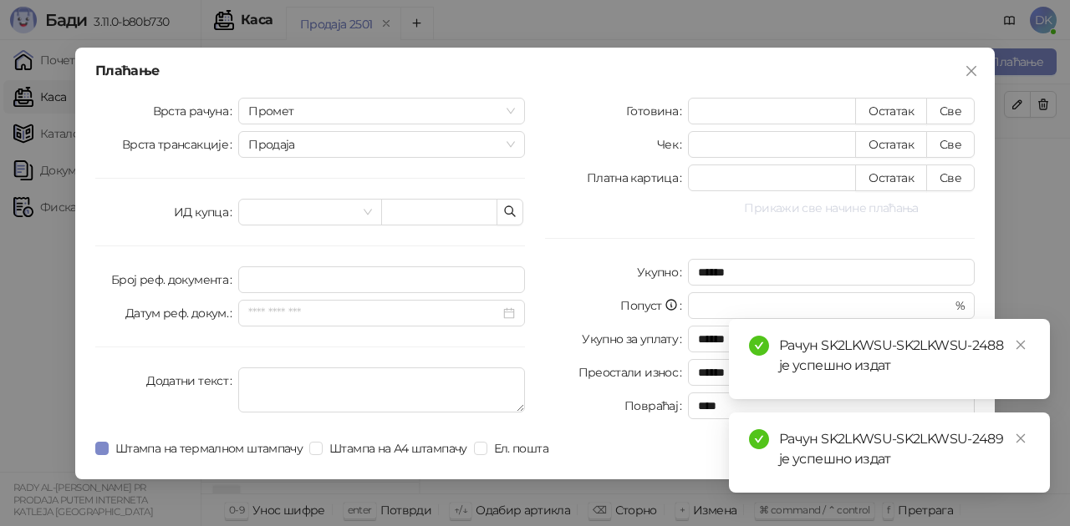
click at [784, 212] on button "Прикажи све начине плаћања" at bounding box center [831, 208] width 287 height 20
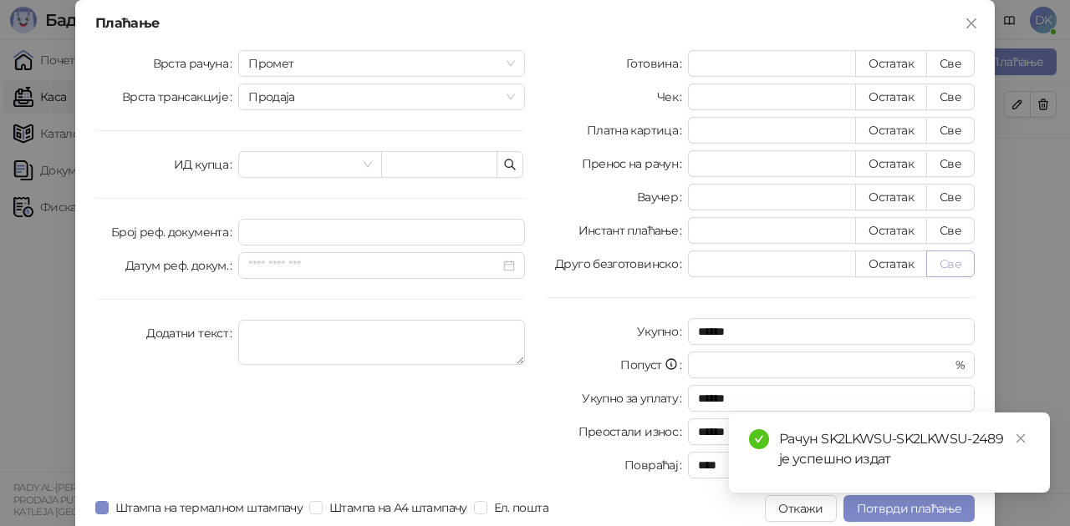
click at [945, 259] on button "Све" at bounding box center [950, 264] width 48 height 27
type input "***"
type input "****"
click at [883, 512] on span "Потврди плаћање" at bounding box center [909, 508] width 104 height 15
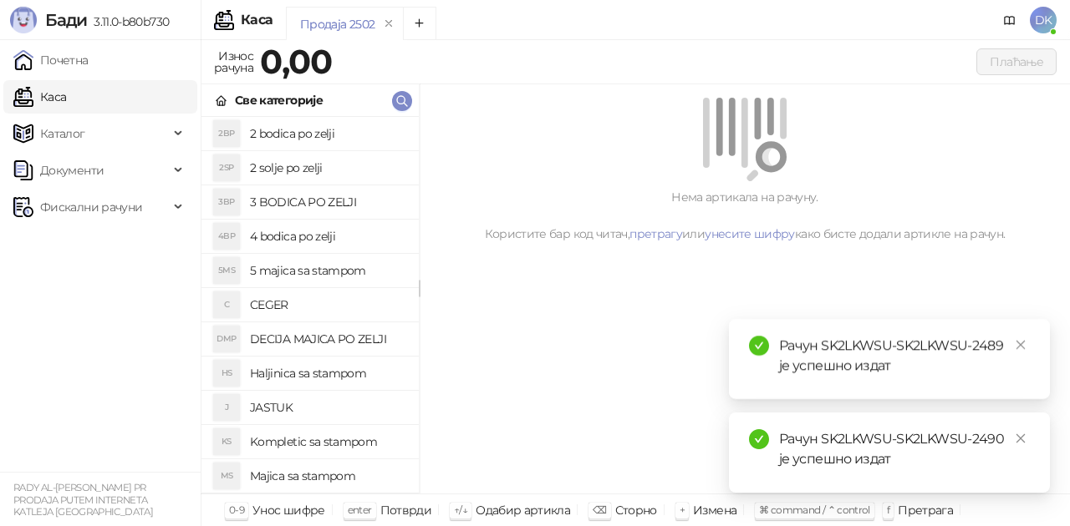
click at [304, 231] on h4 "4 bodica po zelji" at bounding box center [327, 236] width 155 height 27
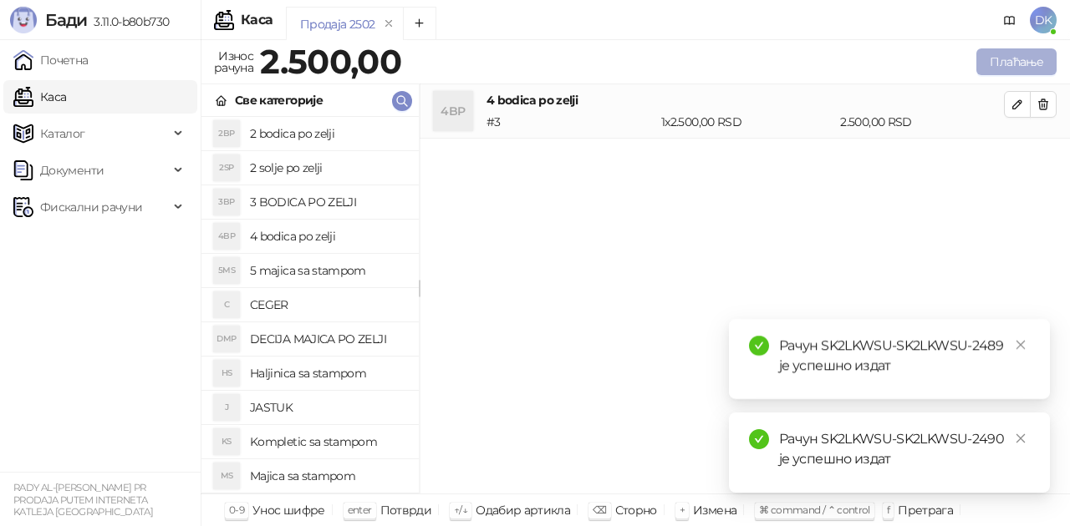
click at [1014, 64] on button "Плаћање" at bounding box center [1016, 61] width 80 height 27
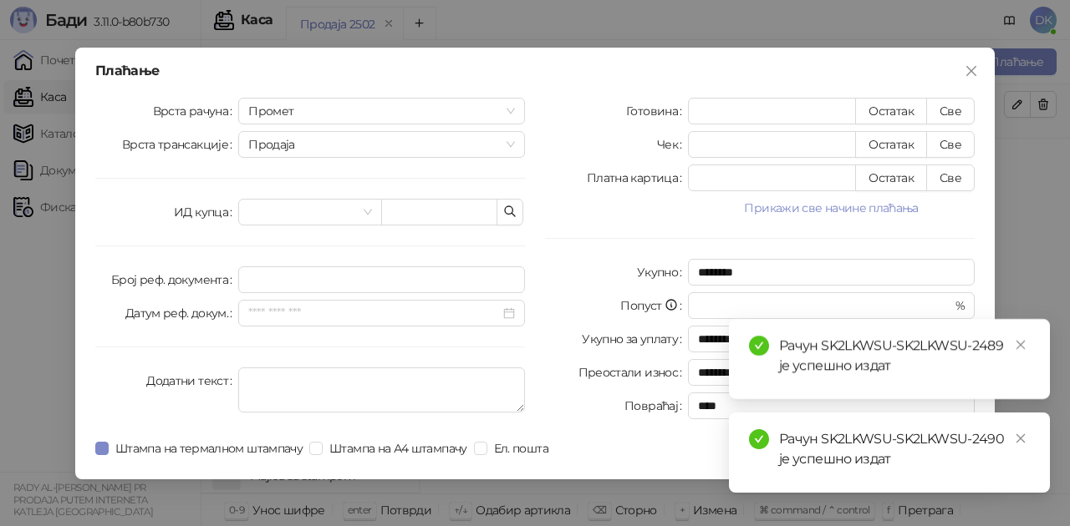
drag, startPoint x: 800, startPoint y: 207, endPoint x: 901, endPoint y: 231, distance: 103.8
click at [799, 208] on button "Прикажи све начине плаћања" at bounding box center [831, 208] width 287 height 20
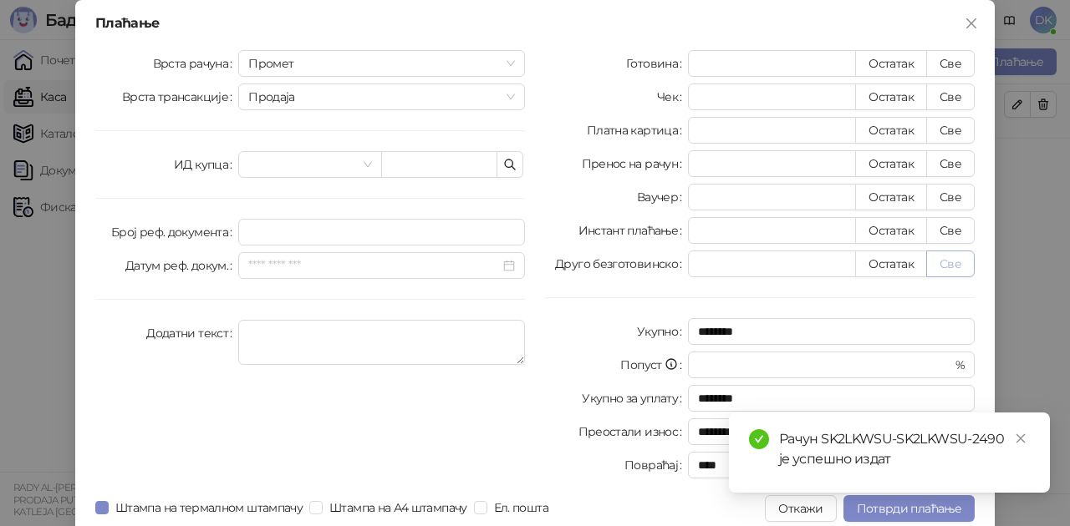
click at [933, 264] on button "Све" at bounding box center [950, 264] width 48 height 27
type input "****"
click at [877, 511] on span "Потврди плаћање" at bounding box center [909, 508] width 104 height 15
